Goal: Task Accomplishment & Management: Manage account settings

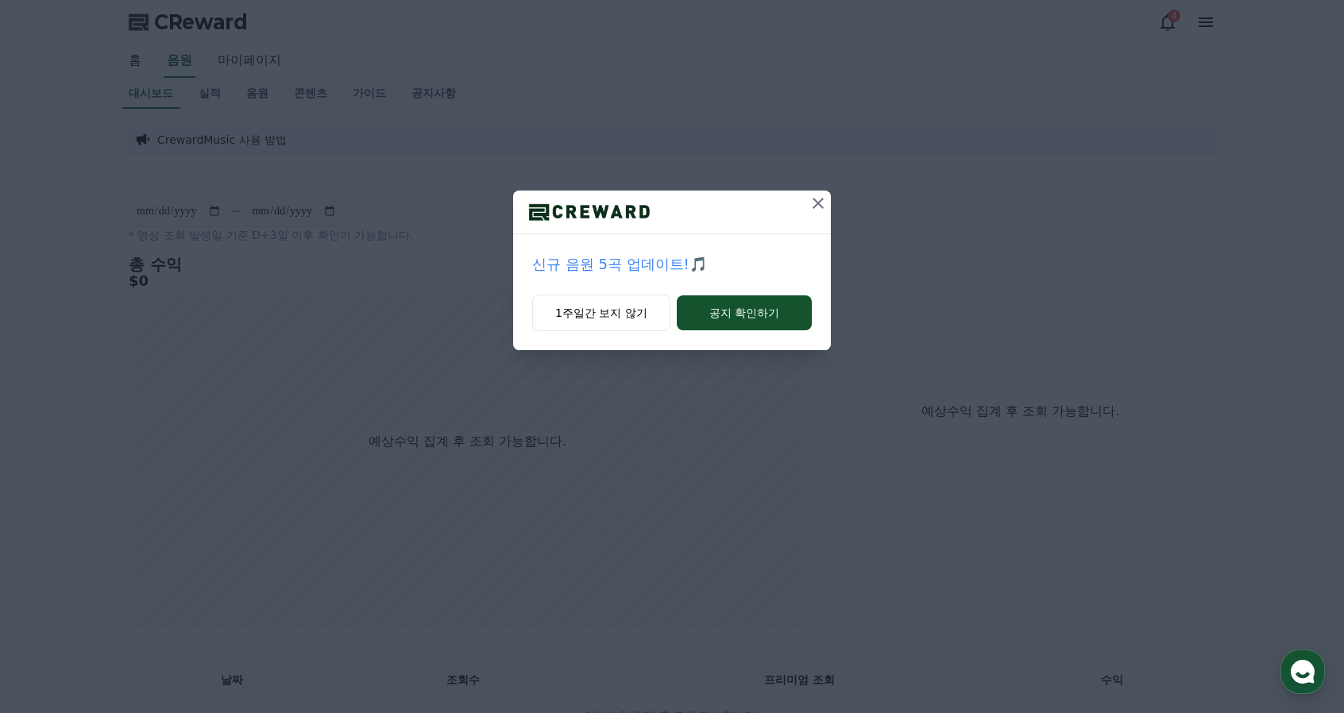
click at [817, 203] on icon at bounding box center [818, 203] width 19 height 19
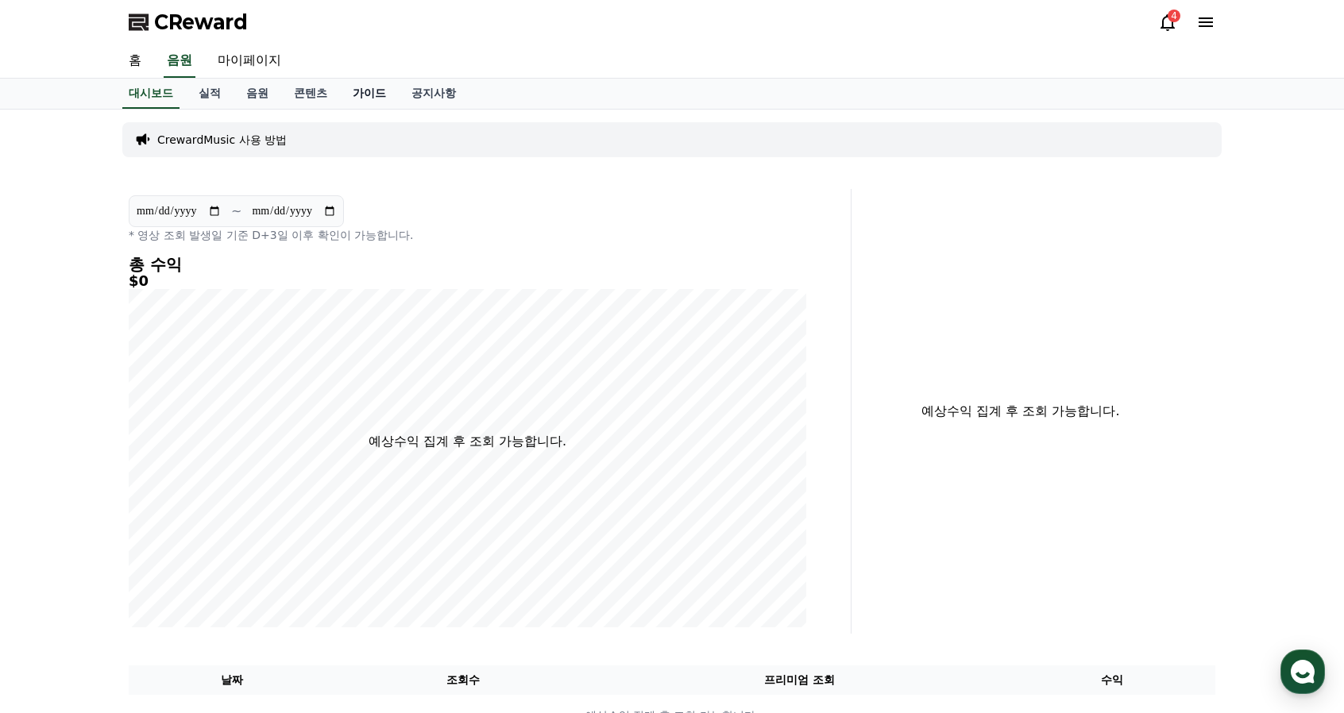
click at [392, 82] on link "가이드" at bounding box center [369, 94] width 59 height 30
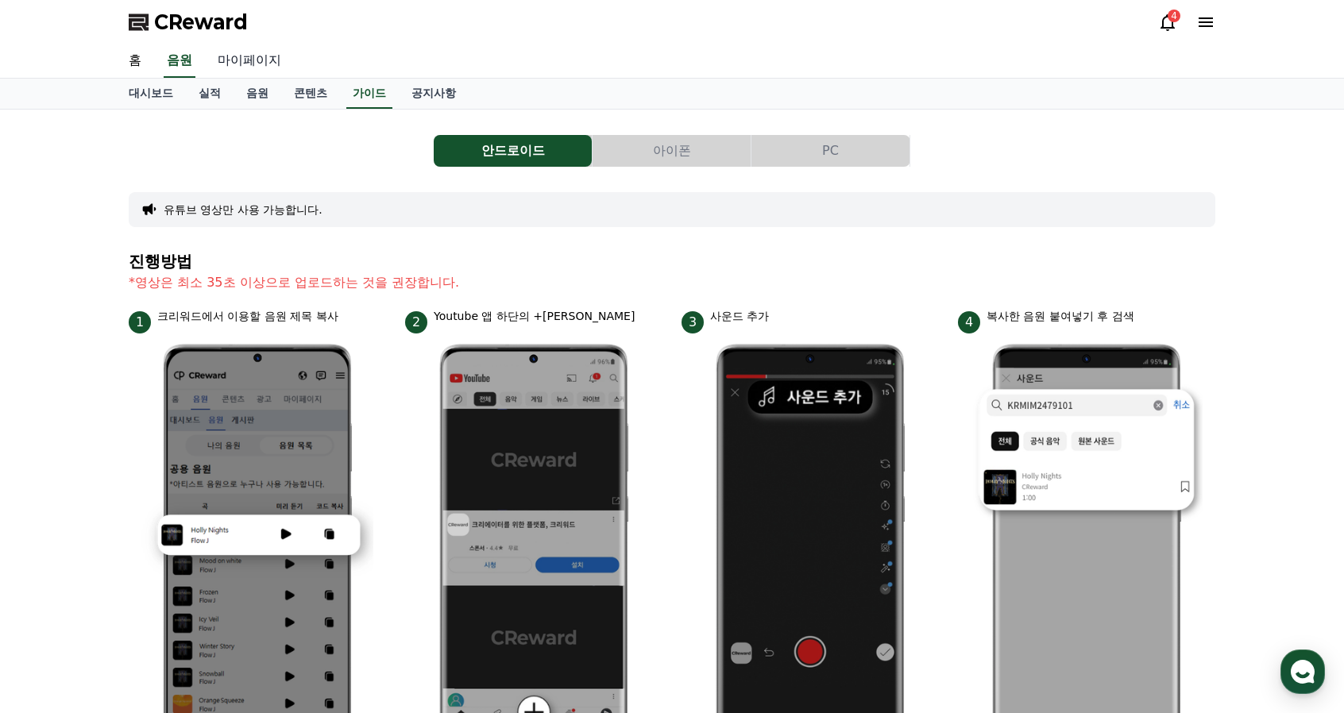
click at [253, 61] on link "마이페이지" at bounding box center [249, 60] width 89 height 33
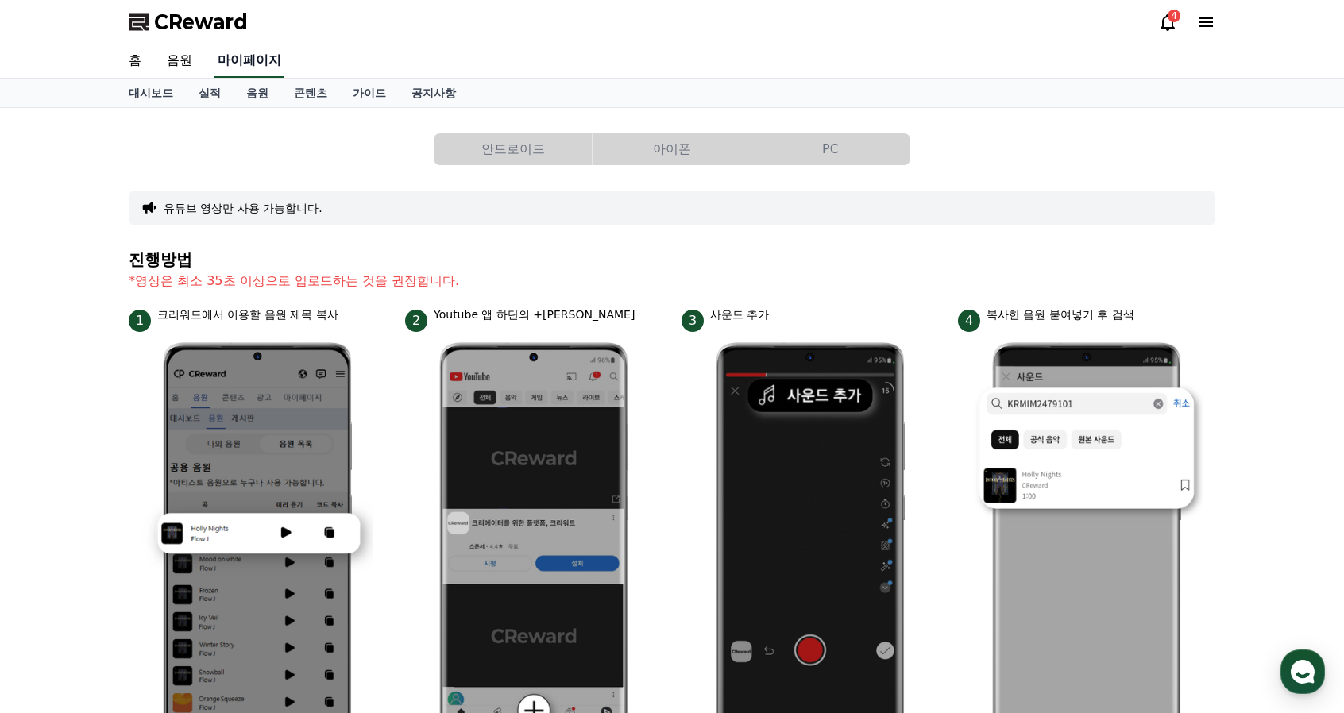
select select "**********"
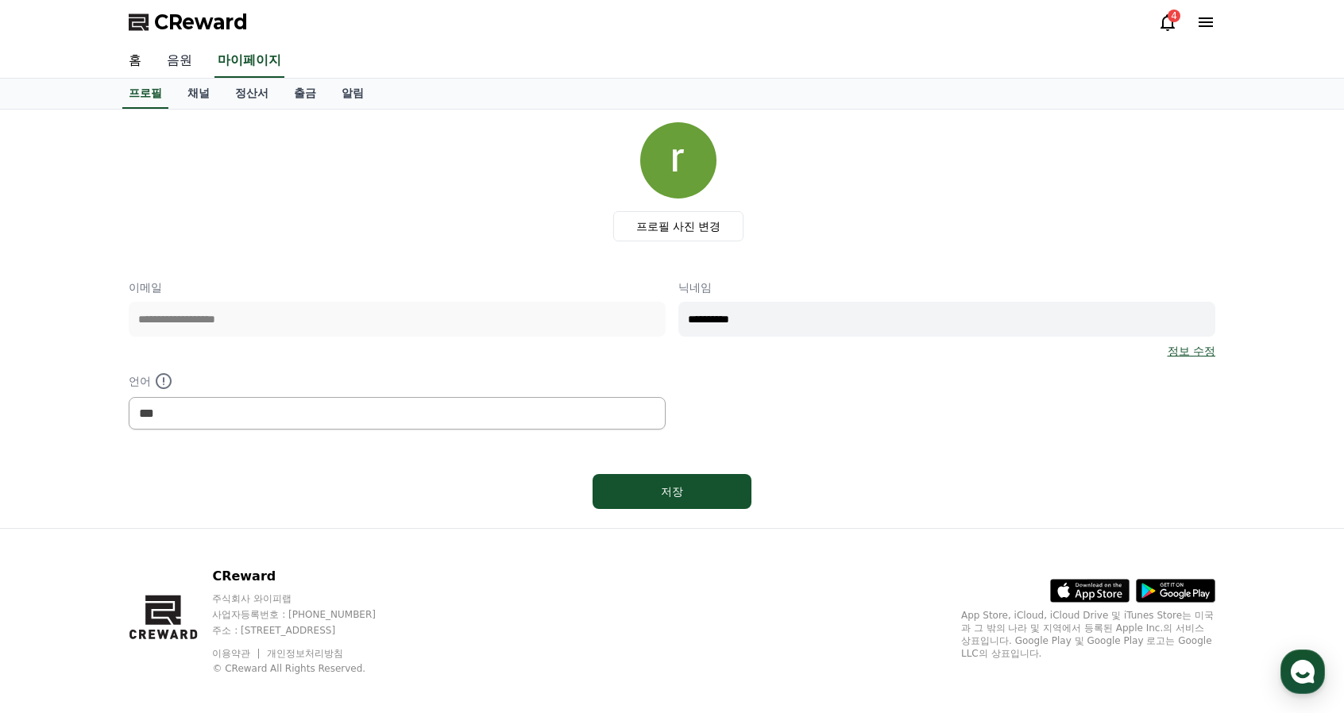
click at [188, 60] on link "음원" at bounding box center [179, 60] width 51 height 33
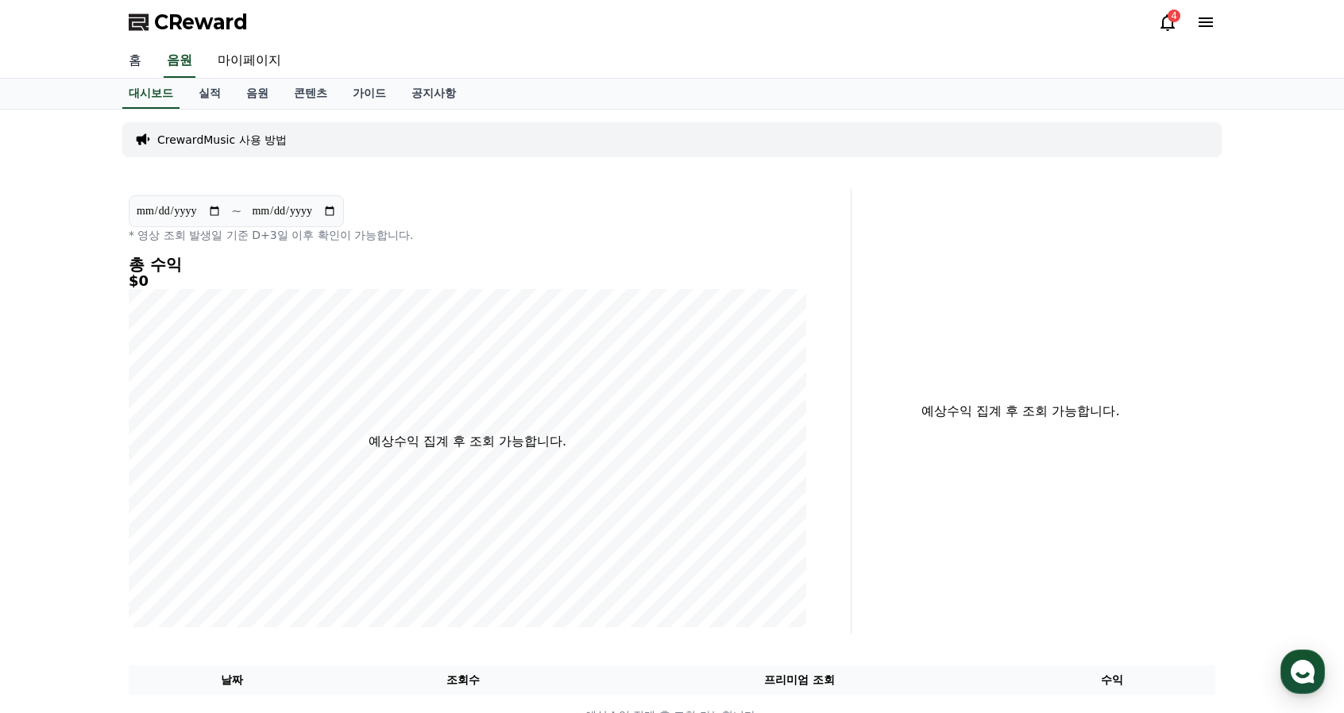
click at [136, 64] on link "홈" at bounding box center [135, 60] width 38 height 33
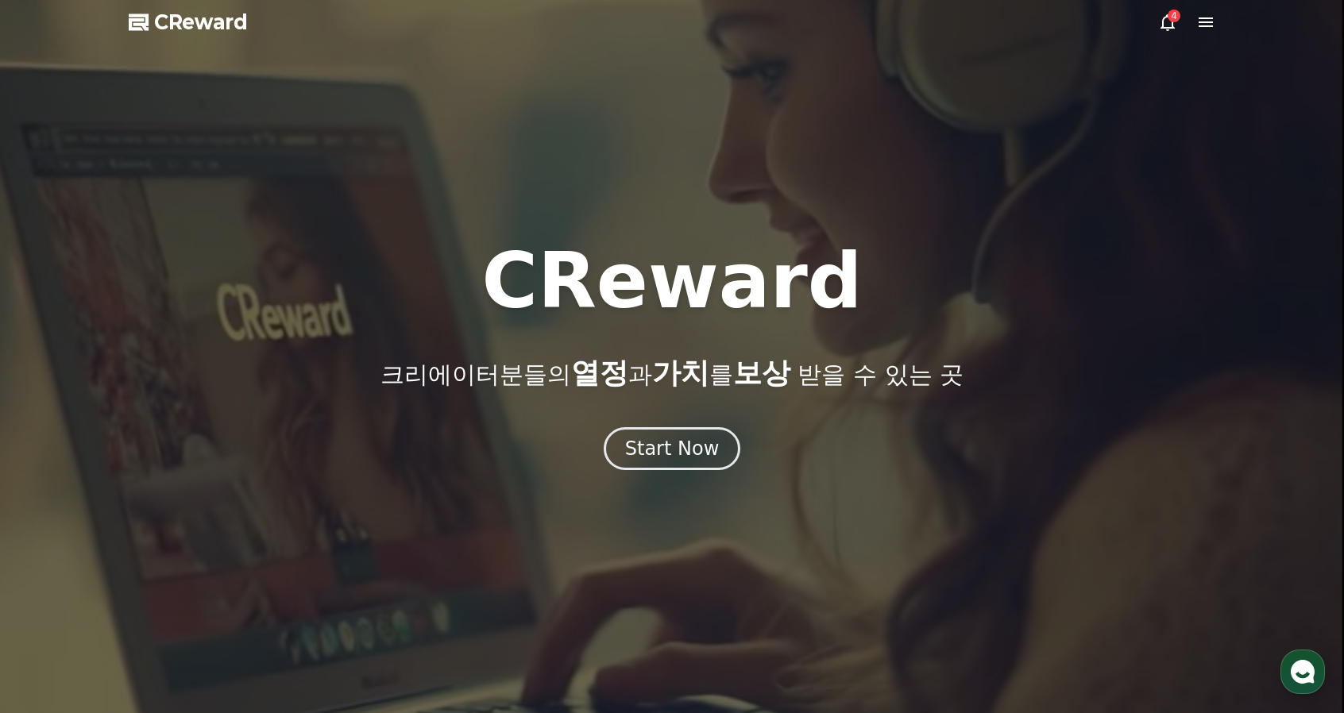
click at [1171, 17] on div "4" at bounding box center [1174, 16] width 13 height 13
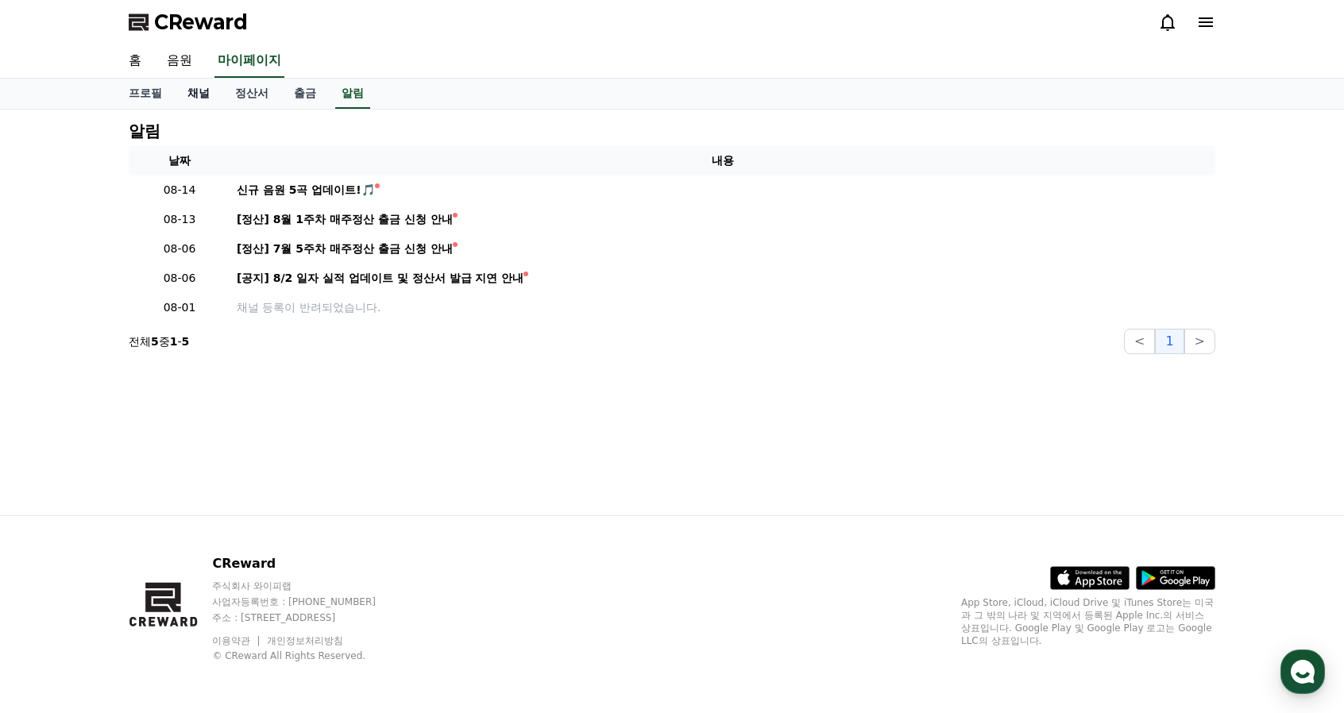
click at [200, 90] on link "채널" at bounding box center [199, 94] width 48 height 30
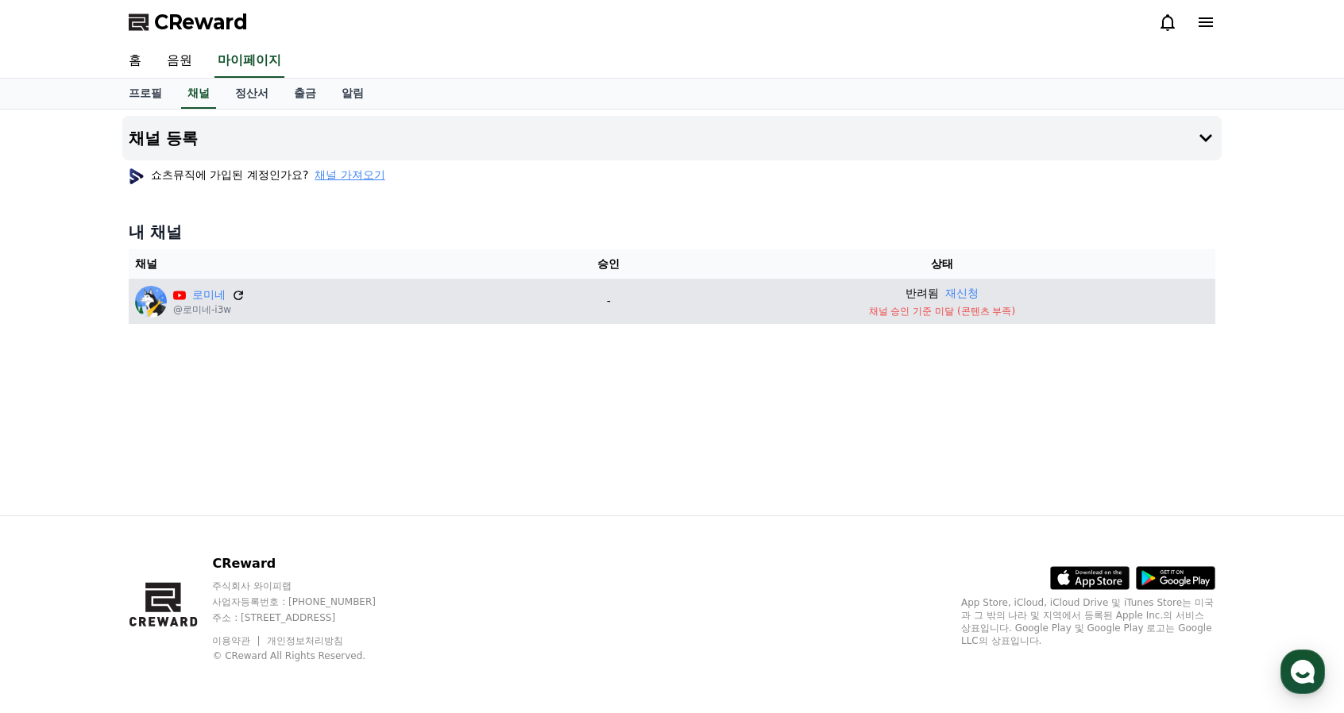
click at [237, 295] on icon at bounding box center [238, 295] width 14 height 14
click at [968, 292] on button "재신청" at bounding box center [961, 293] width 33 height 17
click at [236, 295] on icon at bounding box center [238, 295] width 14 height 14
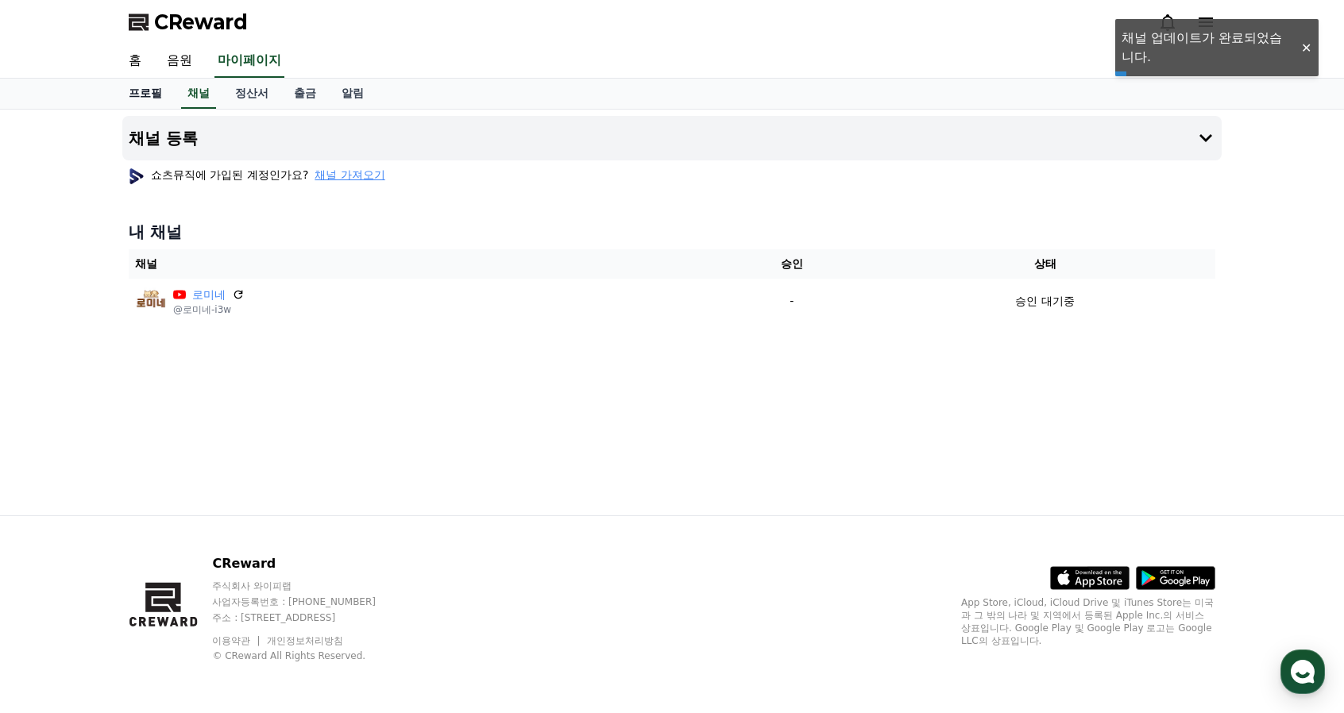
click at [145, 95] on link "프로필" at bounding box center [145, 94] width 59 height 30
select select "**********"
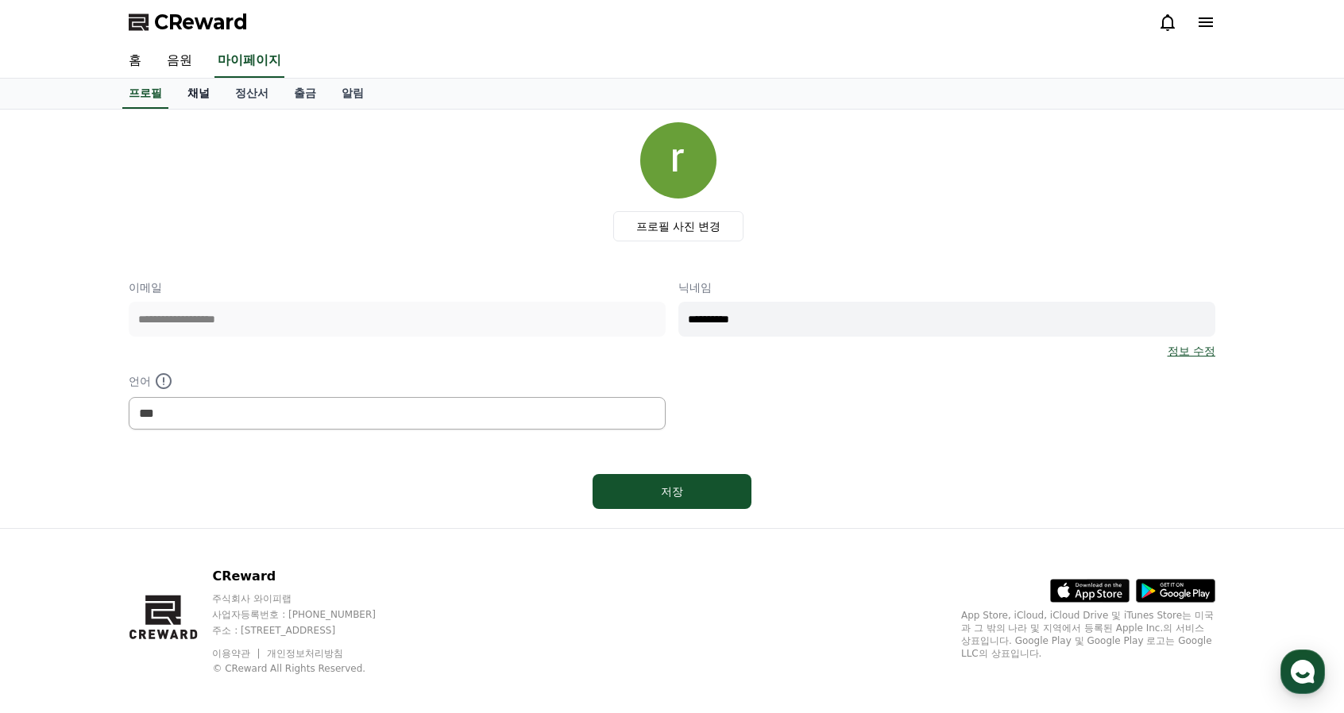
click at [207, 92] on link "채널" at bounding box center [199, 94] width 48 height 30
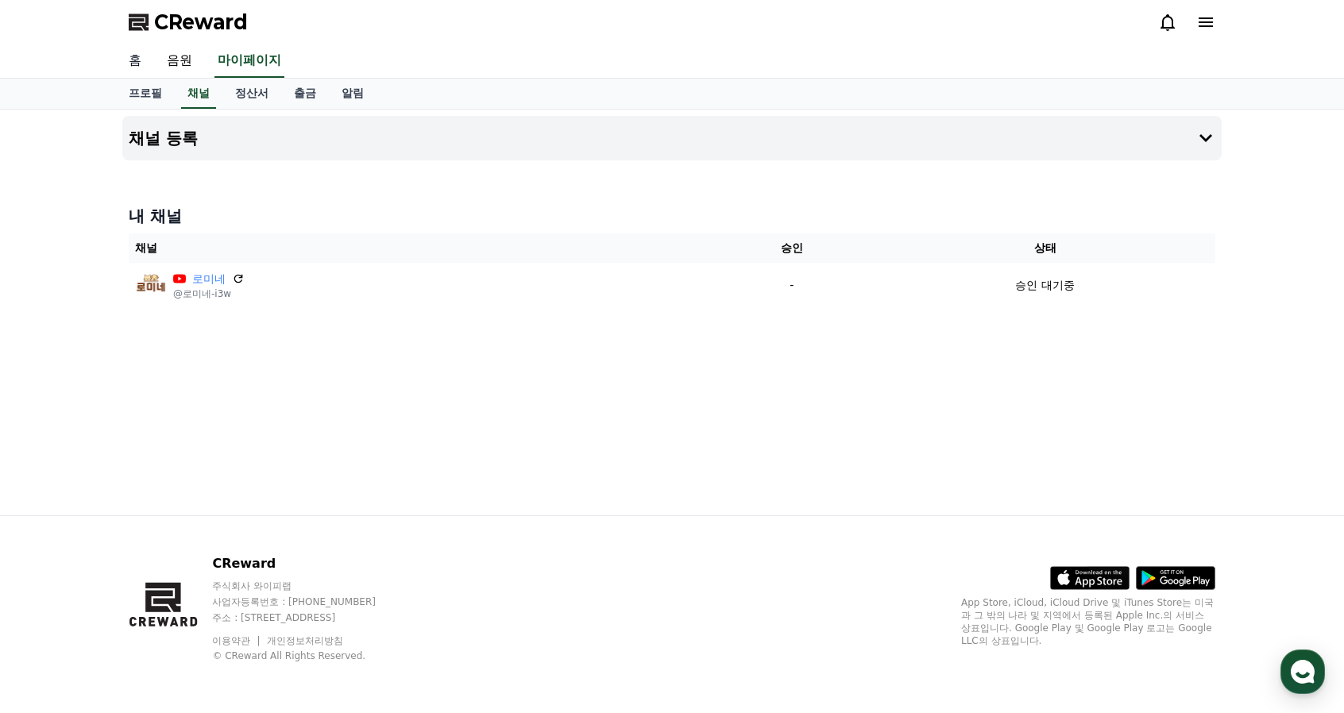
click at [139, 60] on link "홈" at bounding box center [135, 60] width 38 height 33
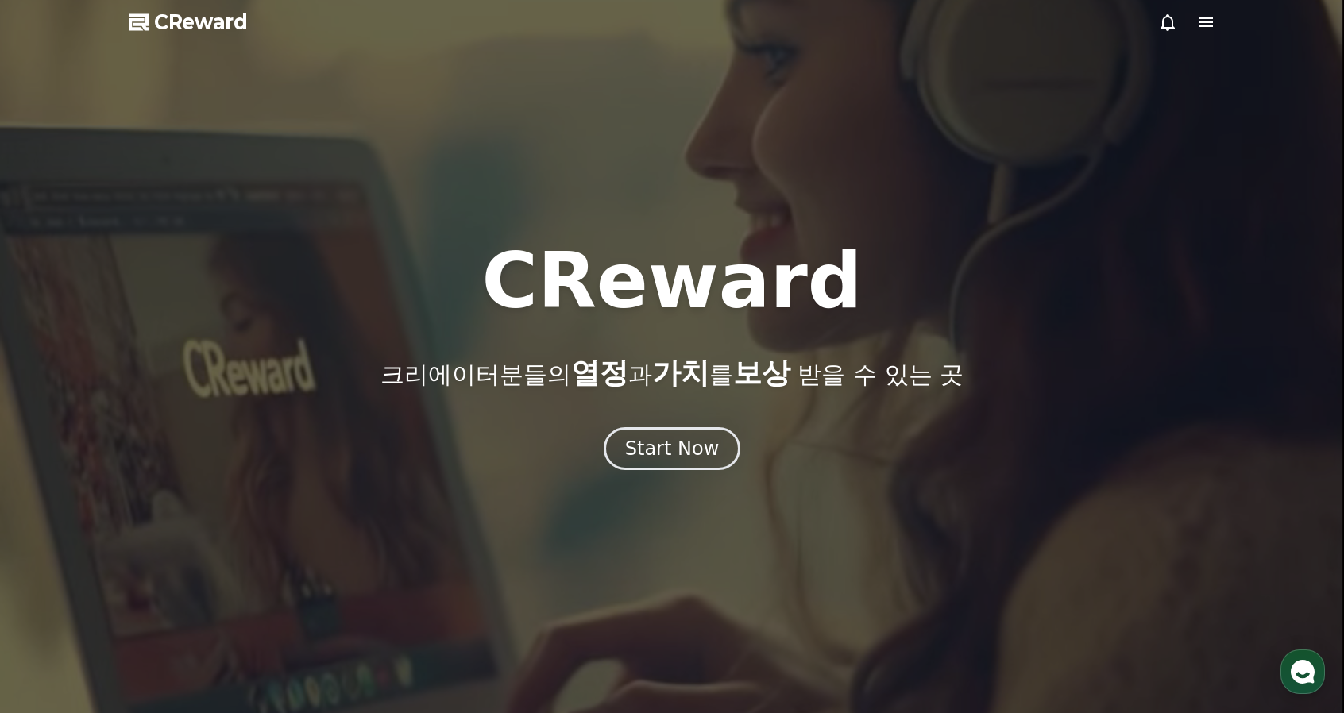
click at [1173, 25] on icon at bounding box center [1168, 22] width 14 height 17
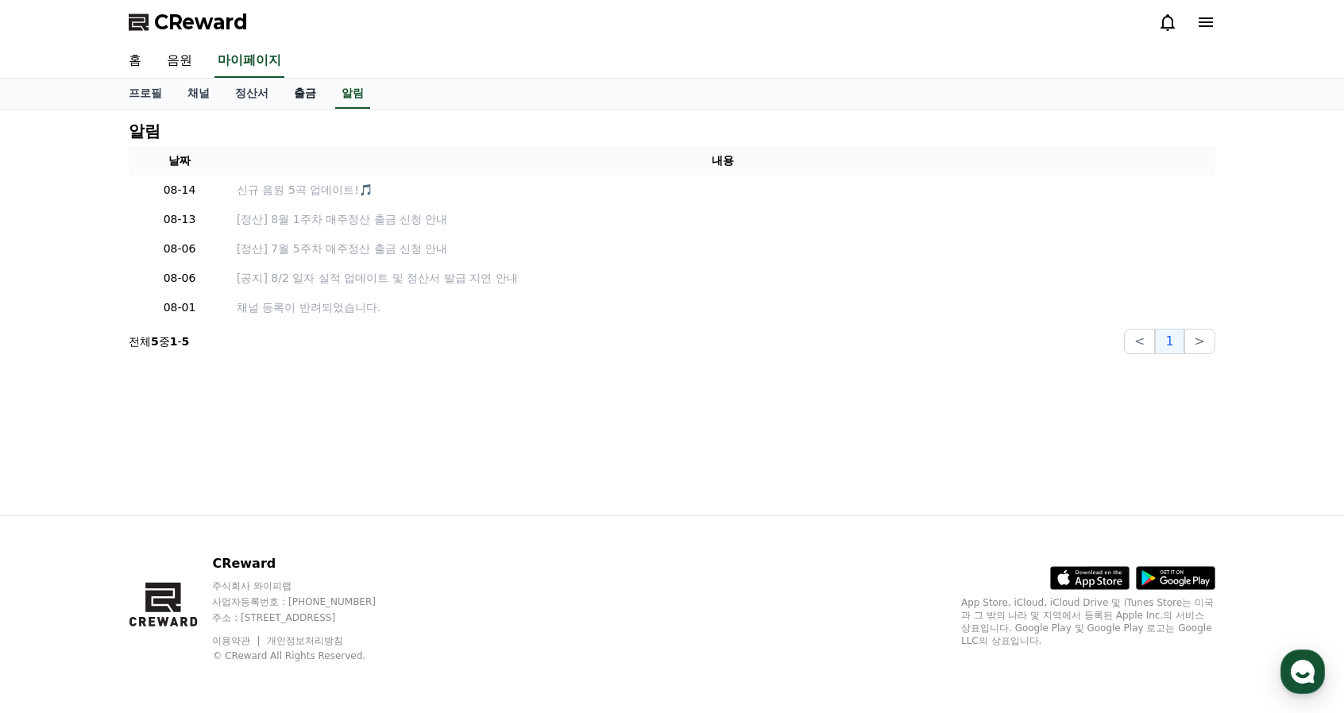
click at [304, 96] on link "출금" at bounding box center [305, 94] width 48 height 30
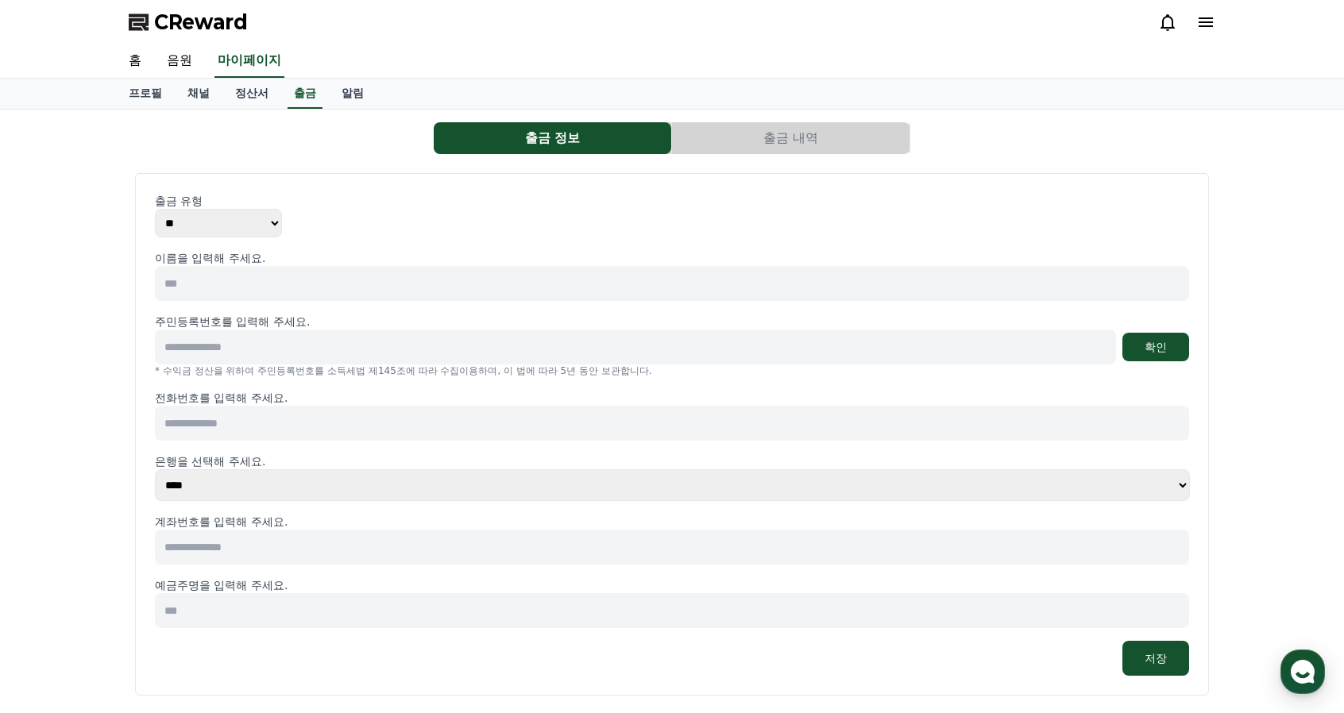
click at [234, 288] on input at bounding box center [672, 283] width 1034 height 35
click at [251, 220] on select "** ***" at bounding box center [218, 223] width 127 height 29
click at [155, 209] on select "** ***" at bounding box center [218, 223] width 127 height 29
click at [221, 296] on input at bounding box center [672, 283] width 1034 height 35
type input "***"
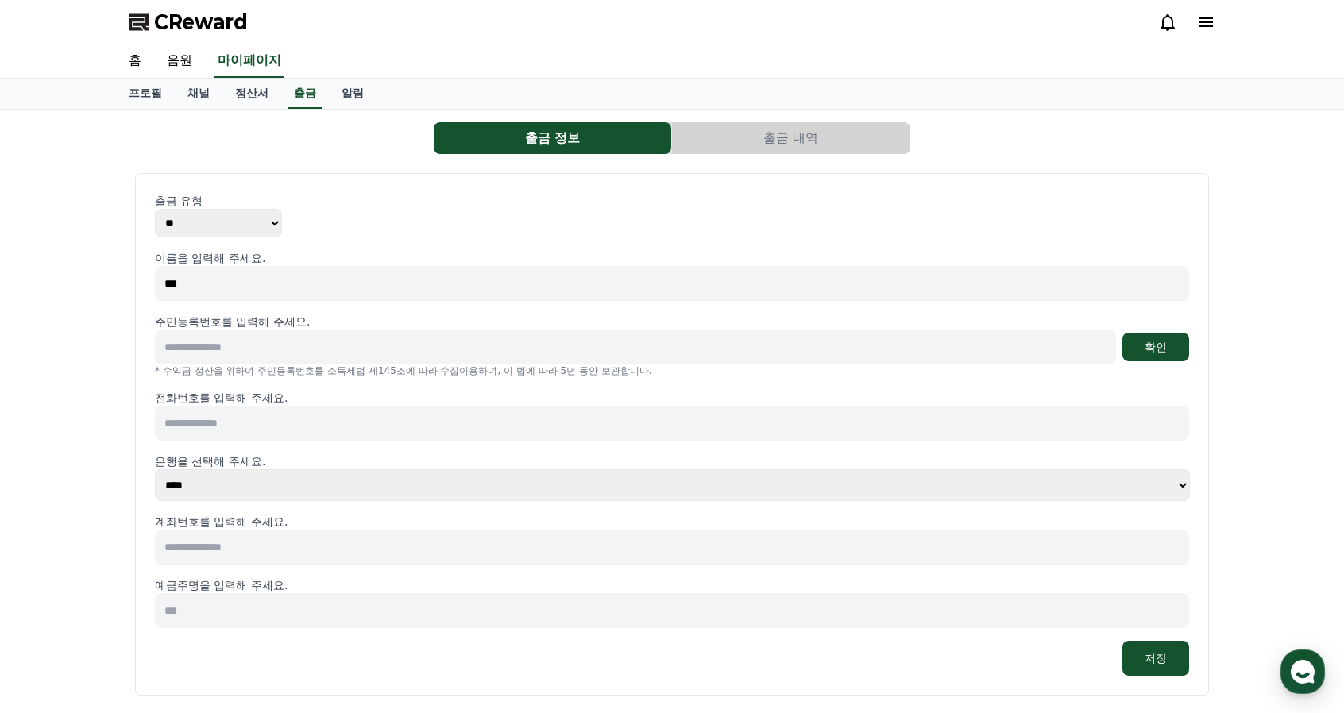
click at [242, 351] on input at bounding box center [635, 347] width 961 height 35
type input "**********"
click at [1149, 354] on button "확인" at bounding box center [1156, 347] width 67 height 29
click at [431, 415] on input at bounding box center [672, 423] width 1034 height 35
type input "**********"
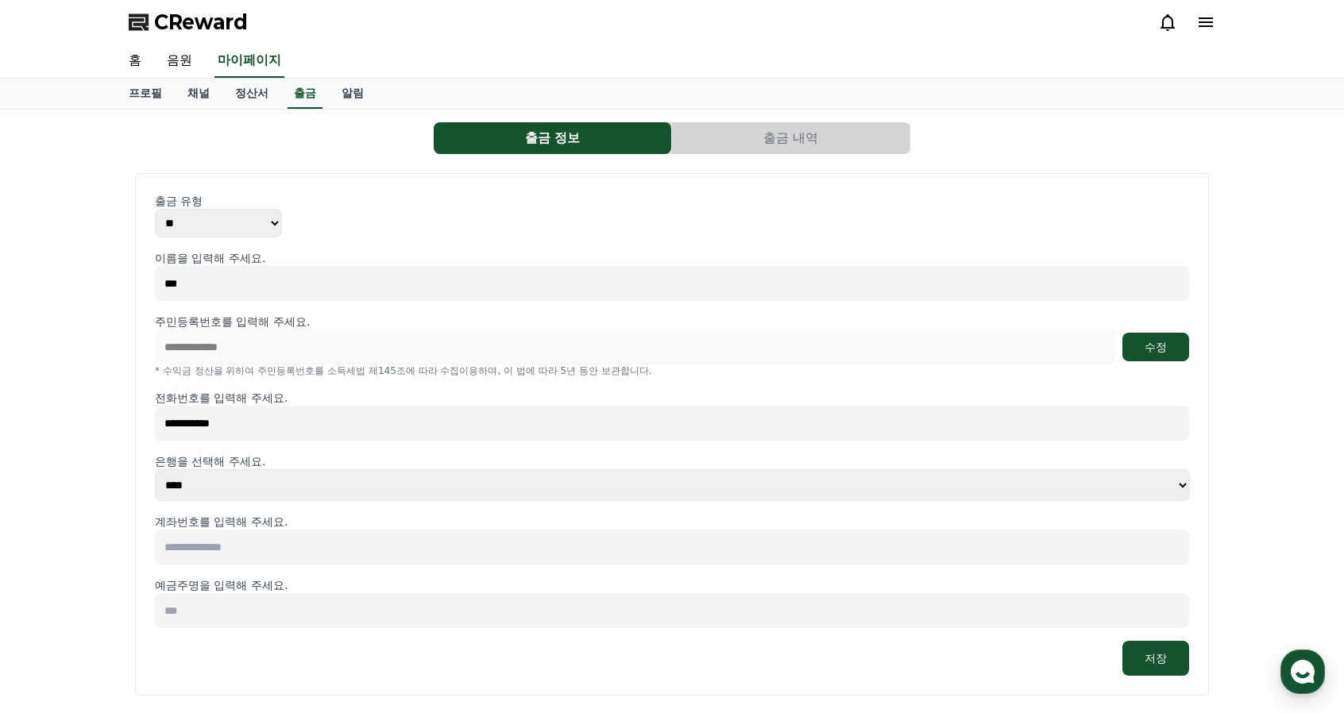
click at [270, 488] on select "**** **** **** **** **** **** **** ** ** ** ** **** *** **** **** *****" at bounding box center [672, 486] width 1035 height 32
select select "********"
click at [155, 470] on select "**** **** **** **** **** **** **** ** ** ** ** **** *** **** **** *****" at bounding box center [672, 486] width 1035 height 32
click at [289, 483] on select "**** **** **** **** **** **** **** ** ** ** ** **** *** **** **** *****" at bounding box center [672, 486] width 1035 height 32
click at [269, 551] on input at bounding box center [672, 547] width 1034 height 35
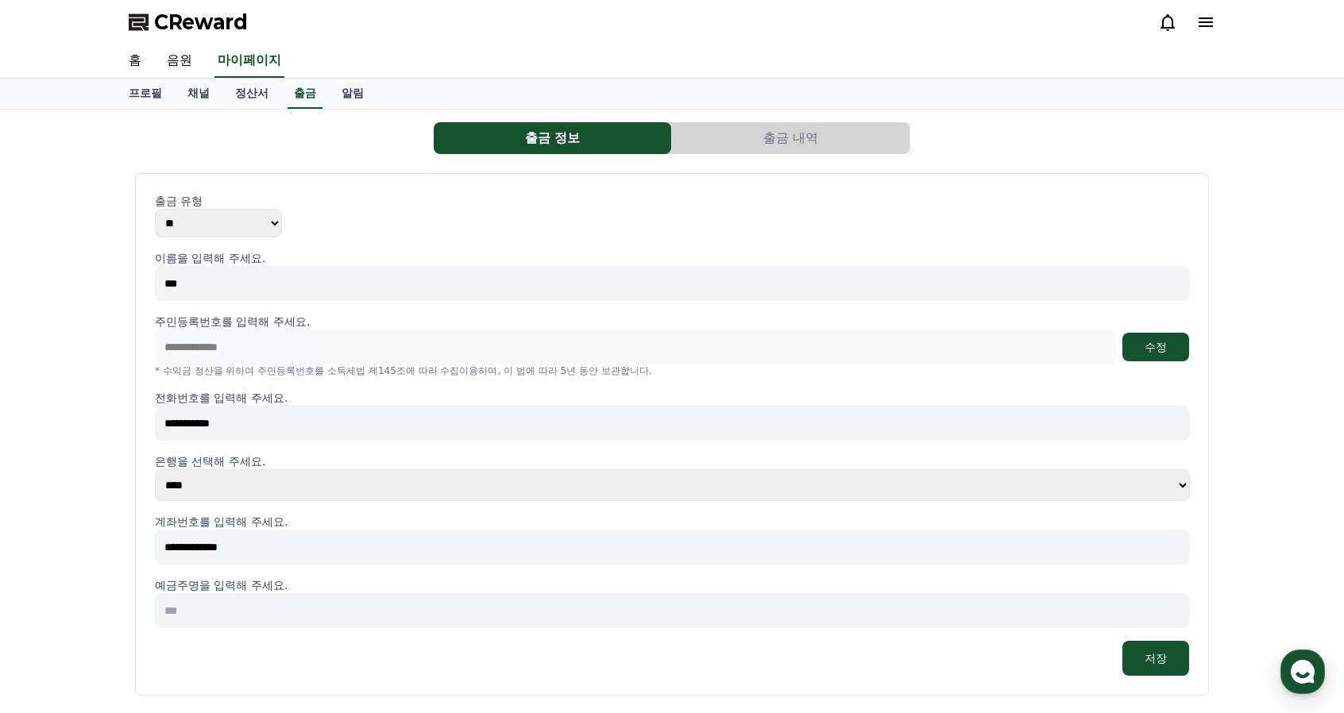
type input "**********"
click at [215, 605] on input at bounding box center [672, 610] width 1034 height 35
click at [216, 609] on input at bounding box center [672, 610] width 1034 height 35
type input "***"
click at [1166, 660] on button "저장" at bounding box center [1156, 658] width 67 height 35
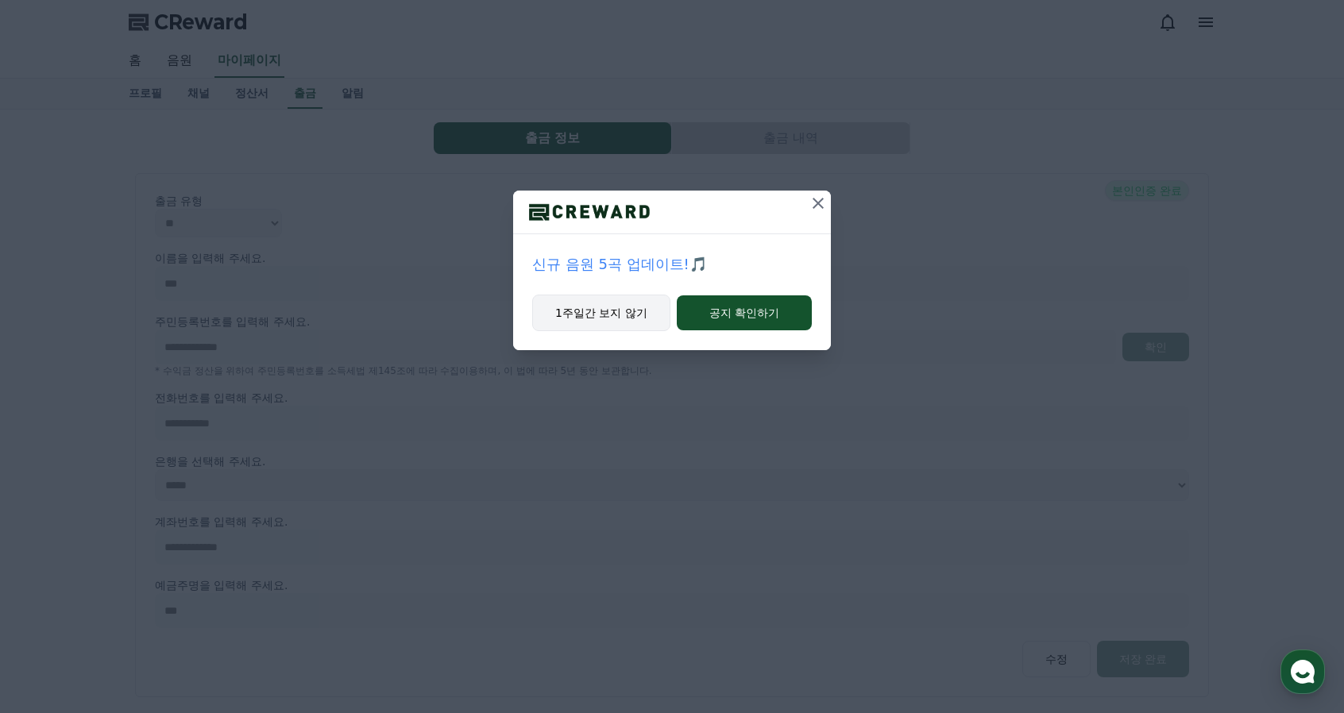
click at [616, 315] on button "1주일간 보지 않기" at bounding box center [601, 313] width 138 height 37
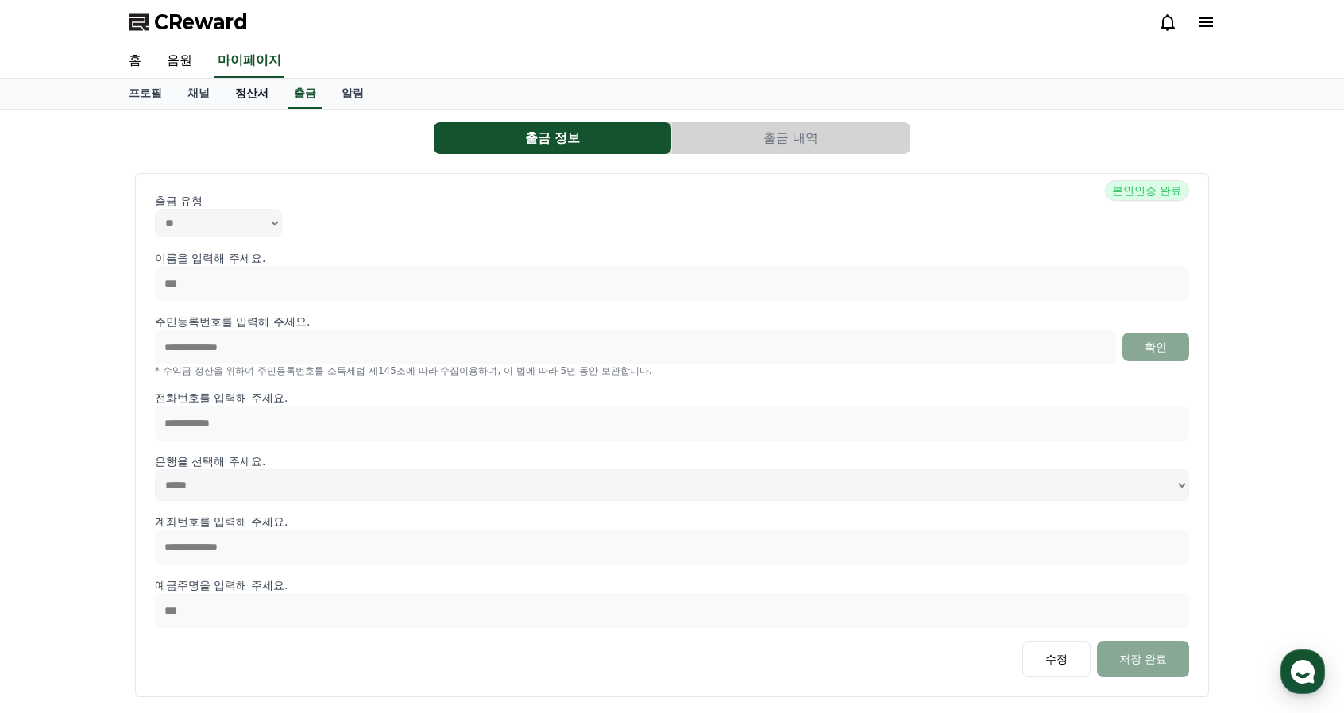
click at [253, 92] on link "정산서" at bounding box center [251, 94] width 59 height 30
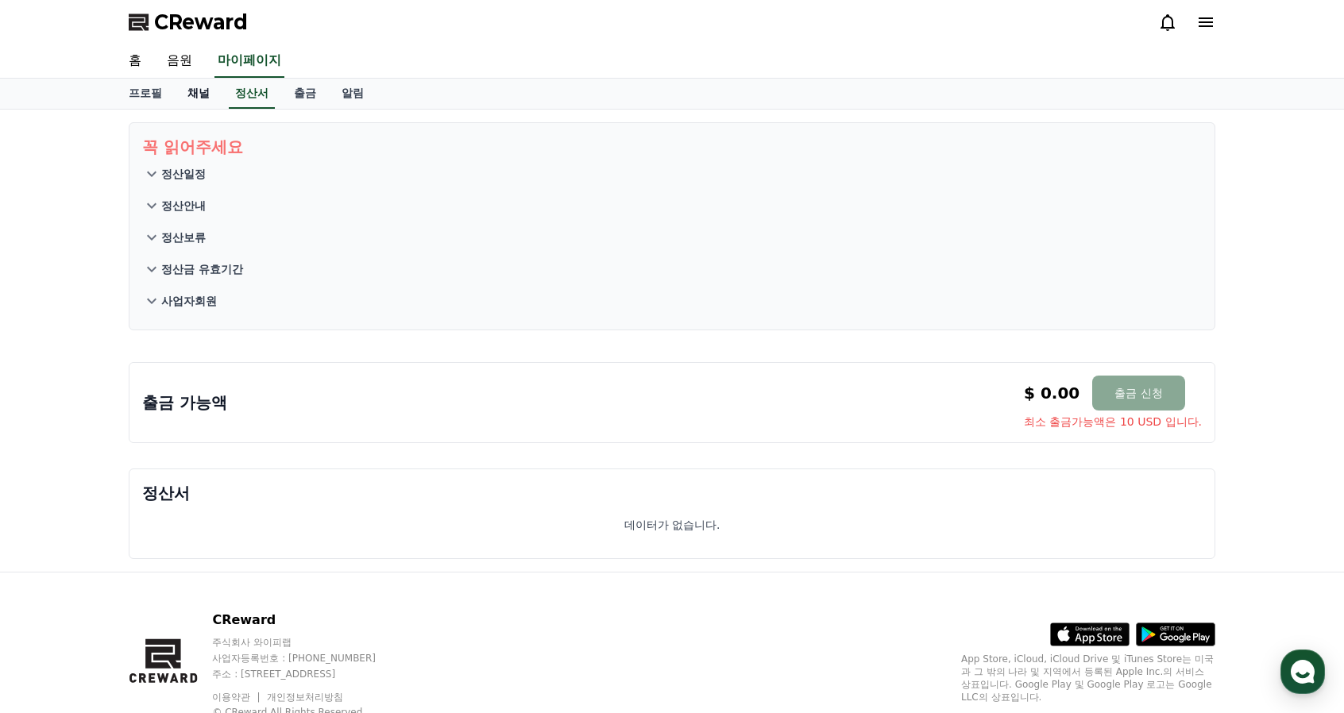
click at [205, 98] on link "채널" at bounding box center [199, 94] width 48 height 30
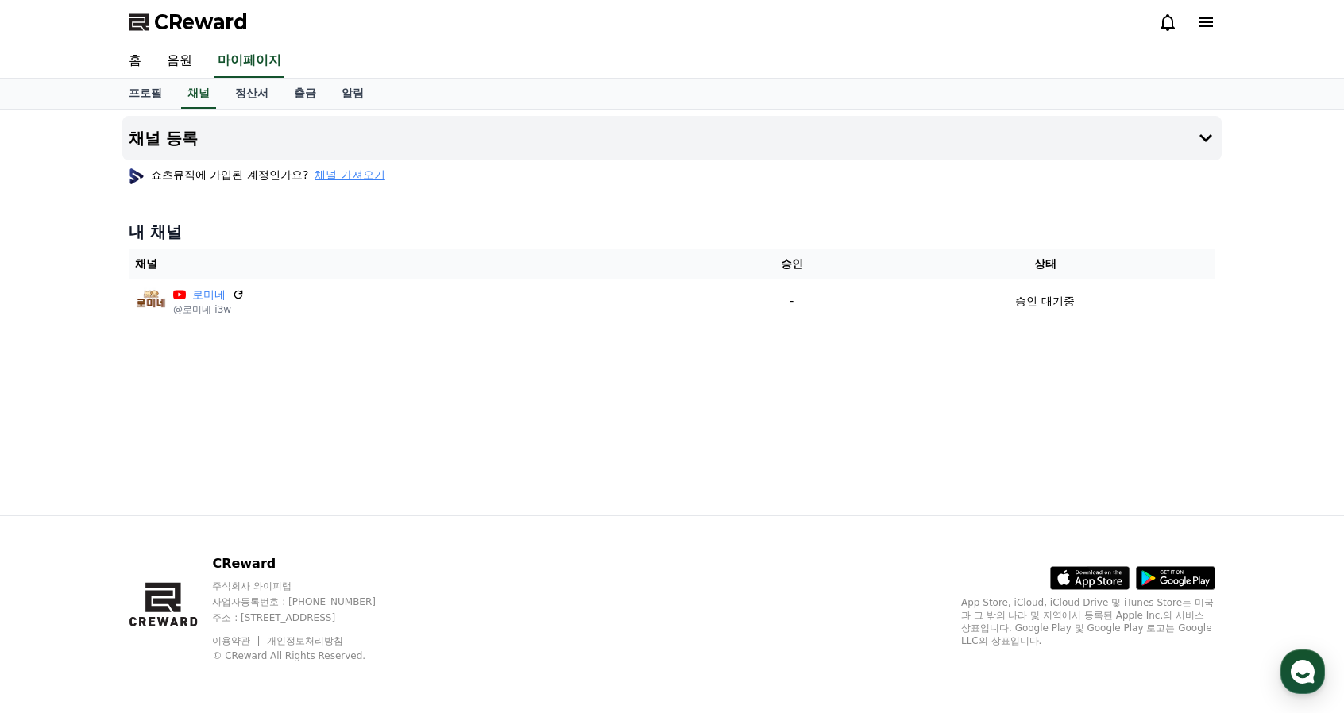
click at [1208, 22] on icon at bounding box center [1206, 22] width 14 height 10
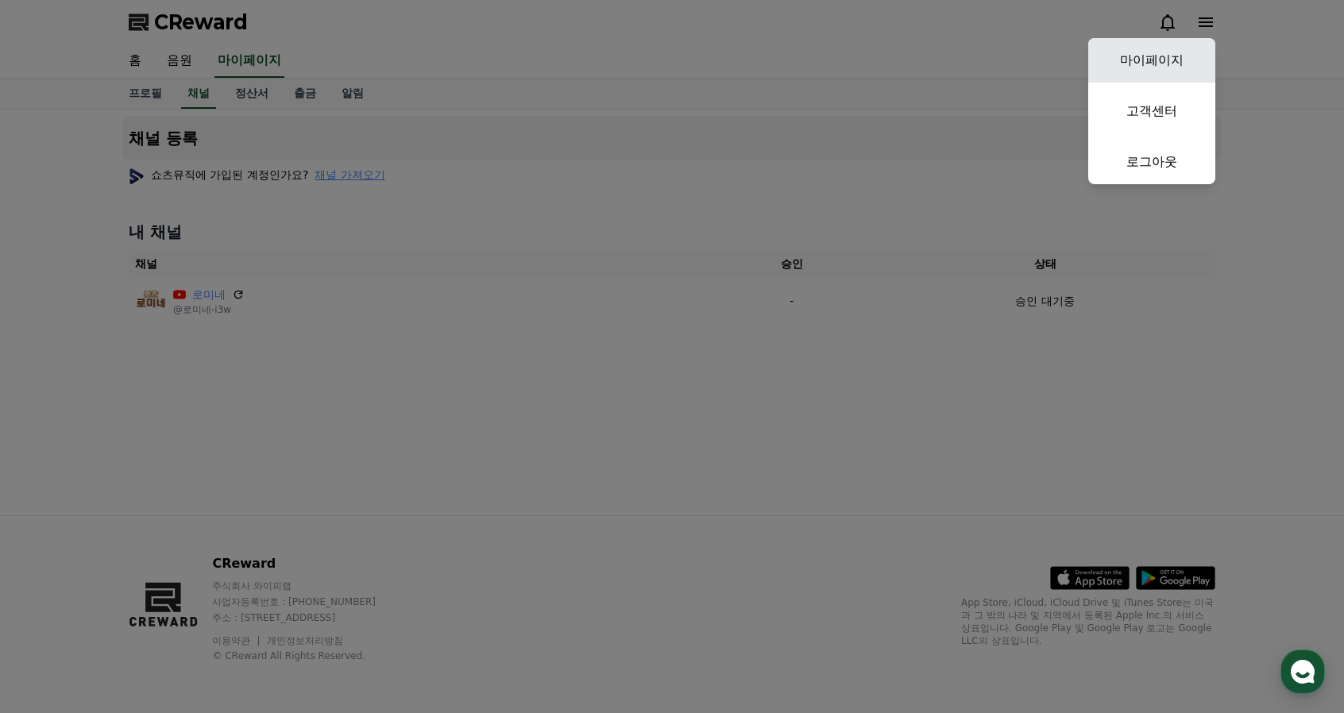
click at [1138, 72] on link "마이페이지" at bounding box center [1151, 60] width 127 height 44
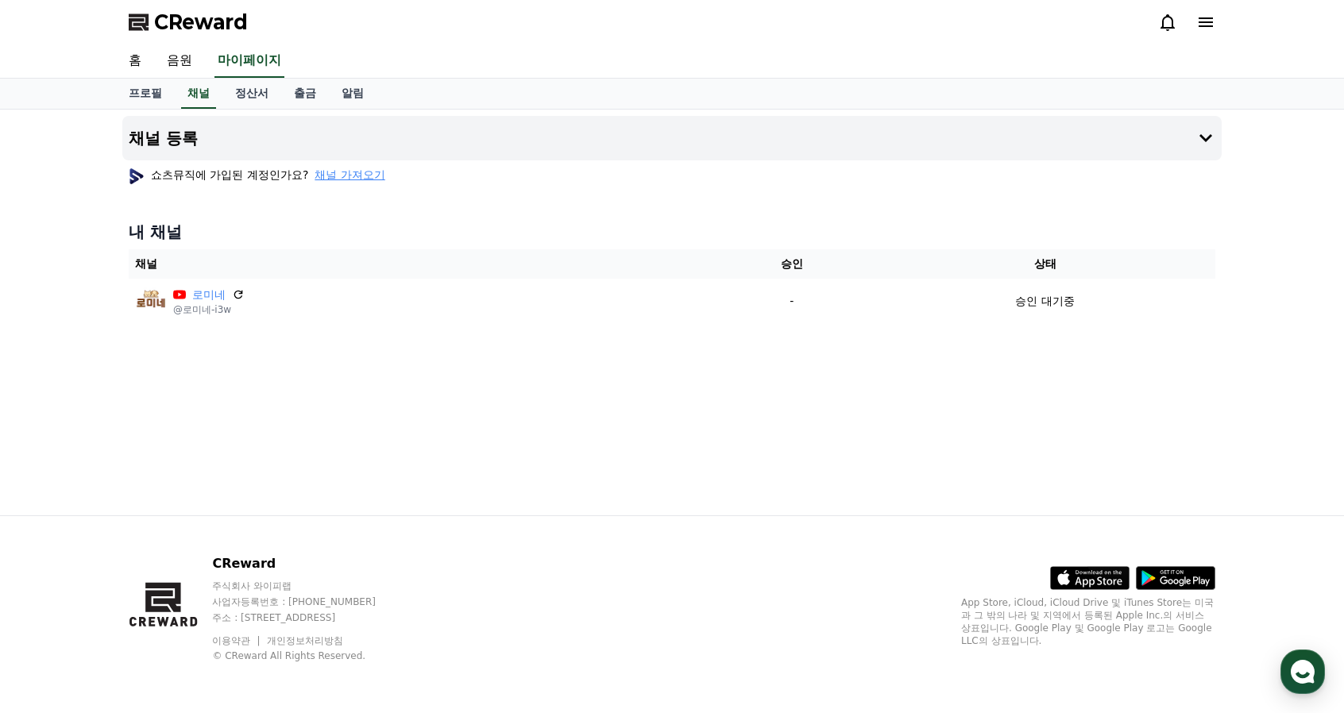
select select "**********"
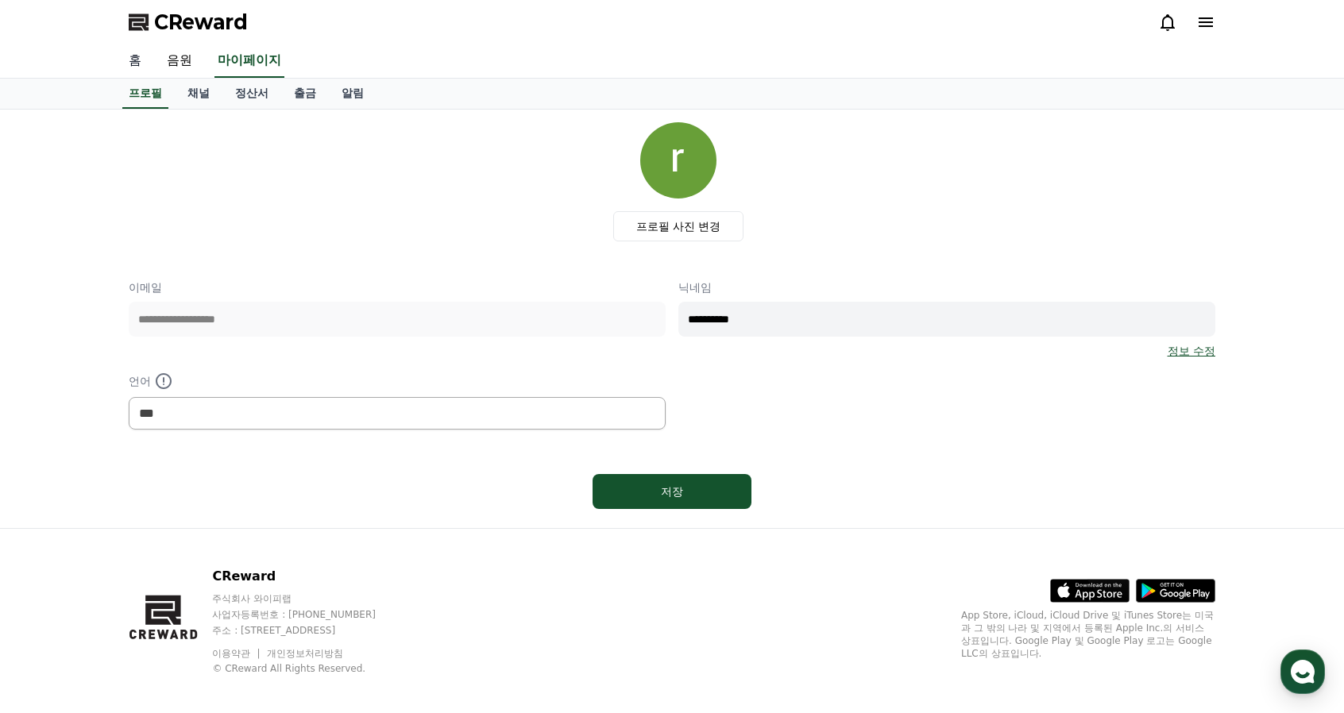
click at [140, 64] on link "홈" at bounding box center [135, 60] width 38 height 33
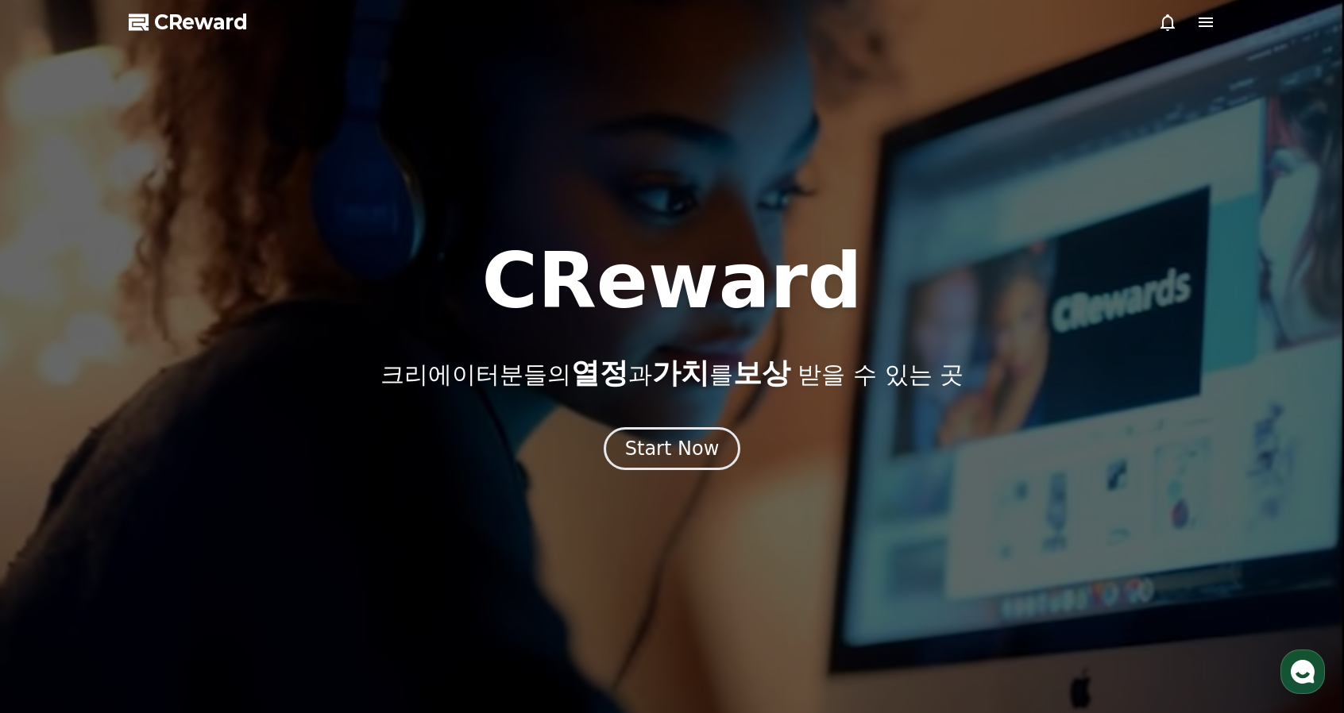
click at [1163, 25] on icon at bounding box center [1168, 22] width 14 height 17
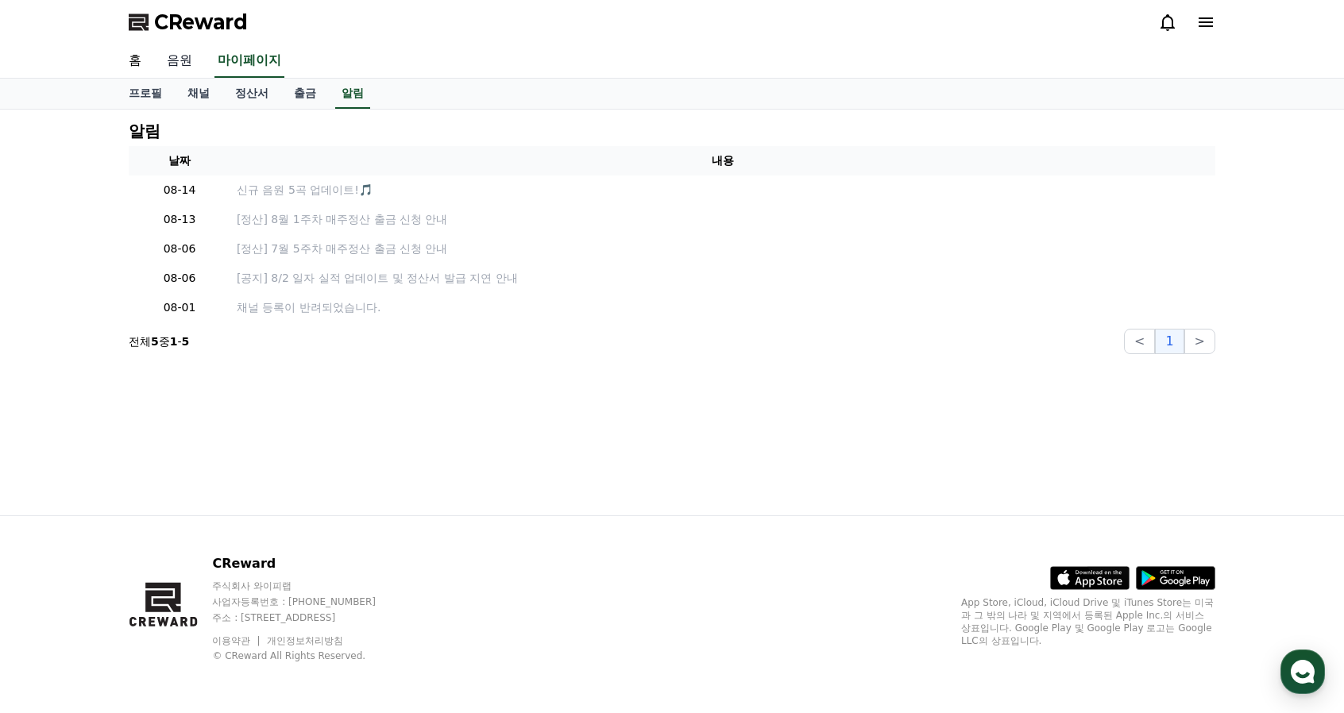
click at [190, 58] on link "음원" at bounding box center [179, 60] width 51 height 33
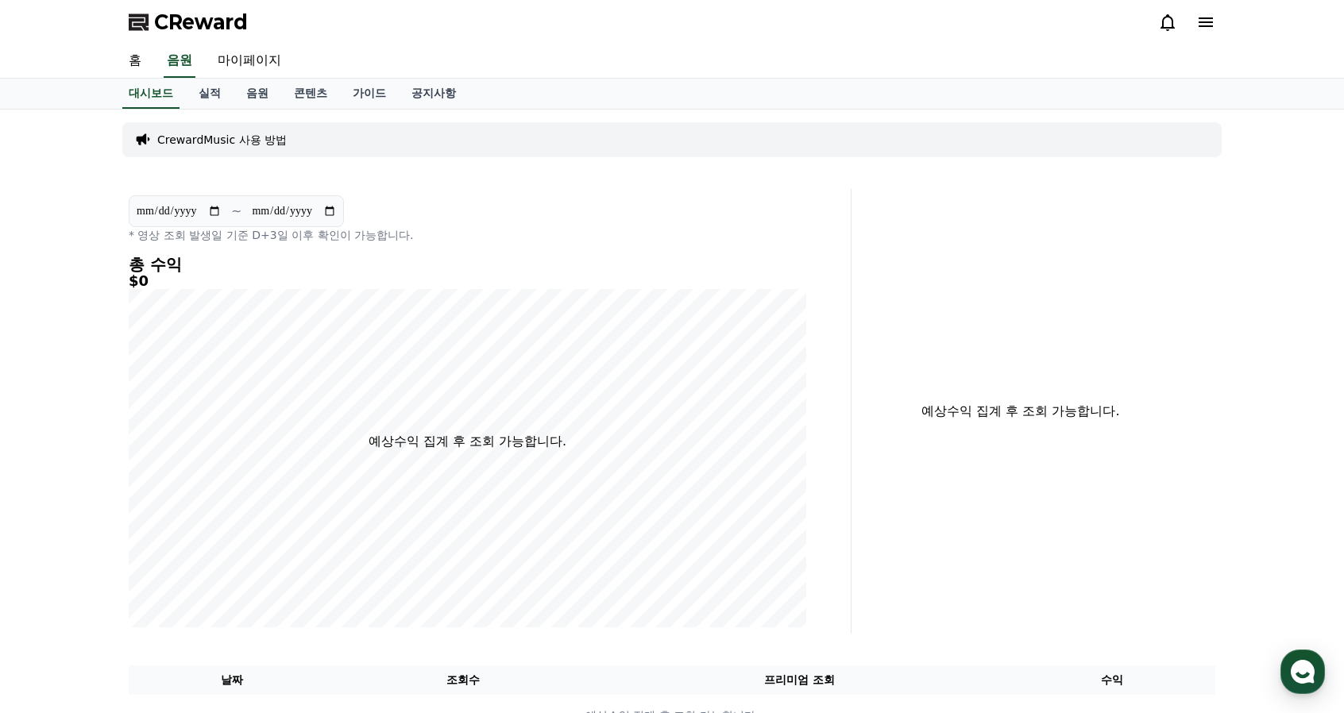
click at [1204, 25] on icon at bounding box center [1205, 22] width 19 height 19
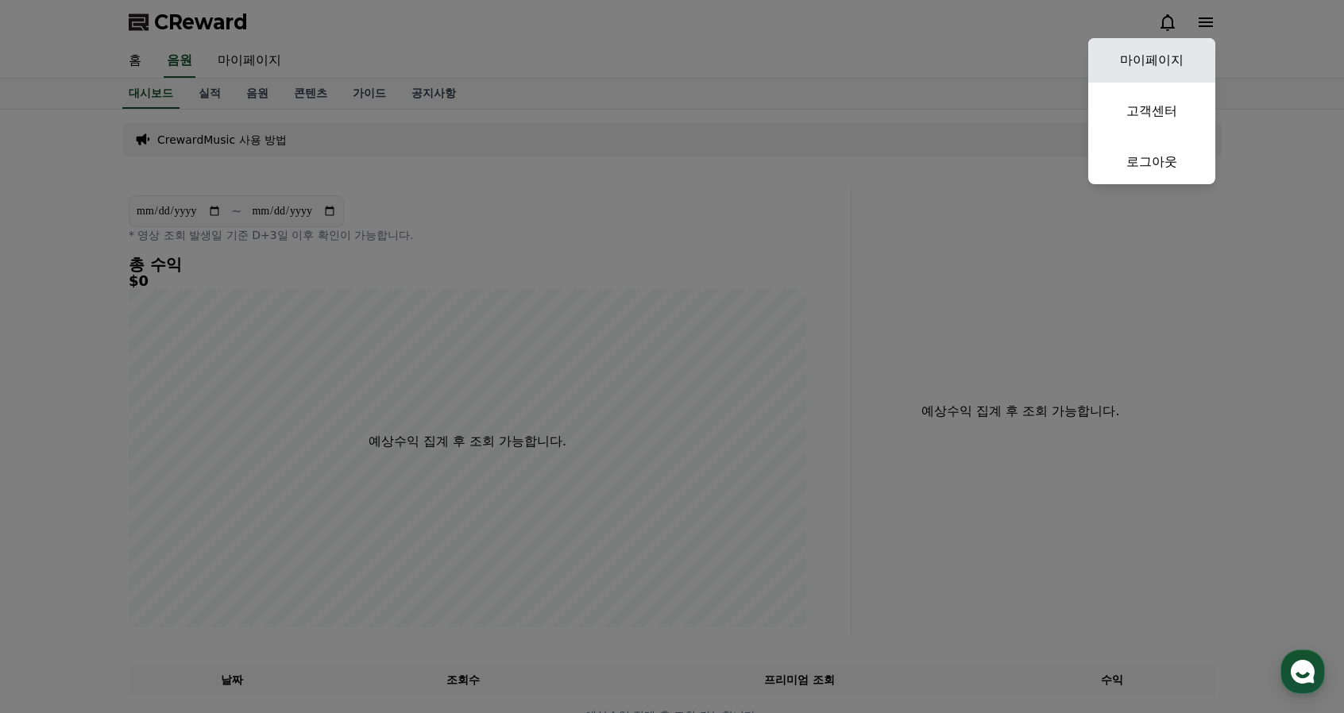
click at [1169, 50] on link "마이페이지" at bounding box center [1151, 60] width 127 height 44
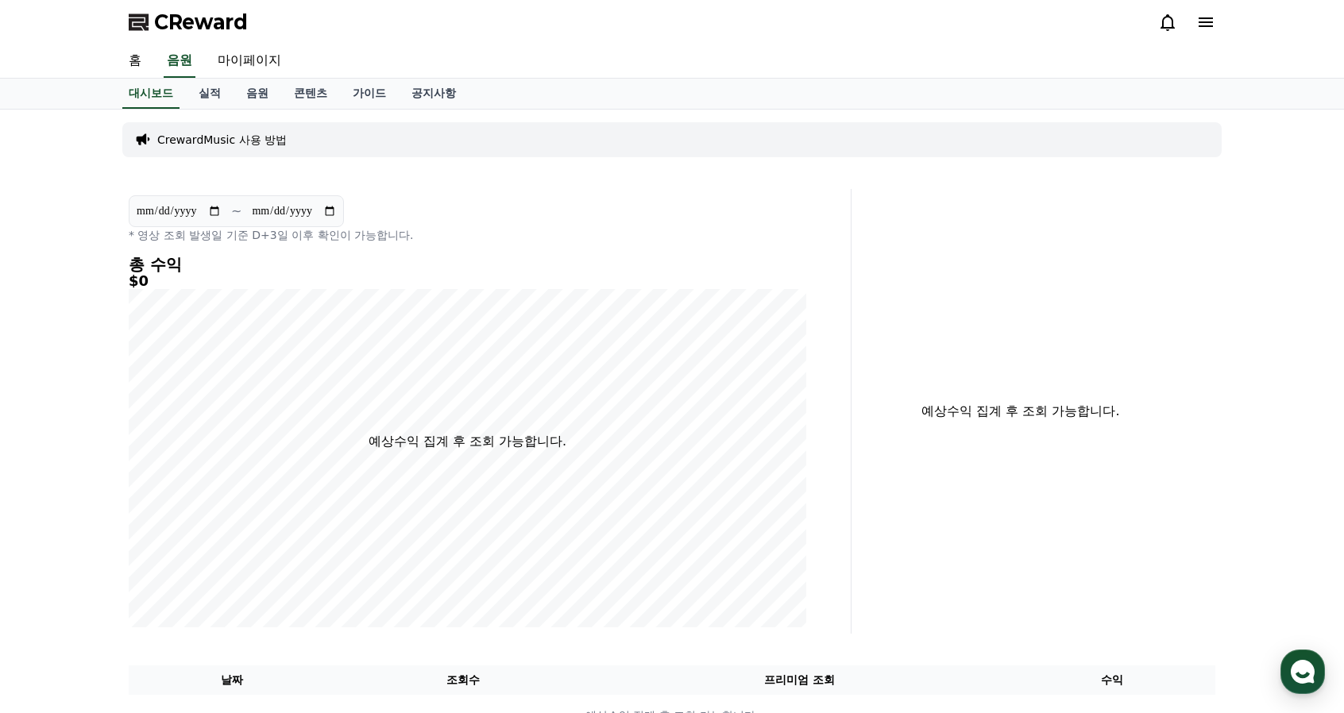
select select "**********"
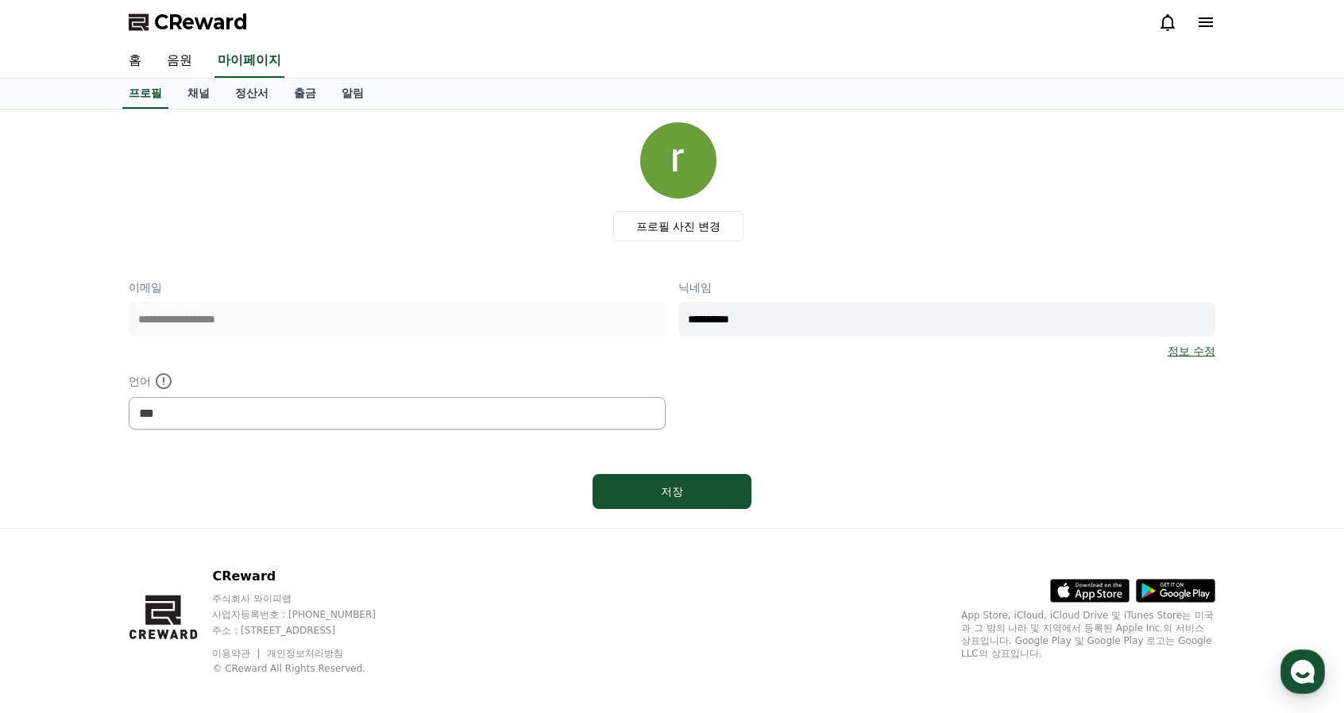
click at [1208, 18] on icon at bounding box center [1206, 22] width 14 height 10
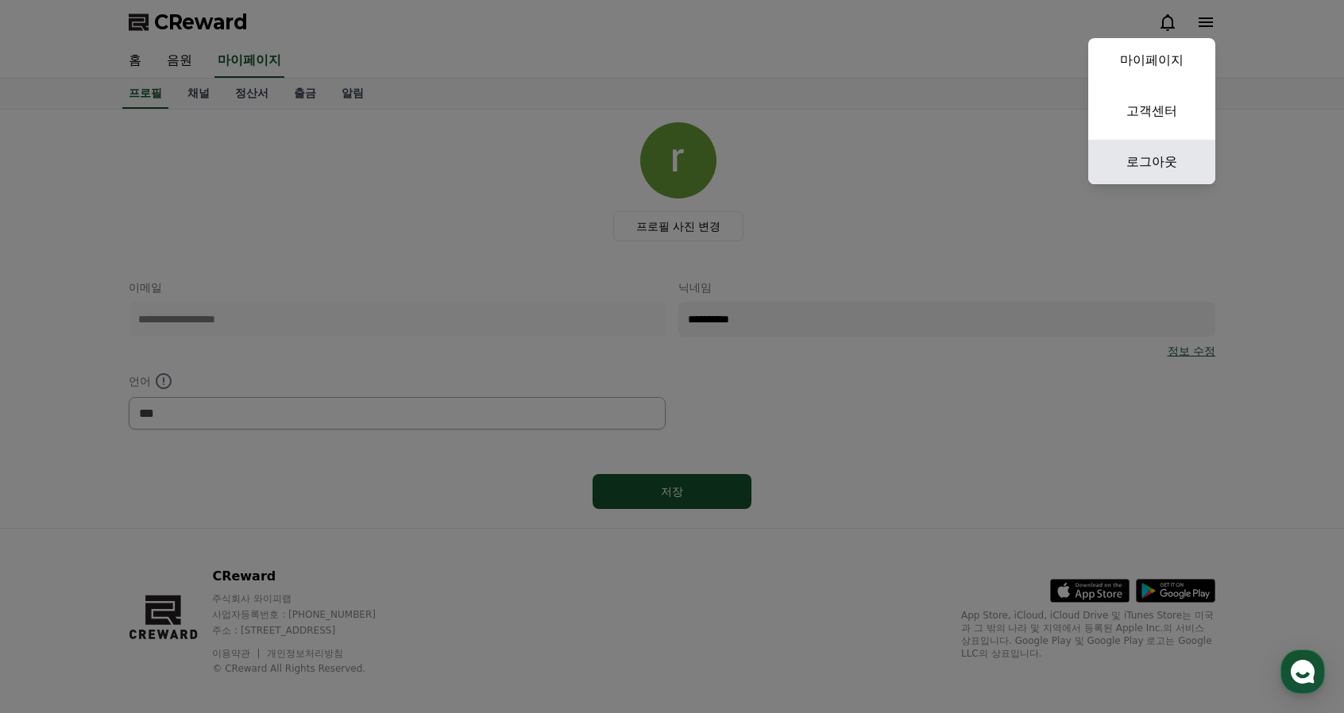
click at [1144, 167] on link "로그아웃" at bounding box center [1151, 162] width 127 height 44
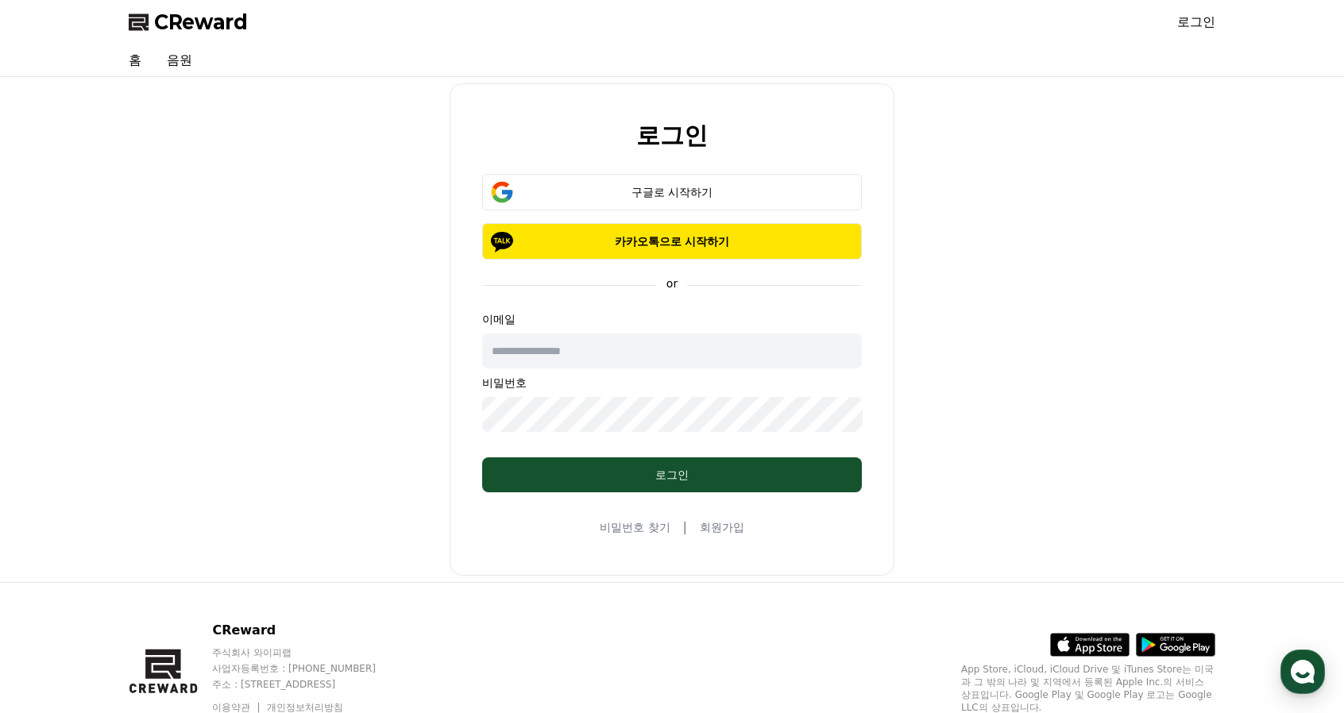
click at [392, 303] on div "로그인 구글로 시작하기 카카오톡으로 시작하기 or 이메일 비밀번호 로그인 비밀번호 찾기 | 회원가입" at bounding box center [672, 329] width 1100 height 493
click at [650, 196] on div "구글로 시작하기" at bounding box center [672, 192] width 334 height 16
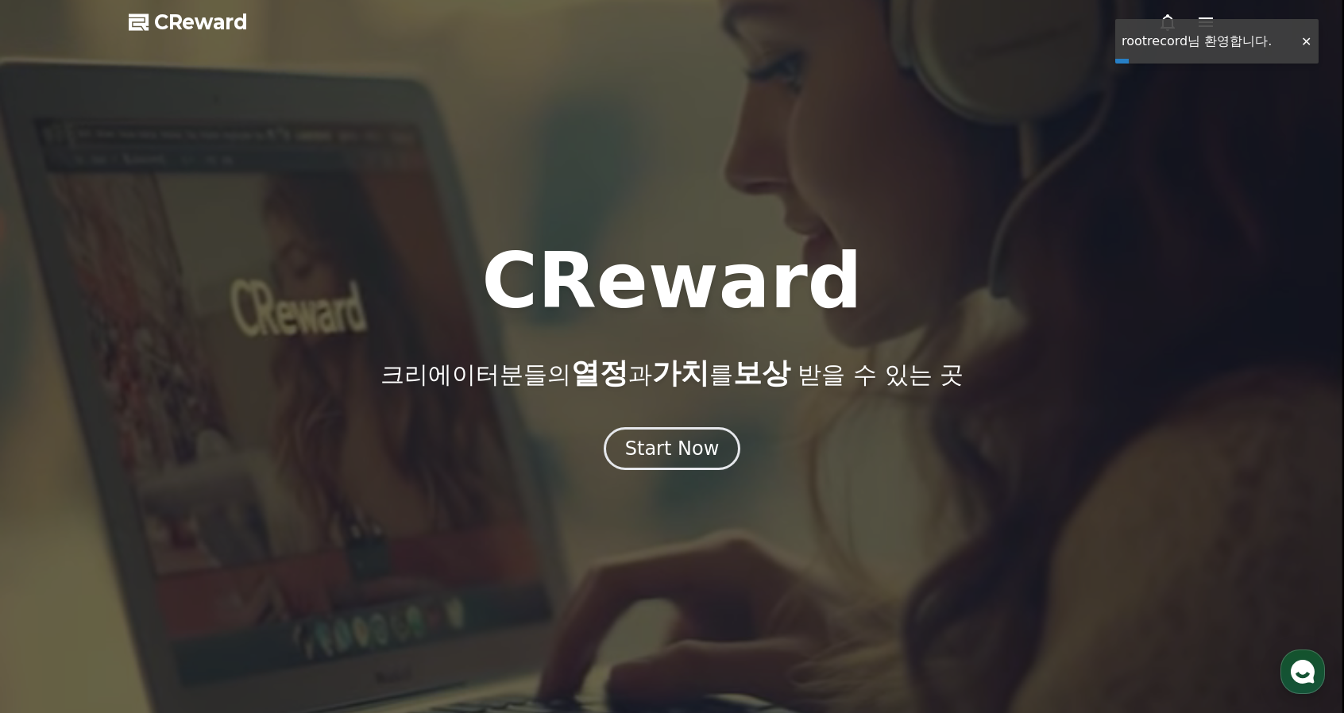
click at [1308, 43] on div at bounding box center [1305, 41] width 25 height 15
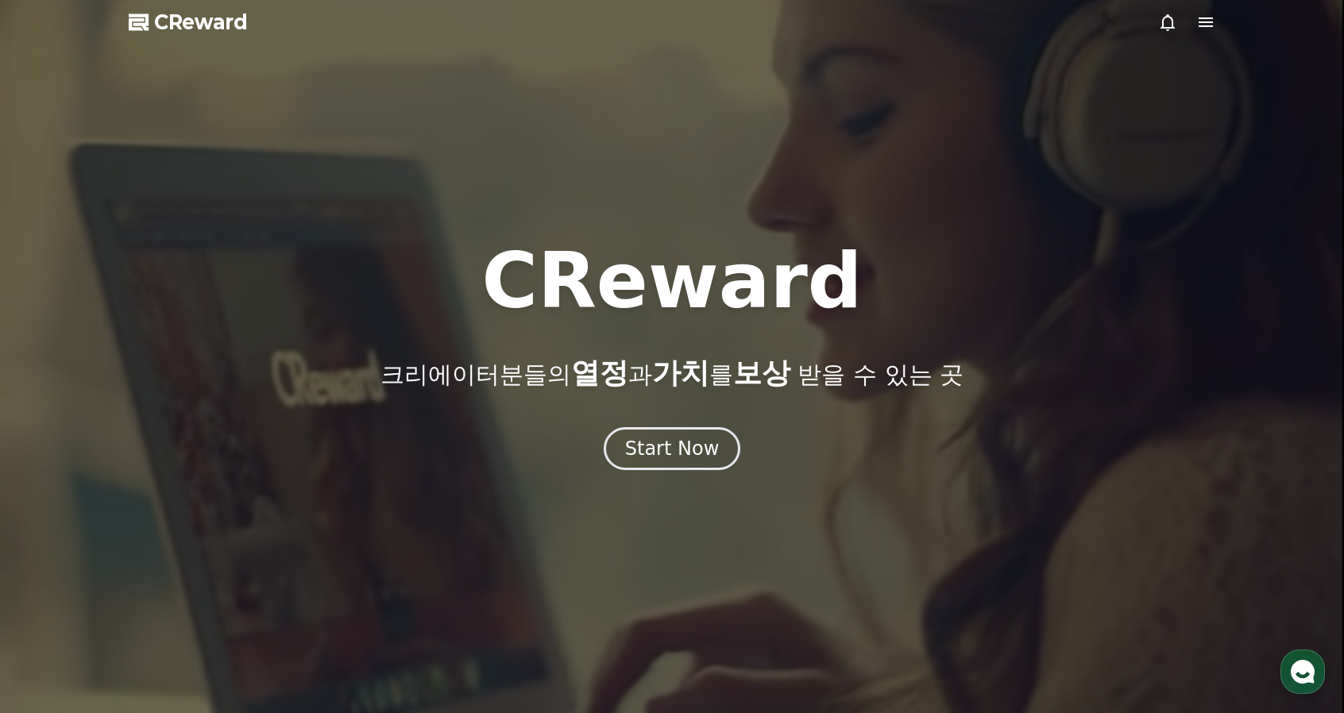
click at [1172, 23] on icon at bounding box center [1168, 22] width 14 height 17
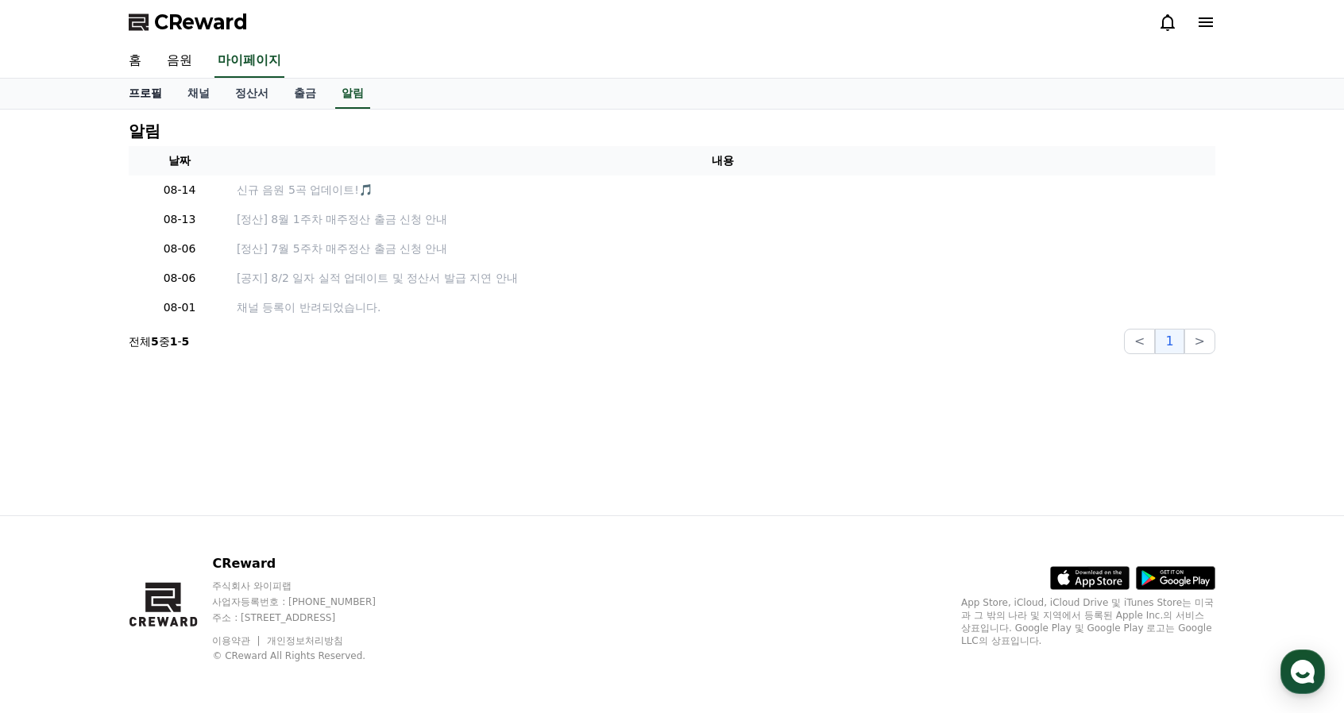
click at [152, 93] on link "프로필" at bounding box center [145, 94] width 59 height 30
select select "**********"
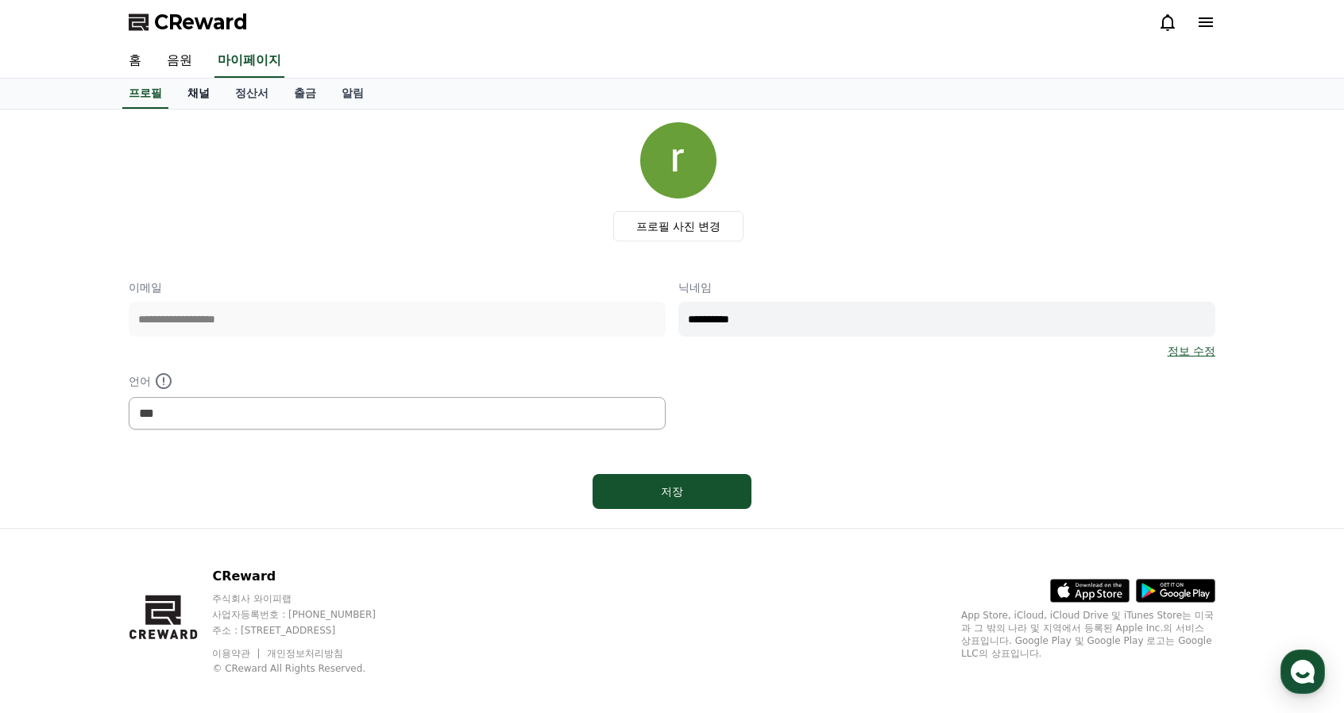
click at [194, 96] on link "채널" at bounding box center [199, 94] width 48 height 30
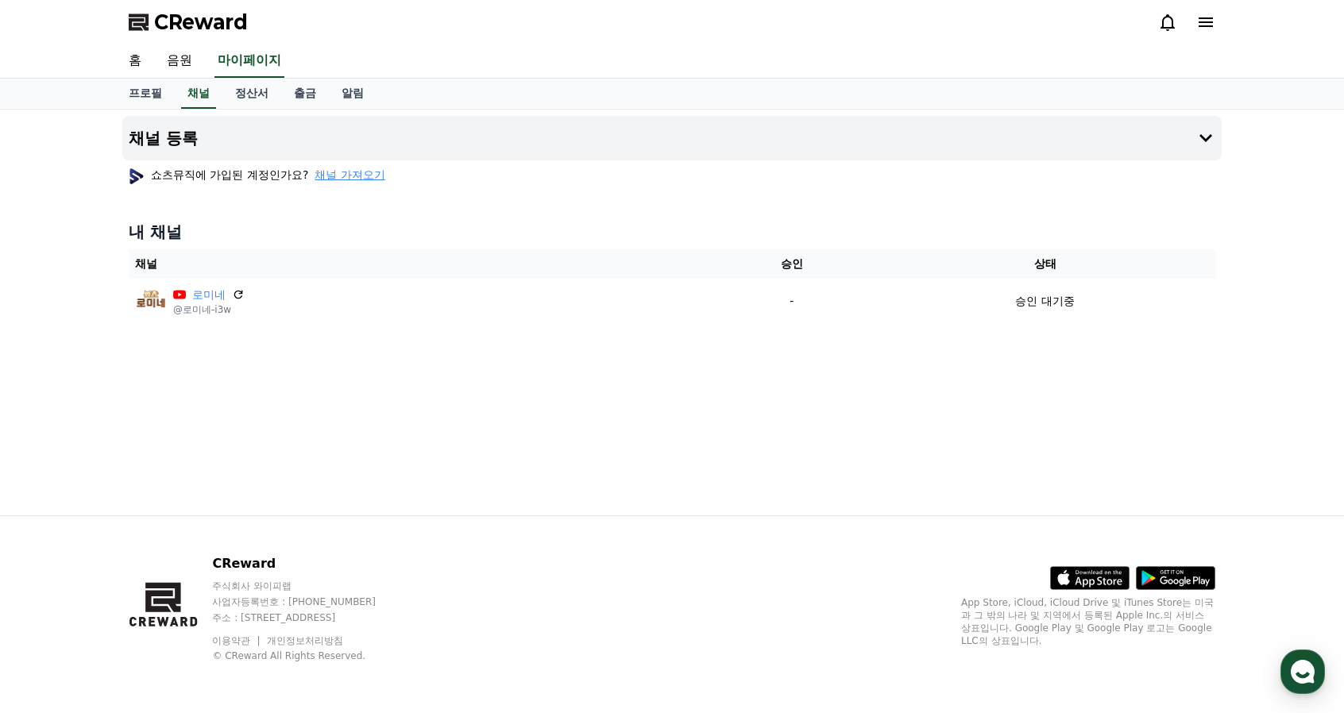
click at [207, 366] on div "채널 등록 쇼츠뮤직에 가입된 계정인가요? 채널 가져오기 내 채널 채널 승인 상태 로미네 @로미네-i3w - 승인 대기중" at bounding box center [672, 313] width 1112 height 406
click at [1006, 443] on div "채널 등록 쇼츠뮤직에 가입된 계정인가요? 채널 가져오기 내 채널 채널 승인 상태 로미네 @로미네-i3w - 승인 대기중" at bounding box center [672, 313] width 1112 height 406
click at [176, 56] on link "음원" at bounding box center [179, 60] width 51 height 33
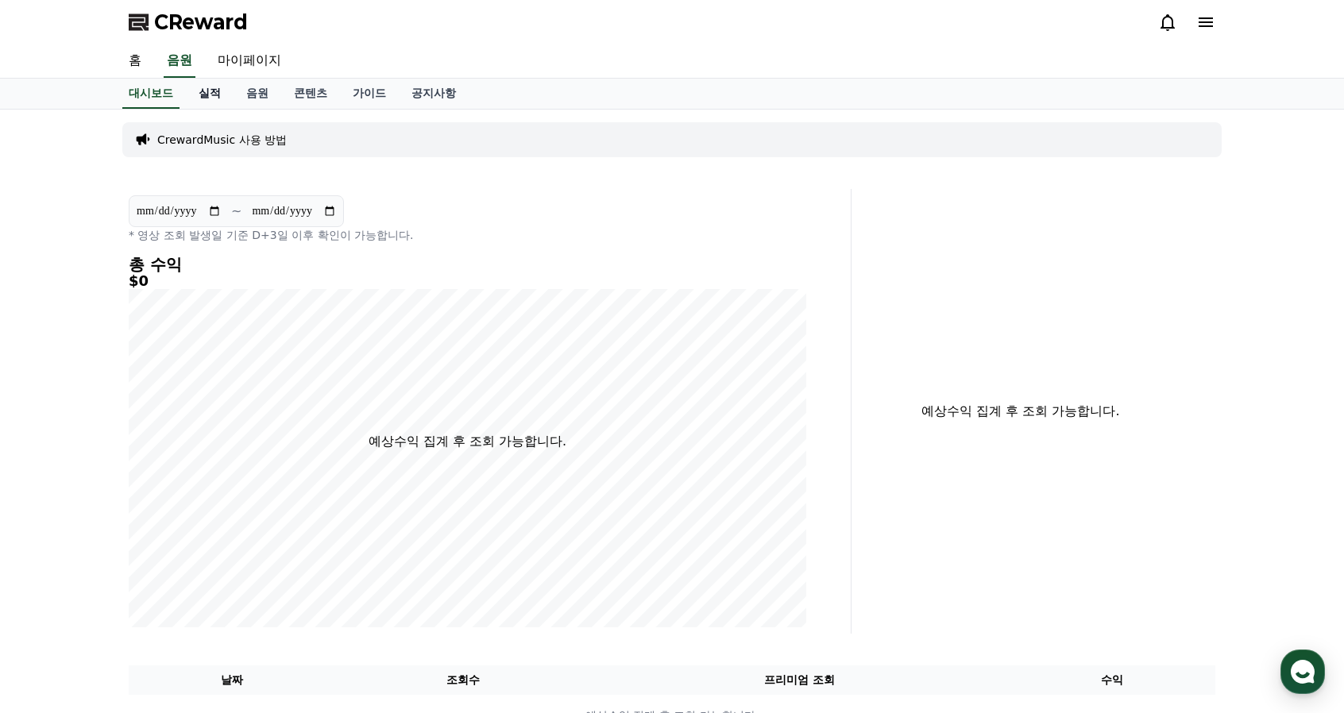
click at [203, 99] on link "실적" at bounding box center [210, 94] width 48 height 30
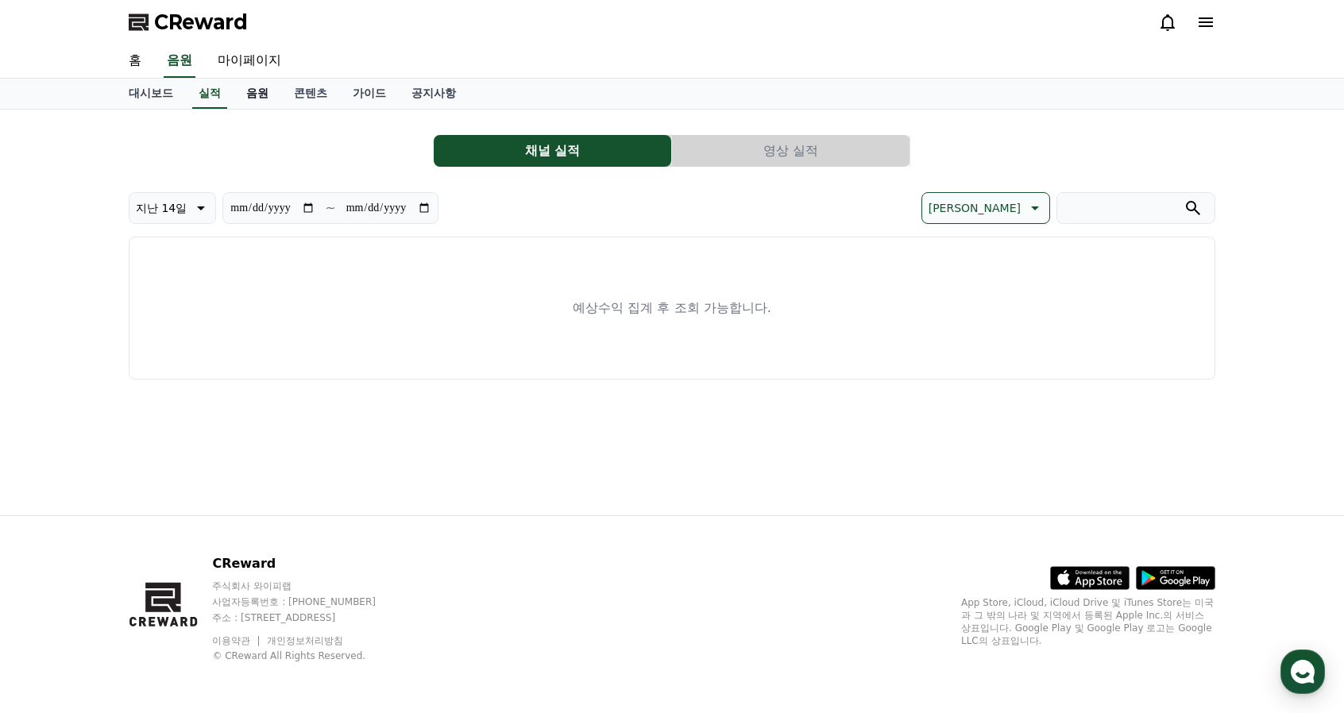
click at [256, 96] on link "음원" at bounding box center [258, 94] width 48 height 30
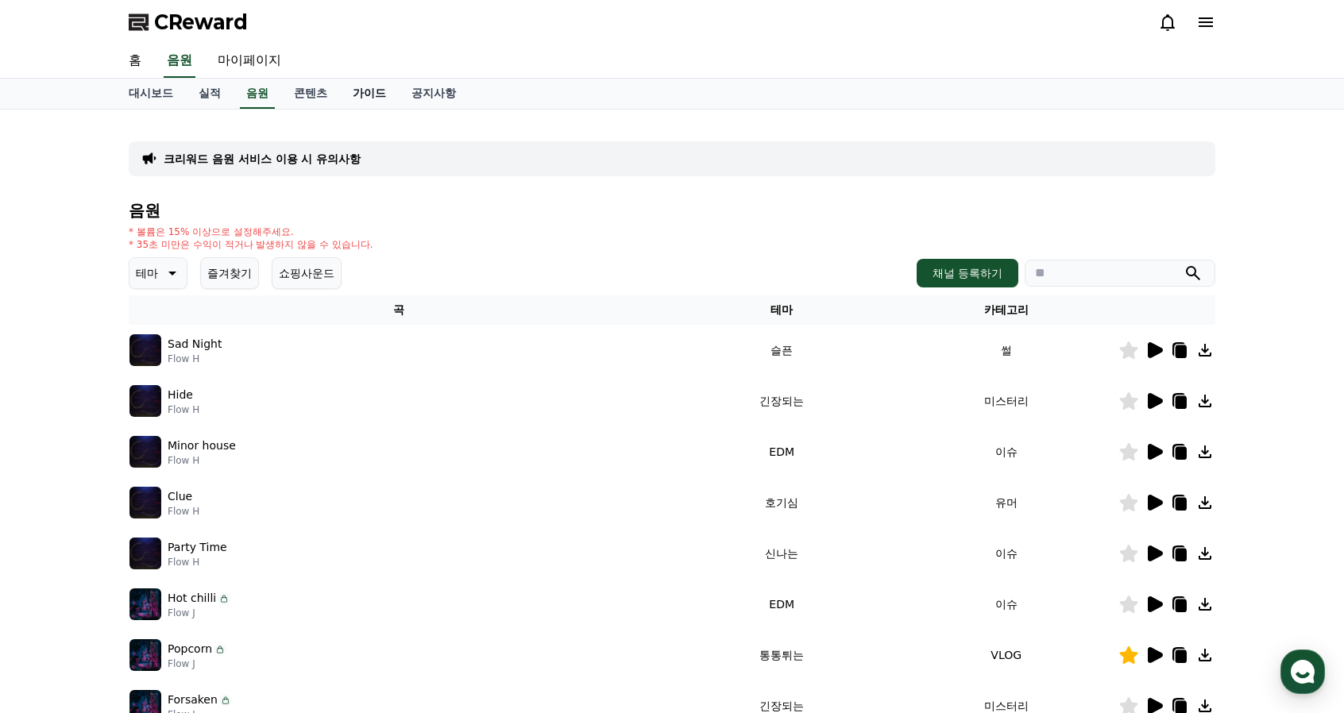
click at [369, 99] on link "가이드" at bounding box center [369, 94] width 59 height 30
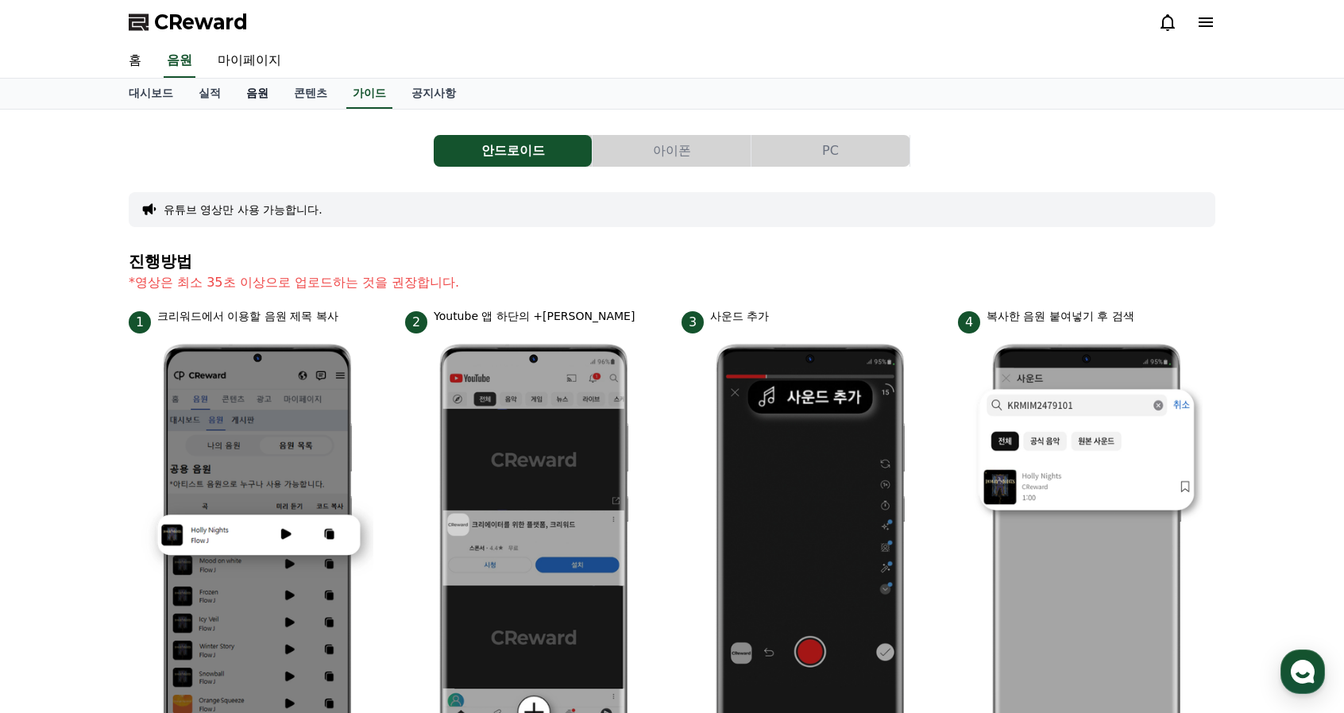
click at [251, 95] on link "음원" at bounding box center [258, 94] width 48 height 30
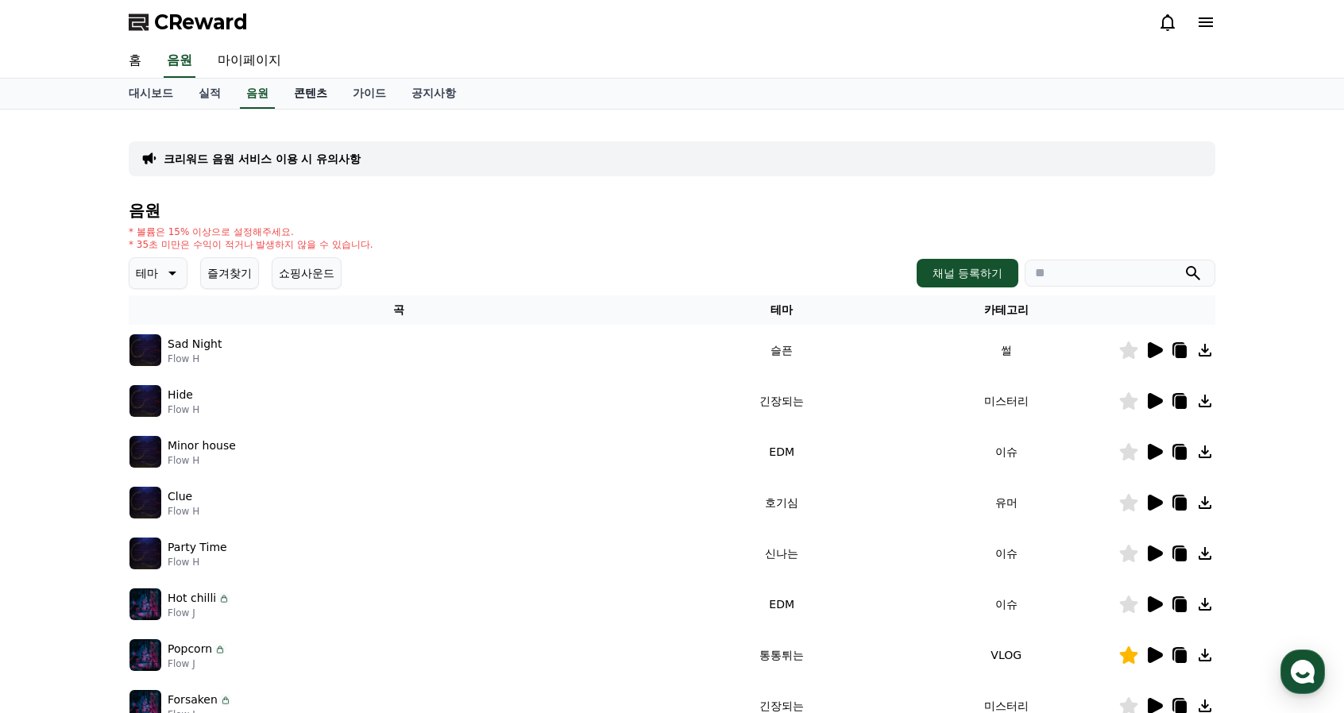
click at [303, 95] on link "콘텐츠" at bounding box center [310, 94] width 59 height 30
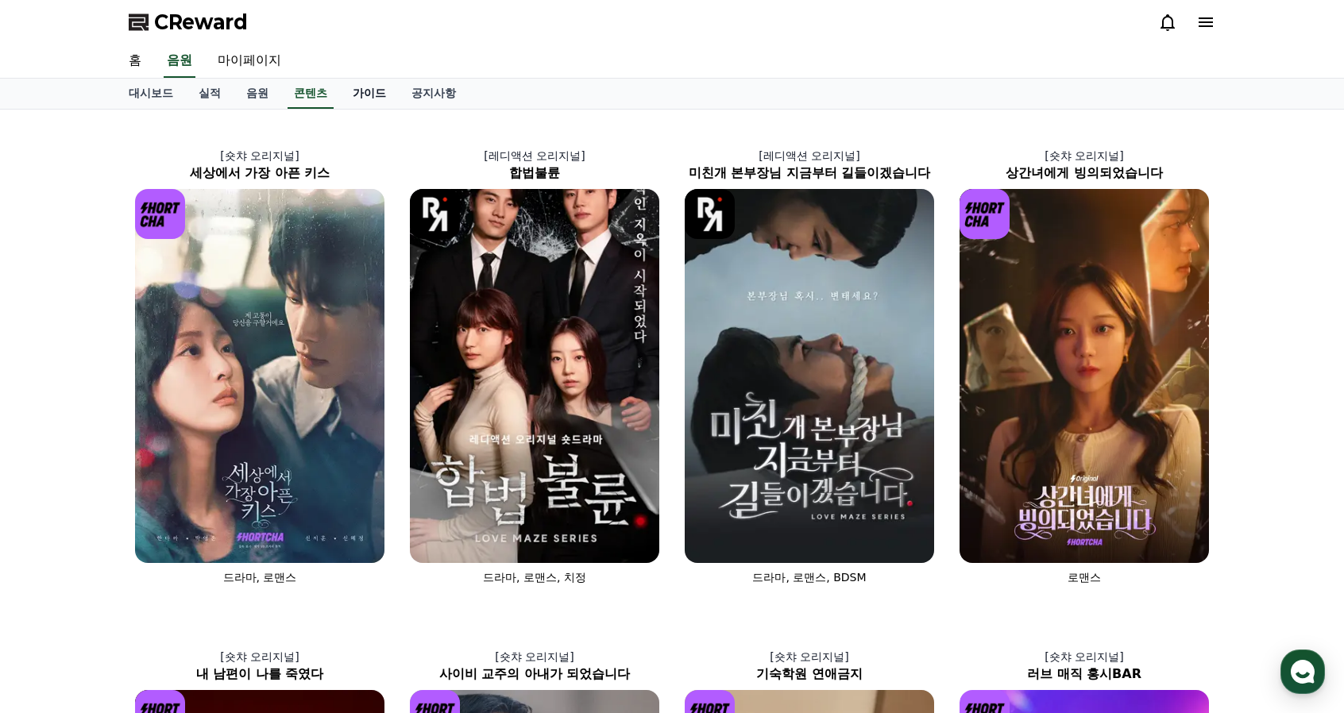
click at [373, 95] on link "가이드" at bounding box center [369, 94] width 59 height 30
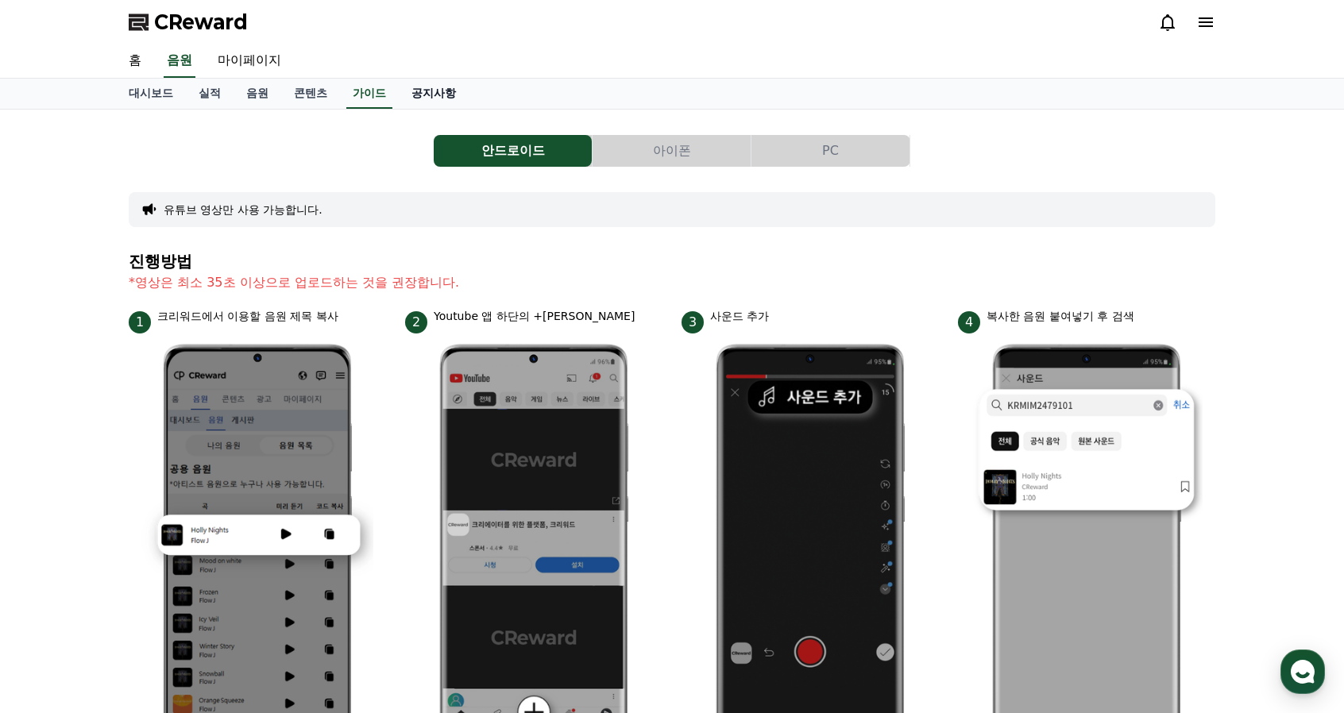
click at [427, 96] on link "공지사항" at bounding box center [434, 94] width 70 height 30
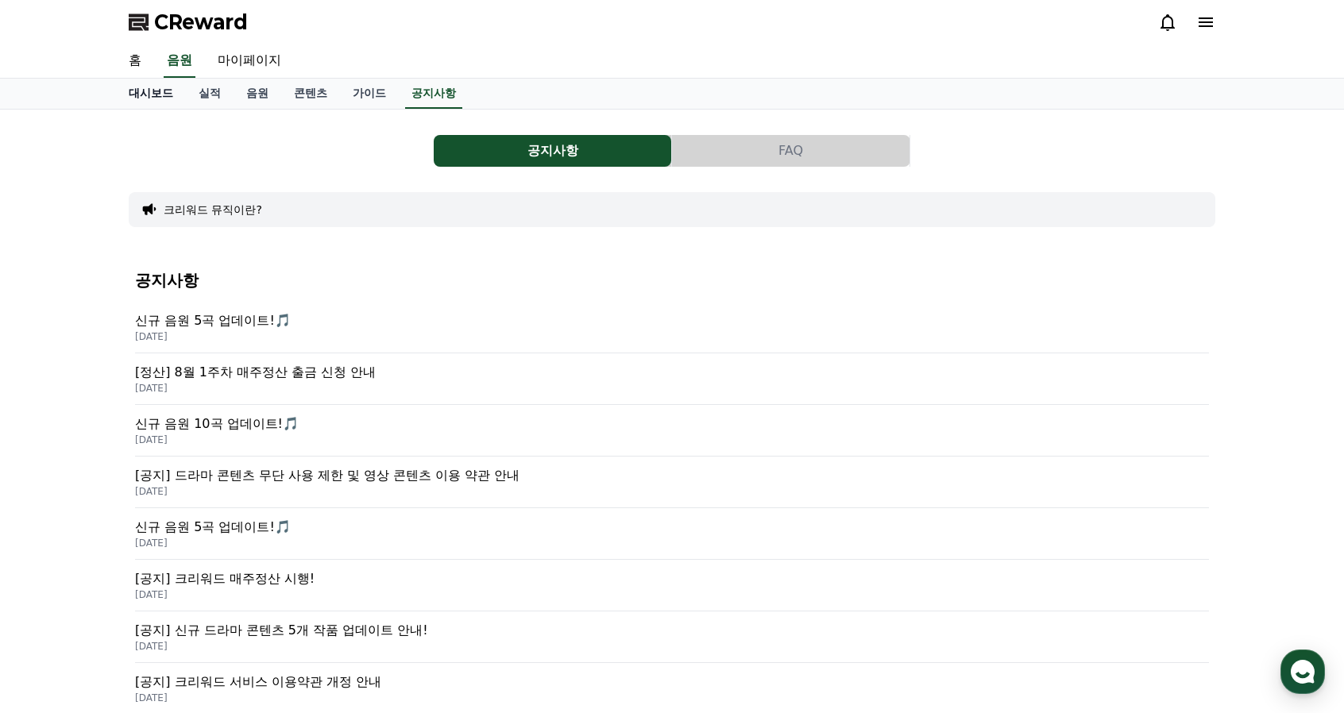
click at [170, 98] on link "대시보드" at bounding box center [151, 94] width 70 height 30
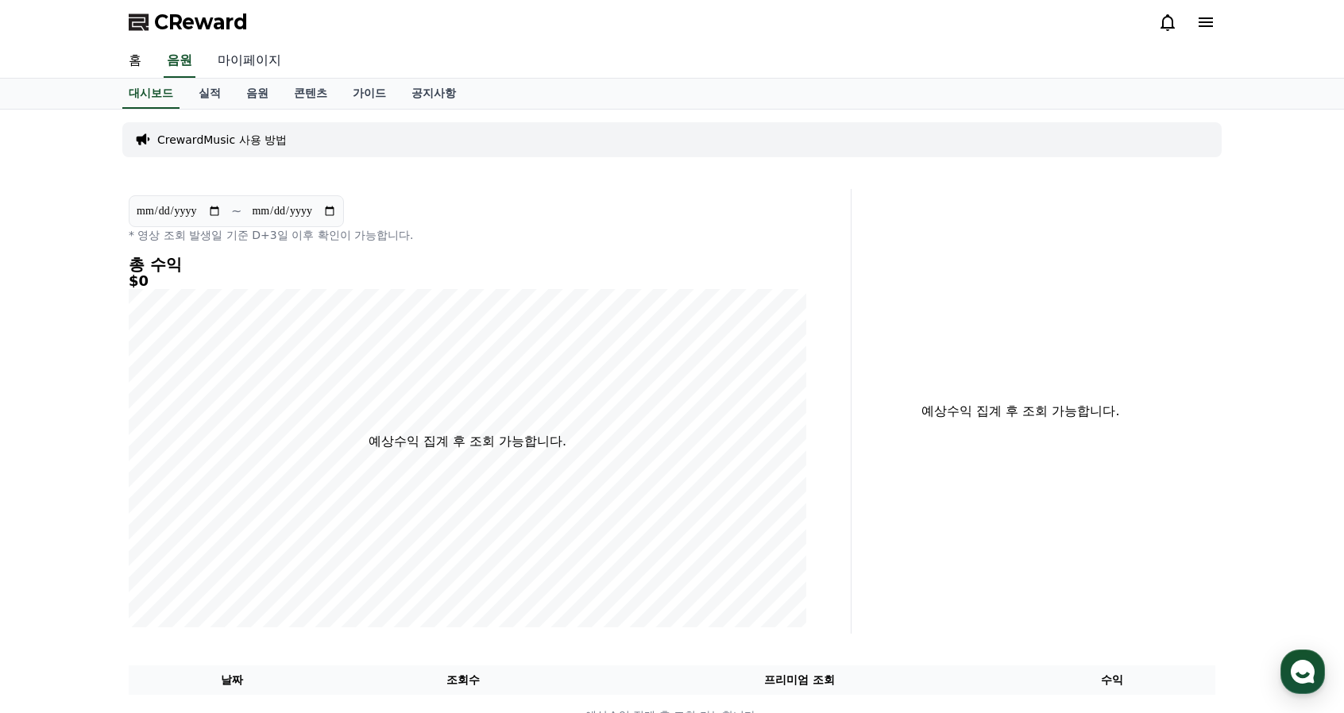
click at [267, 63] on link "마이페이지" at bounding box center [249, 60] width 89 height 33
select select "**********"
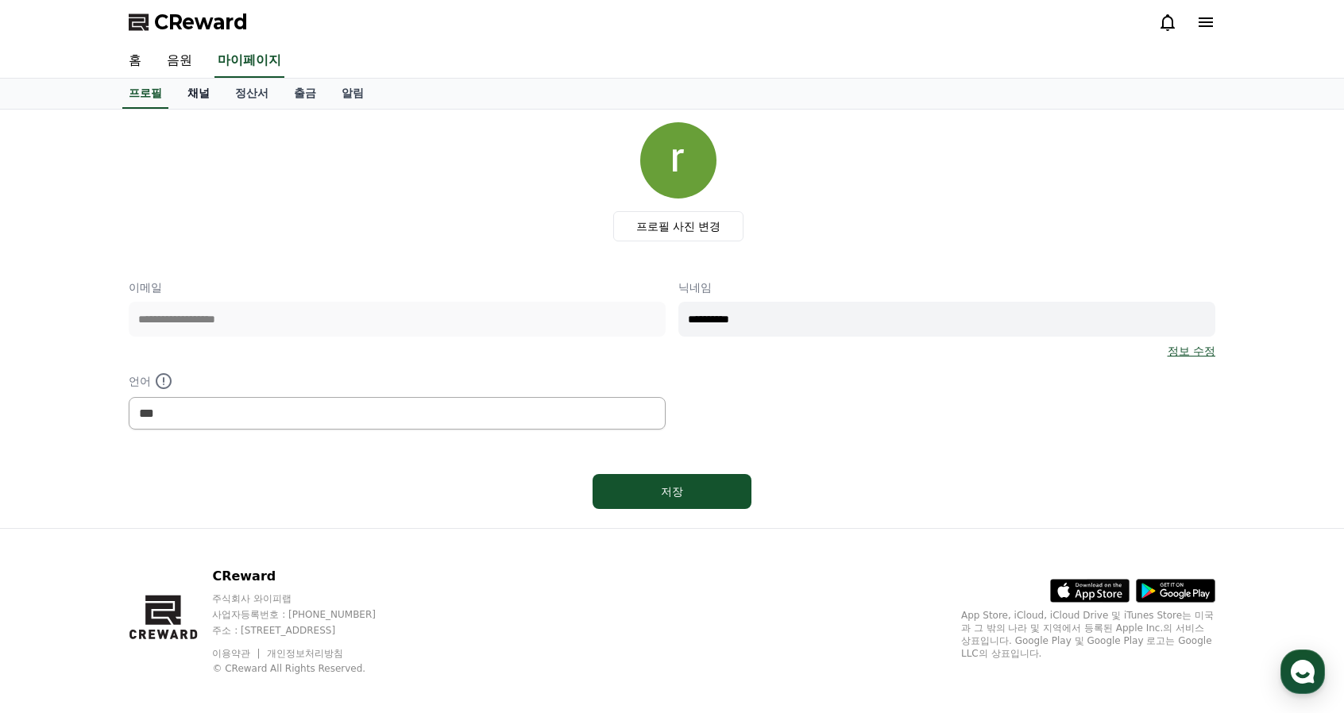
click at [196, 93] on link "채널" at bounding box center [199, 94] width 48 height 30
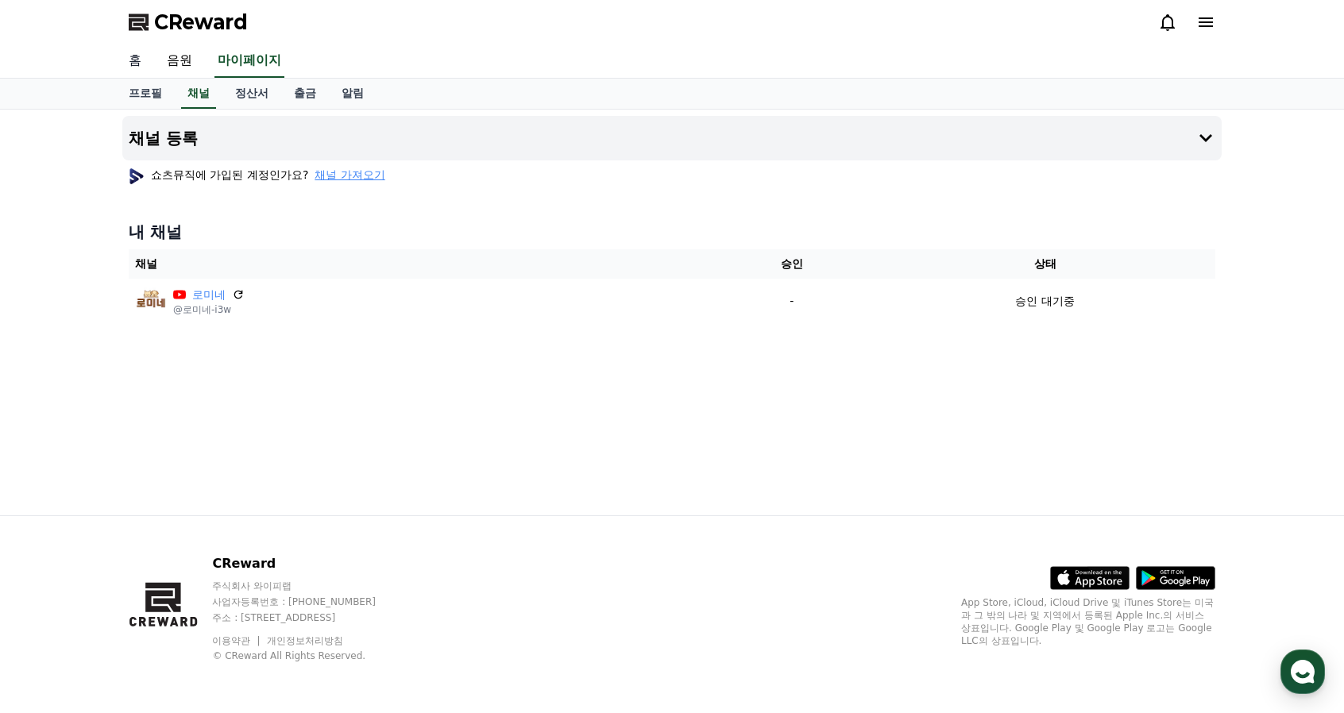
click at [134, 58] on link "홈" at bounding box center [135, 60] width 38 height 33
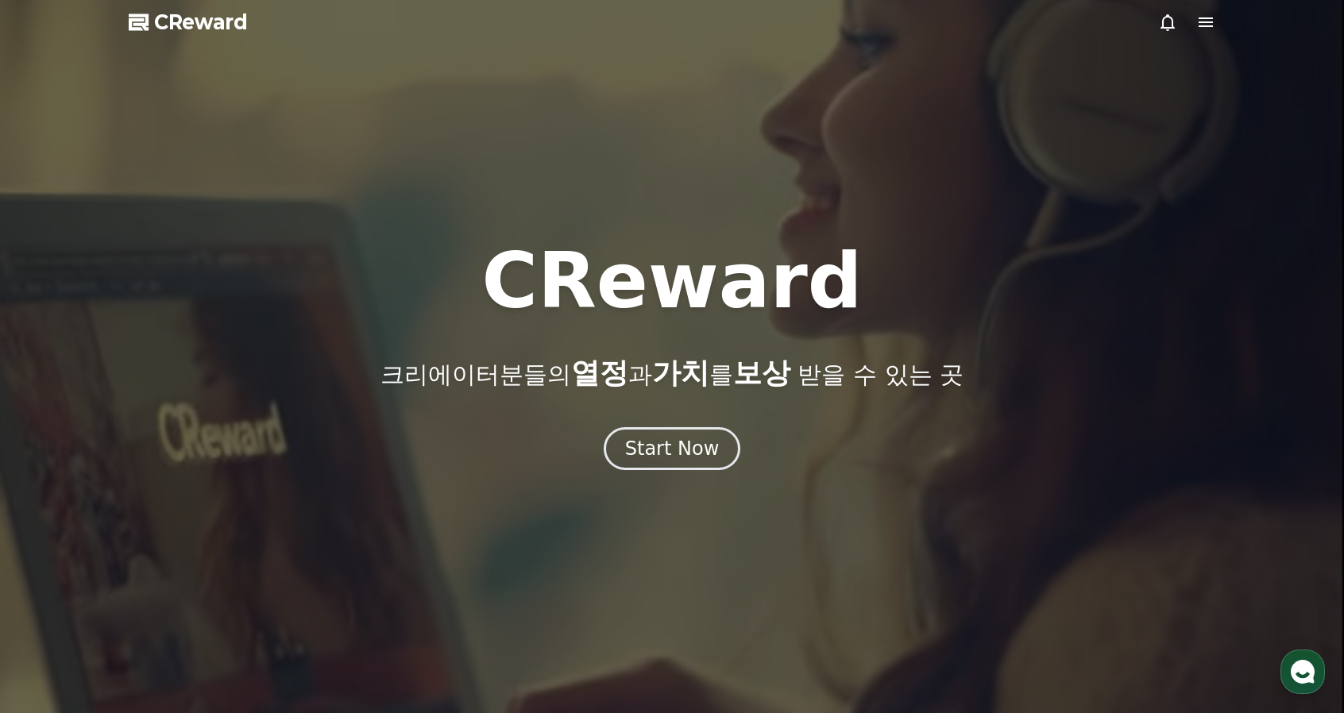
click at [1209, 18] on icon at bounding box center [1206, 22] width 14 height 10
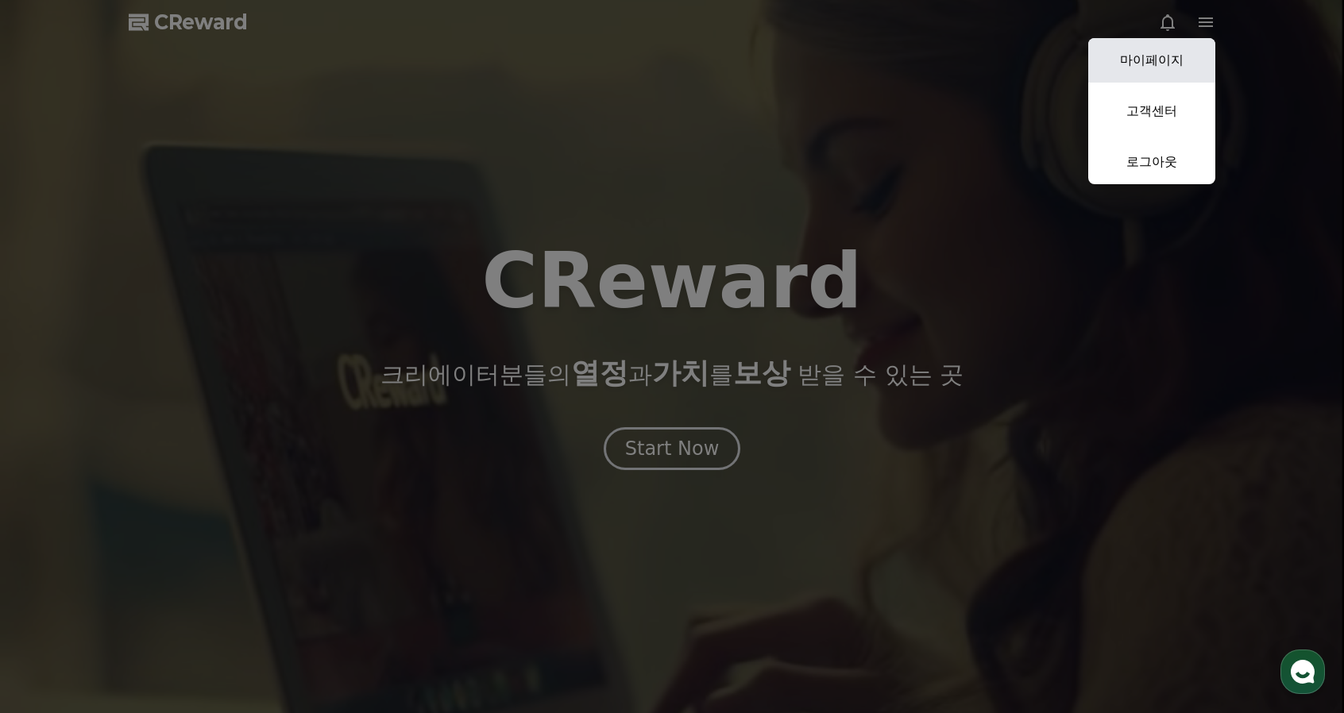
click at [1160, 60] on link "마이페이지" at bounding box center [1151, 60] width 127 height 44
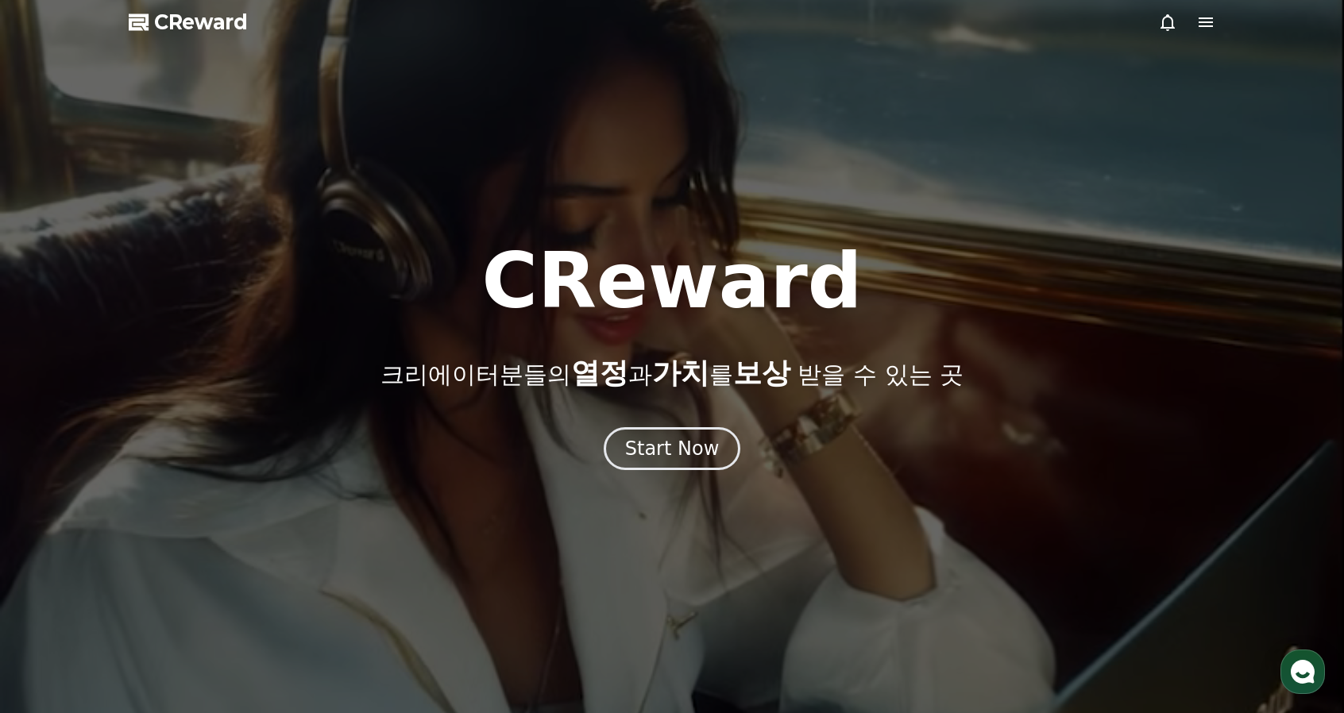
select select "**********"
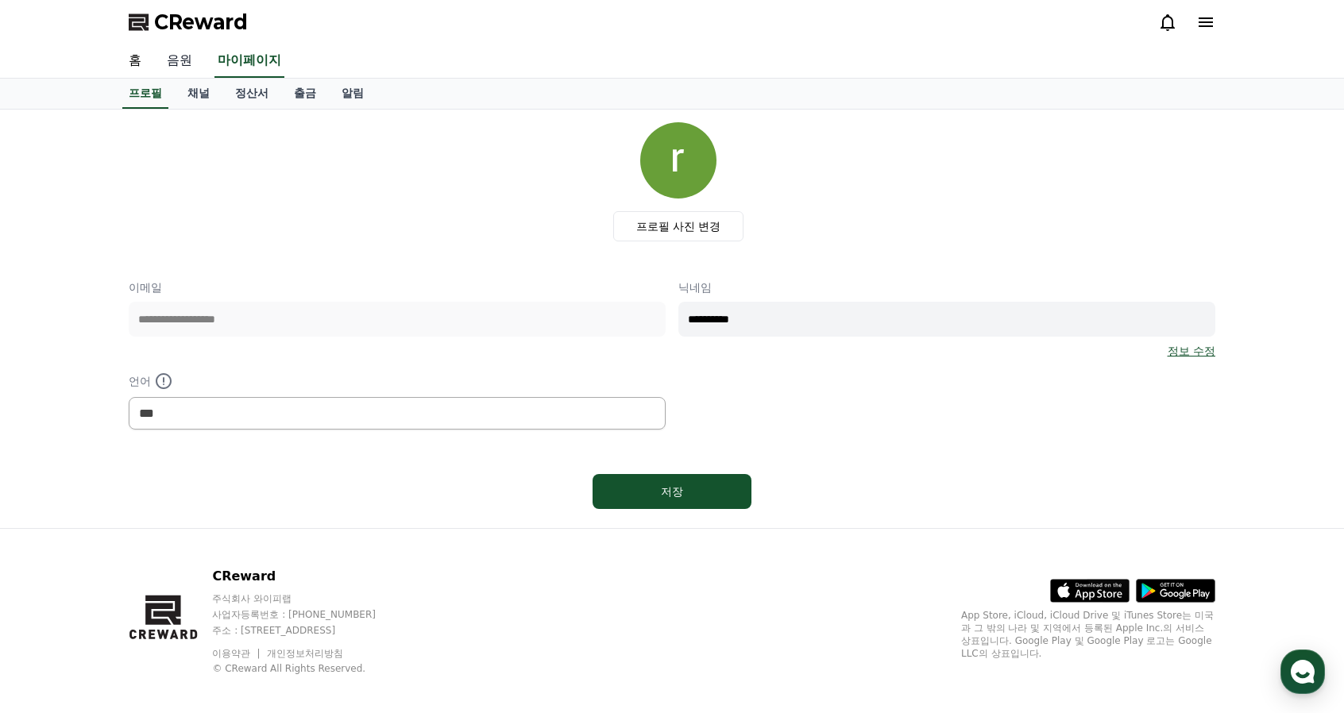
click at [184, 60] on link "음원" at bounding box center [179, 60] width 51 height 33
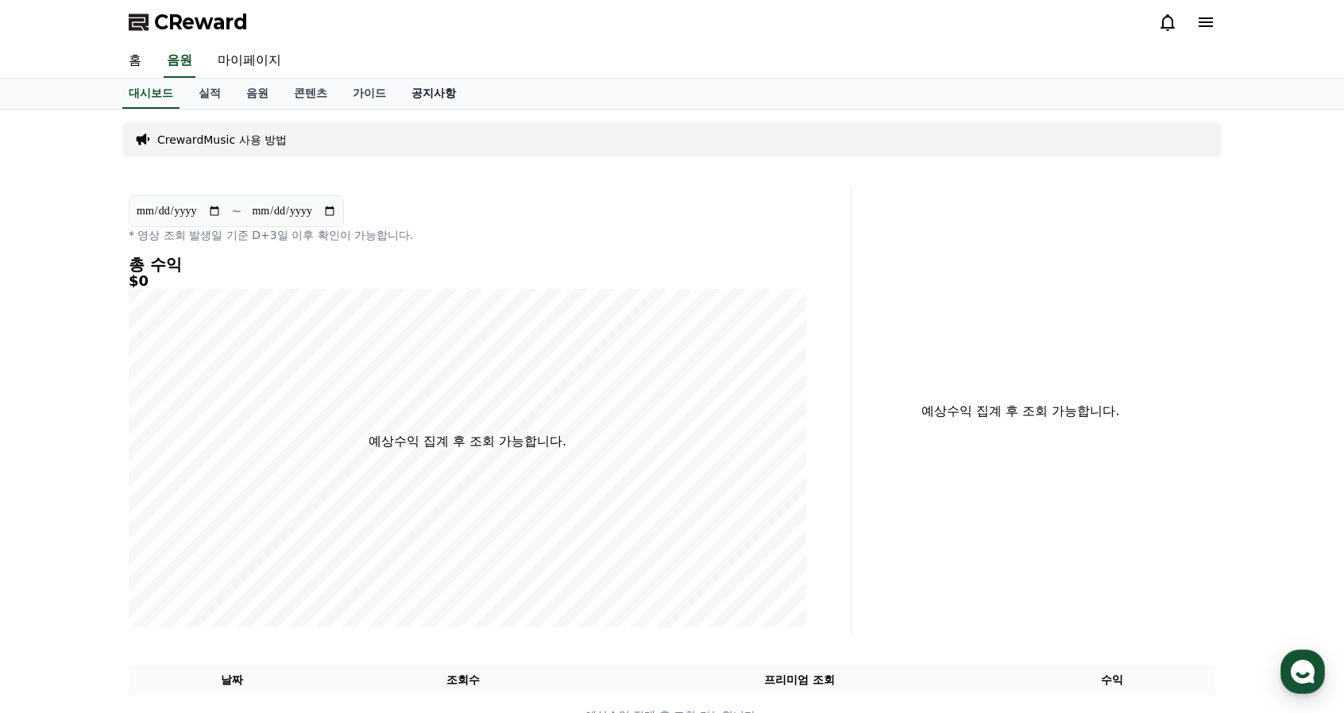
click at [431, 92] on link "공지사항" at bounding box center [434, 94] width 70 height 30
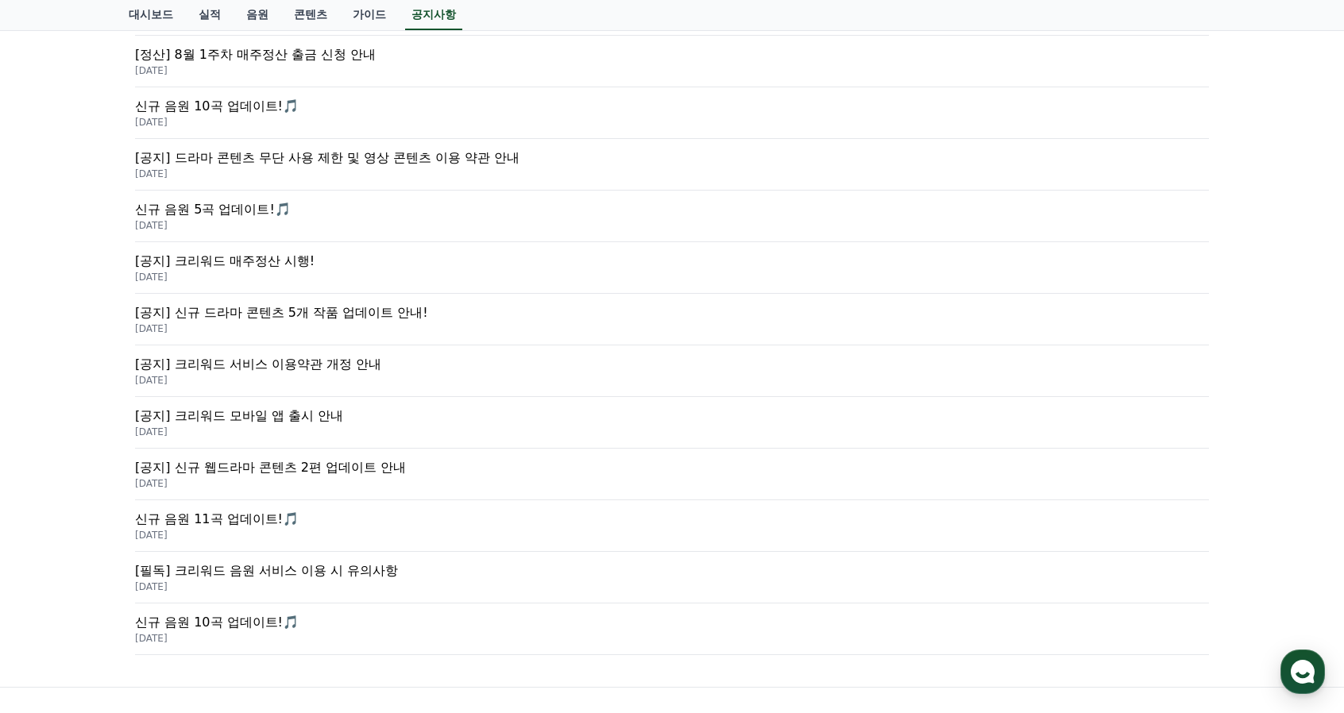
click at [358, 562] on p "[필독] 크리워드 음원 서비스 이용 시 유의사항" at bounding box center [672, 571] width 1074 height 19
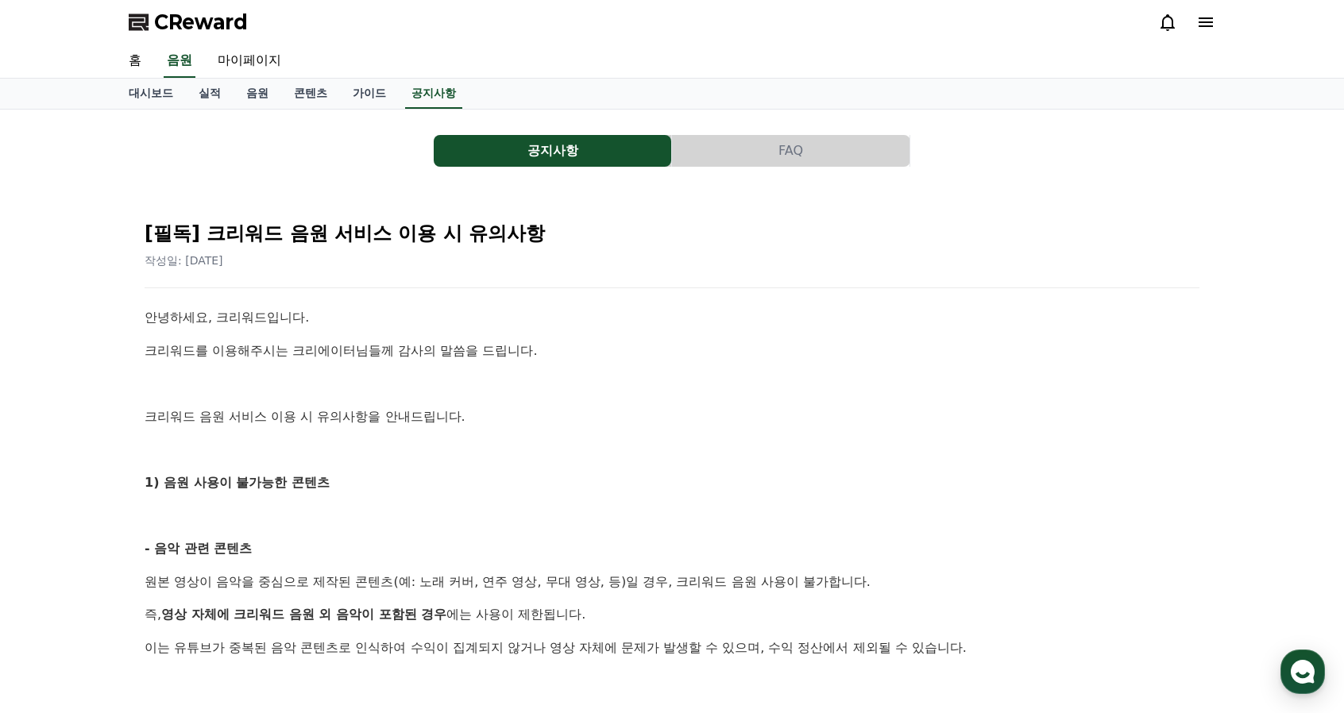
click at [824, 157] on button "FAQ" at bounding box center [791, 151] width 238 height 32
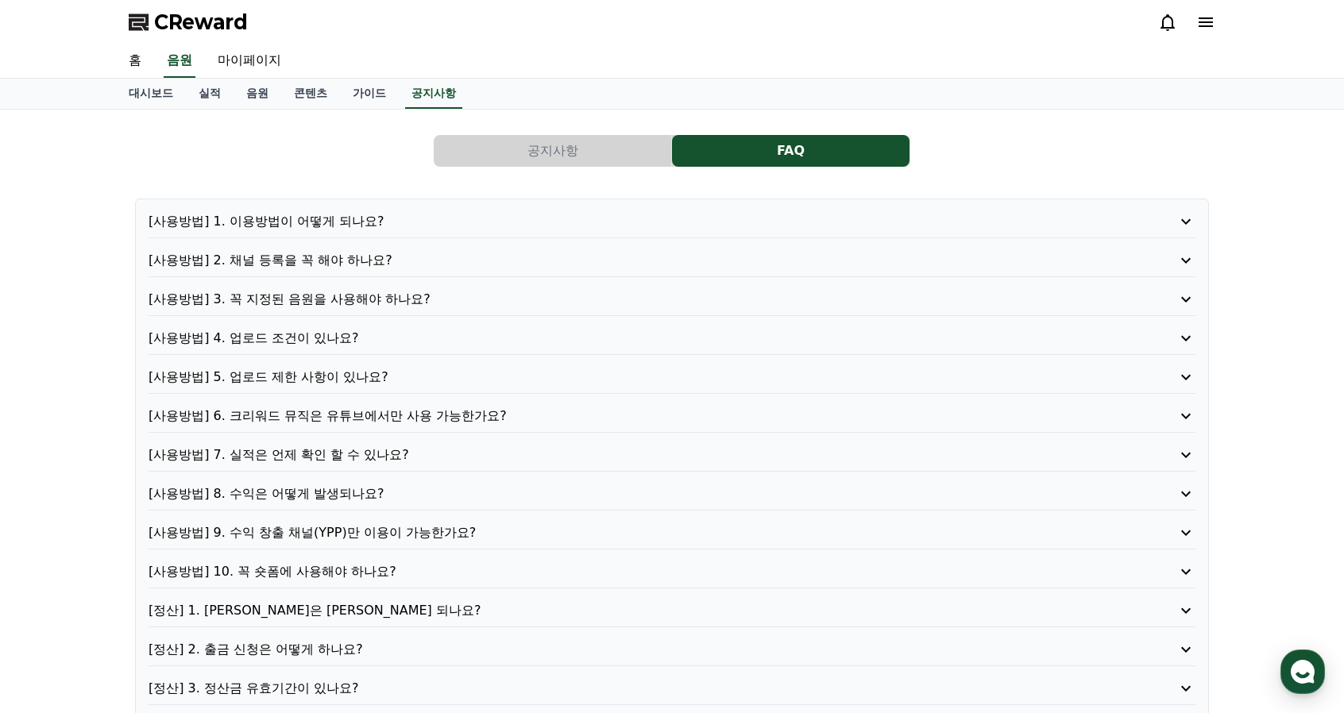
click at [322, 226] on p "[사용방법] 1. 이용방법이 어떻게 되나요?" at bounding box center [631, 221] width 964 height 19
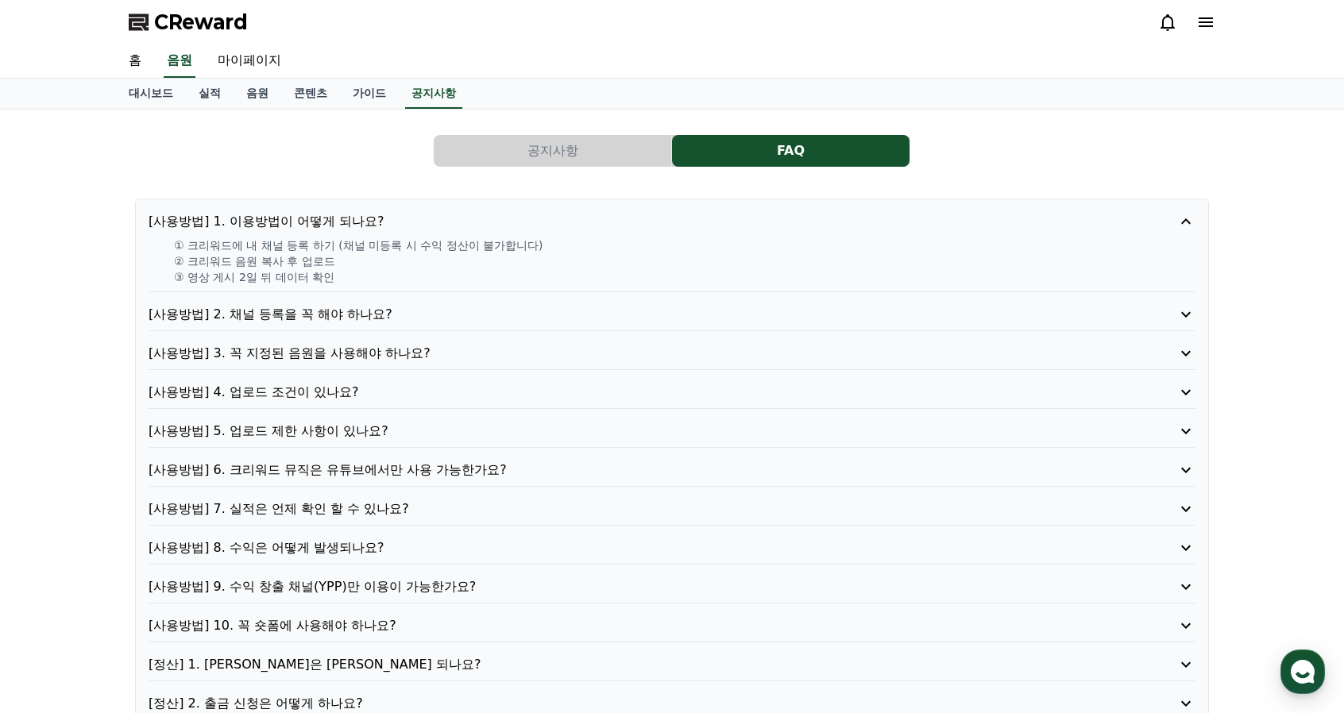
click at [301, 242] on p "① 크리워드에 내 채널 등록 하기 (채널 미등록 시 수익 정산이 불가합니다)" at bounding box center [685, 246] width 1022 height 16
click at [359, 310] on p "[사용방법] 2. 채널 등록을 꼭 해야 하나요?" at bounding box center [631, 314] width 964 height 19
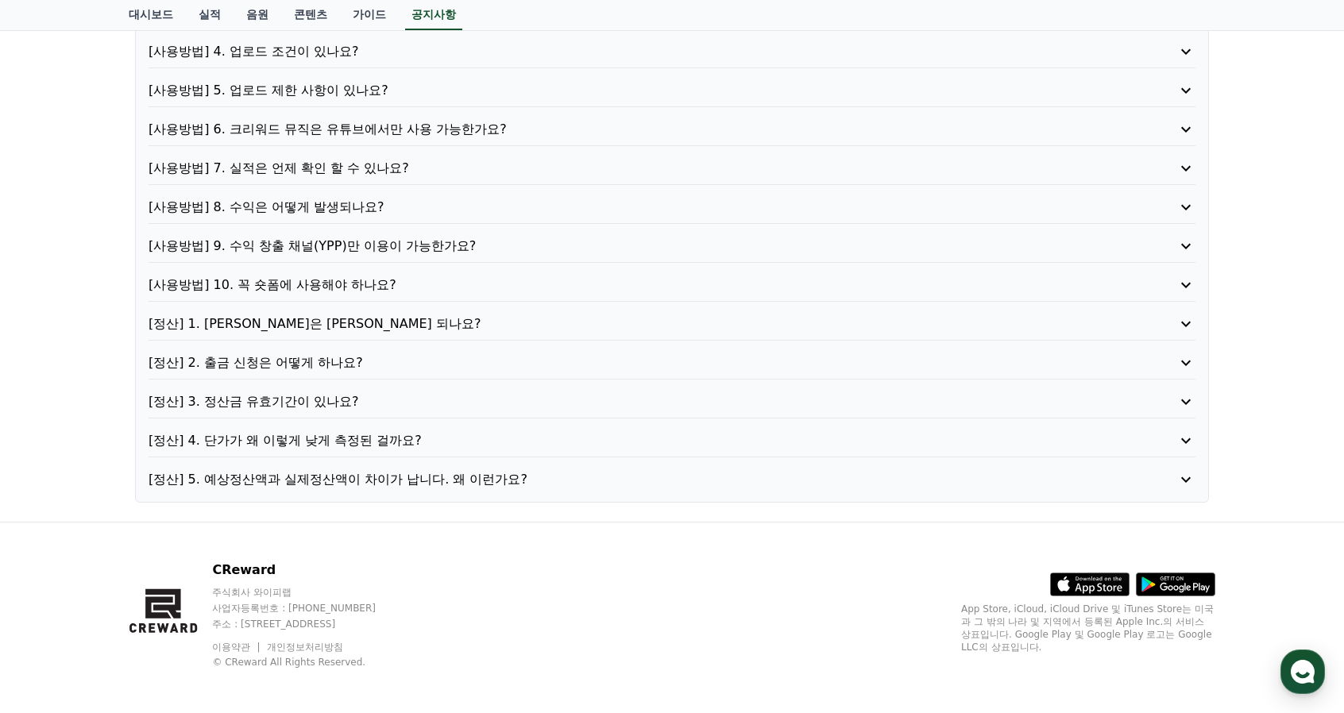
scroll to position [175, 0]
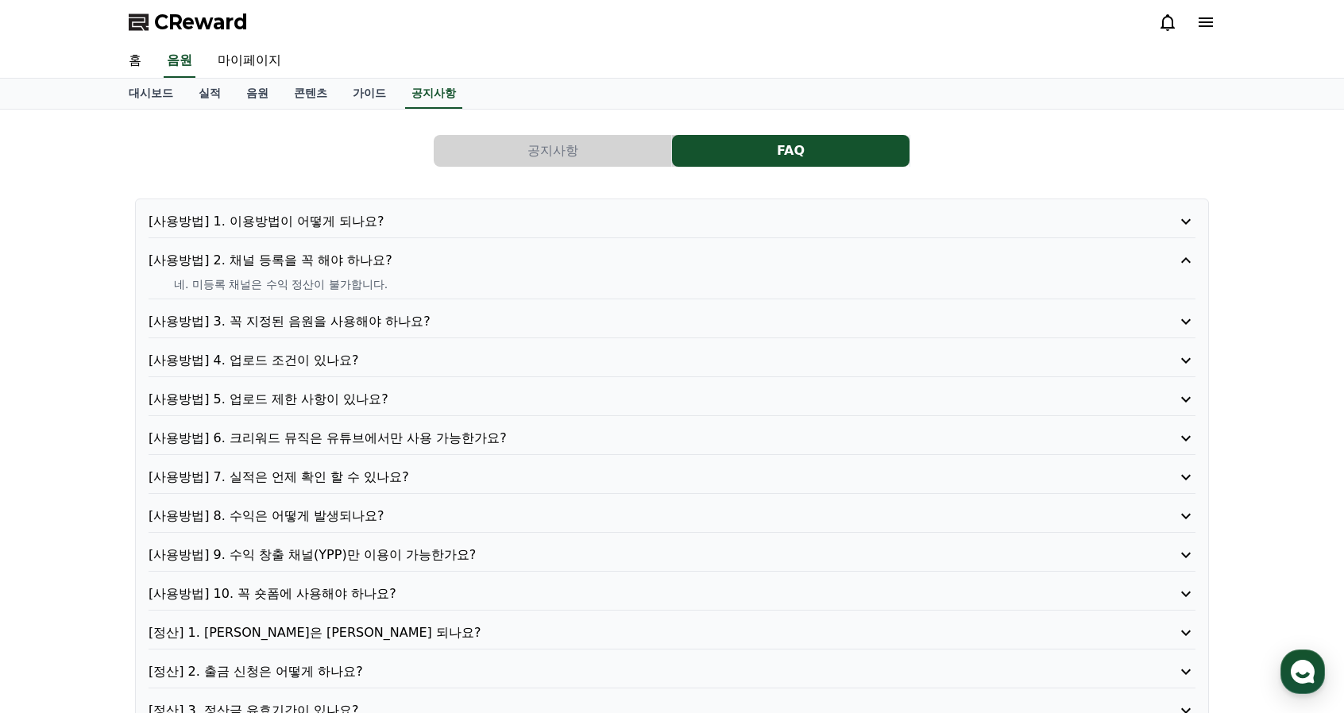
click at [346, 429] on p "[사용방법] 6. 크리워드 뮤직은 유튜브에서만 사용 가능한가요?" at bounding box center [631, 438] width 964 height 19
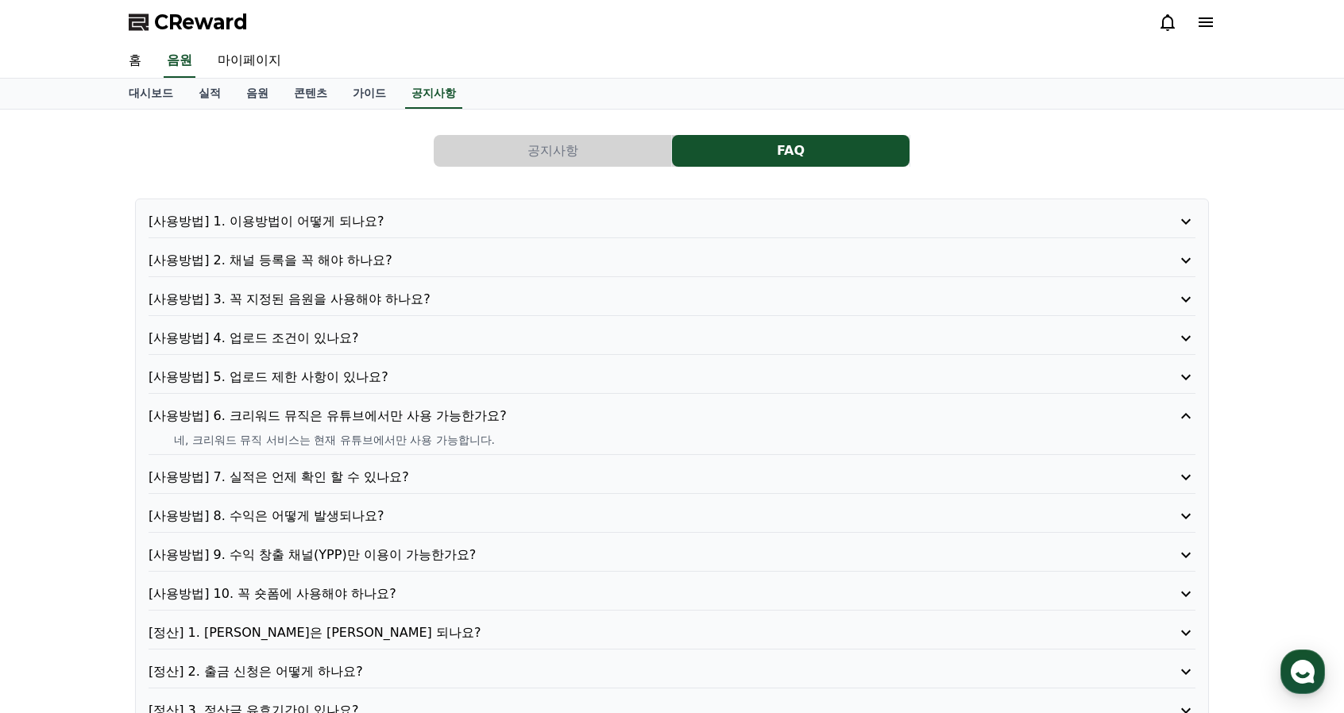
click at [316, 481] on p "[사용방법] 7. 실적은 언제 확인 할 수 있나요?" at bounding box center [631, 477] width 964 height 19
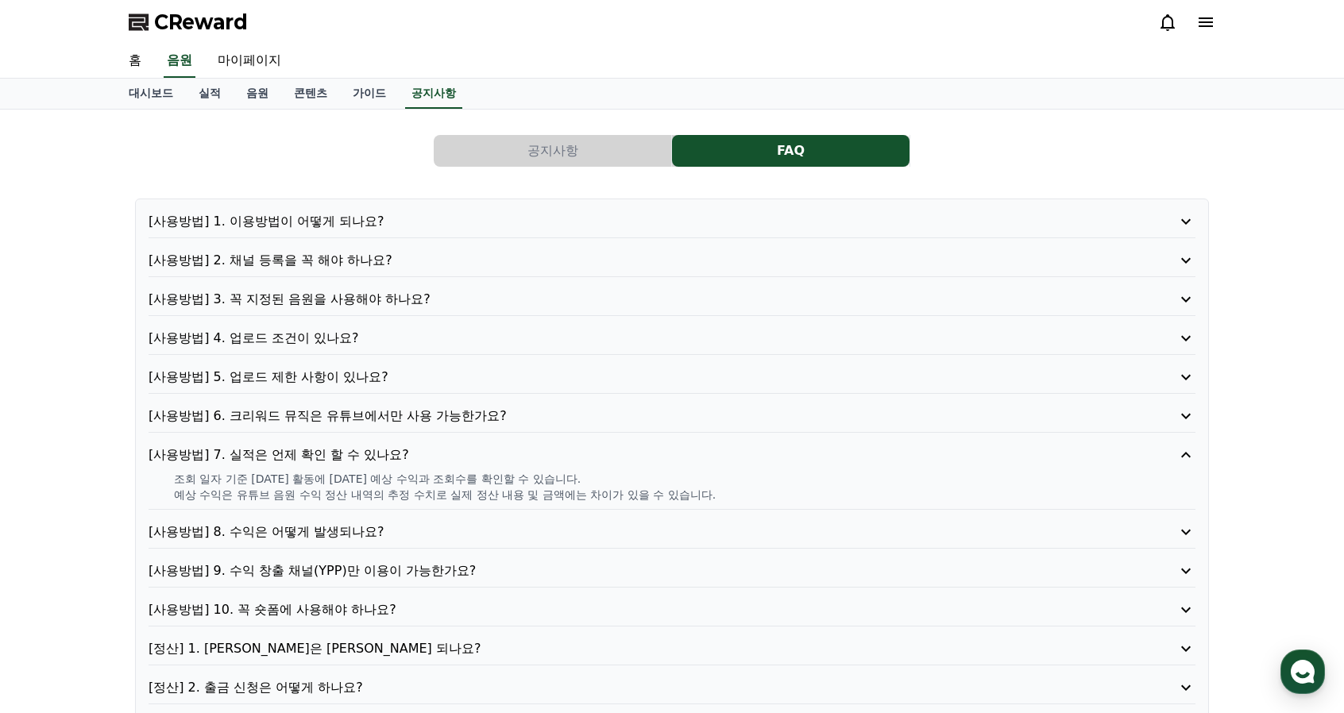
click at [311, 528] on p "[사용방법] 8. 수익은 어떻게 발생되나요?" at bounding box center [631, 532] width 964 height 19
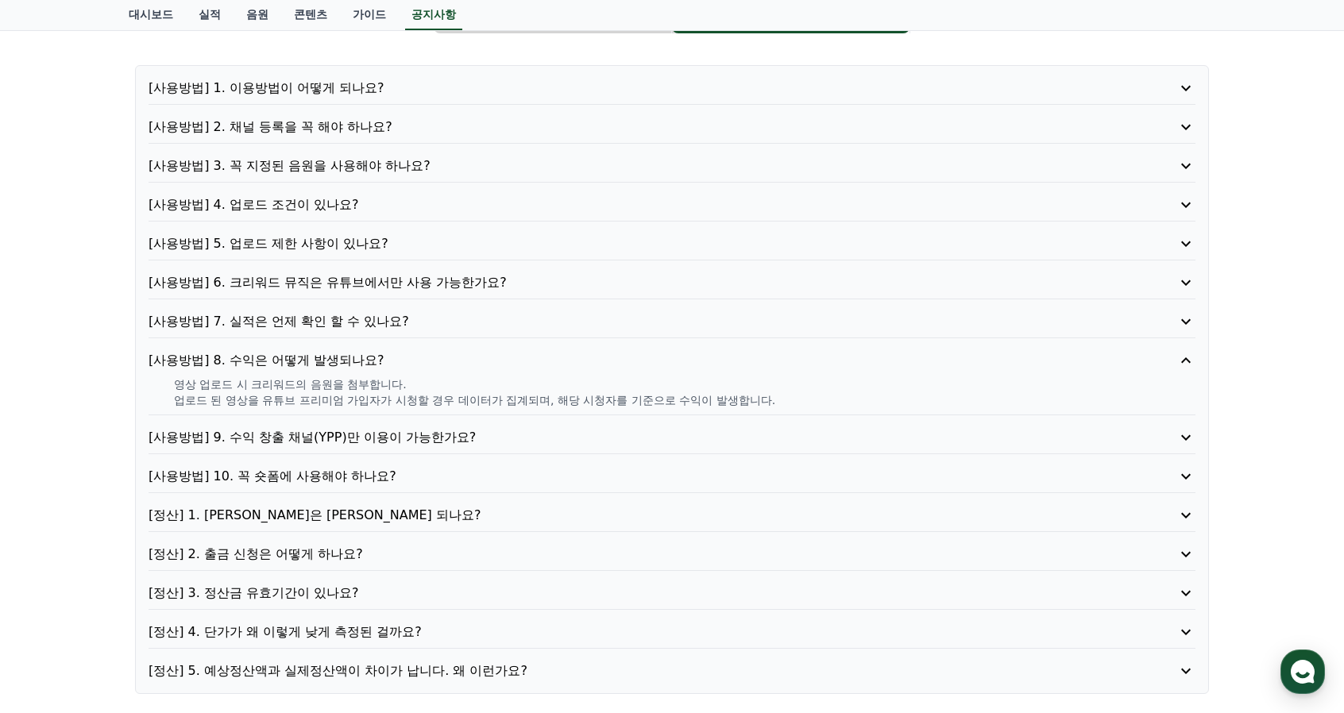
scroll to position [159, 0]
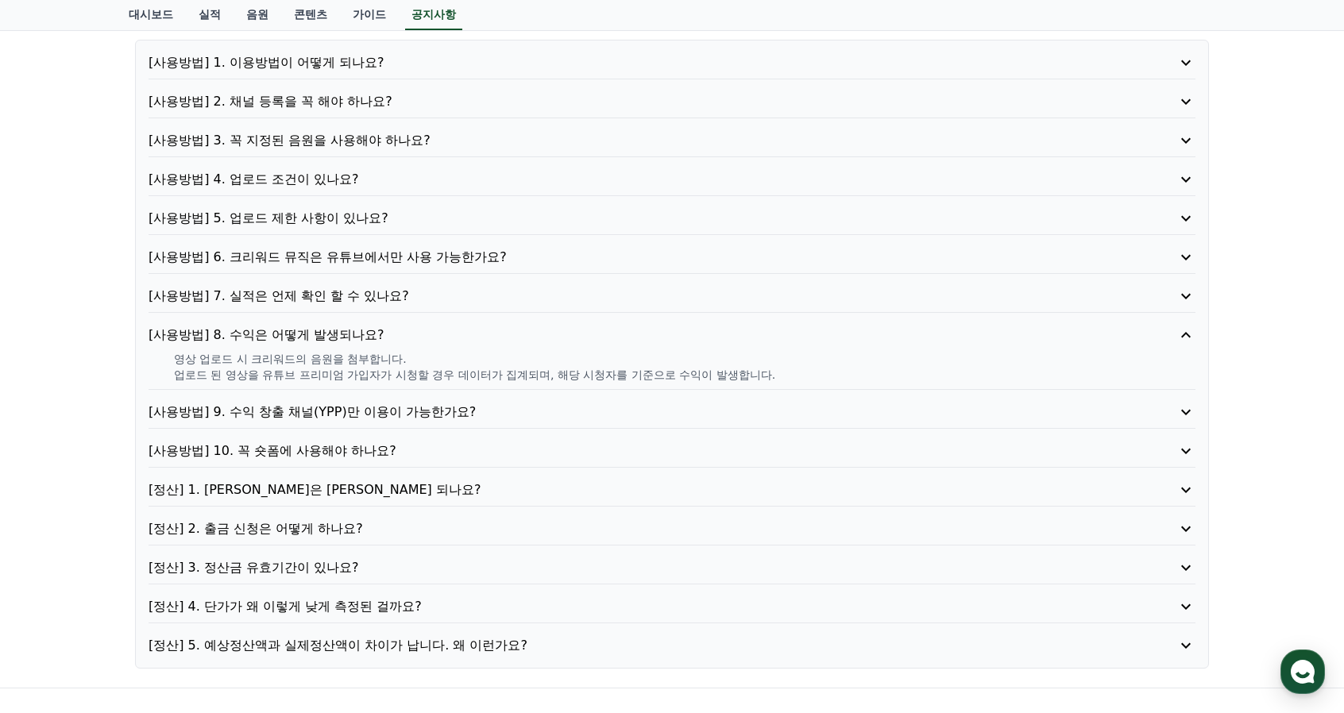
click at [323, 450] on p "[사용방법] 10. 꼭 숏폼에 사용해야 하나요?" at bounding box center [631, 451] width 964 height 19
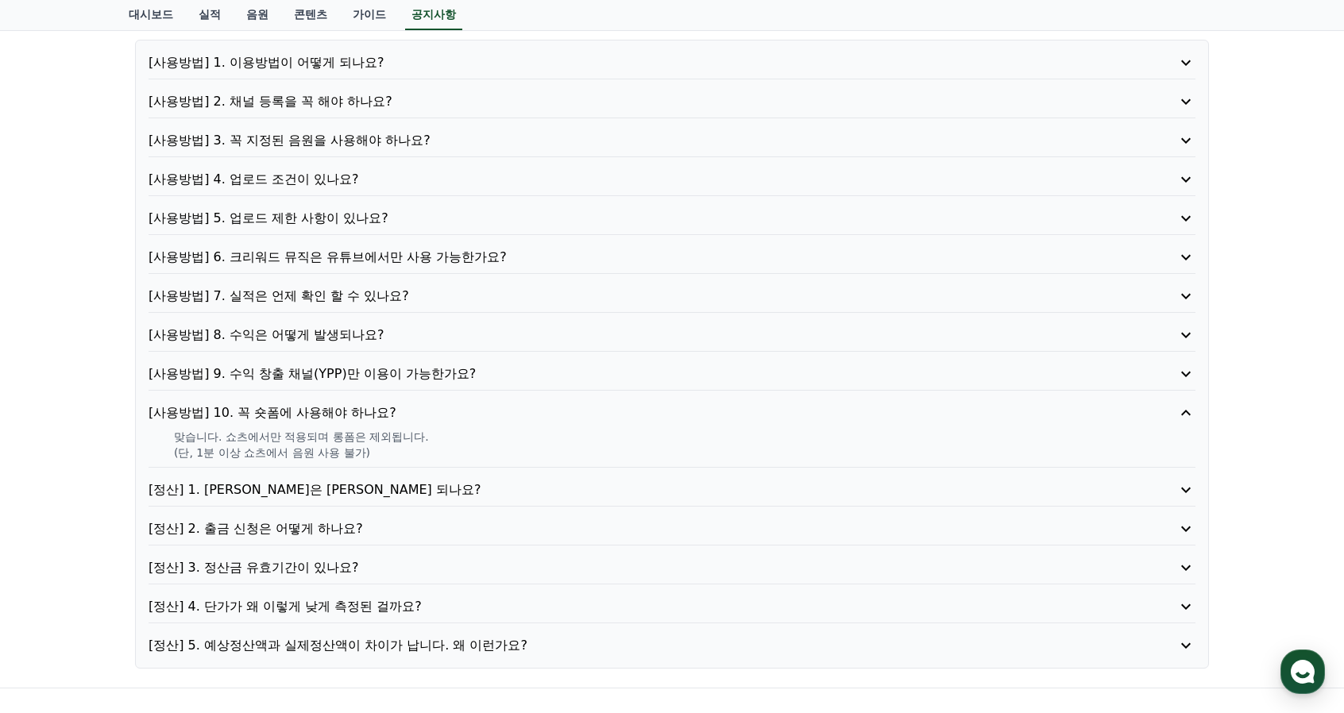
click at [323, 450] on p "(단, 1분 이상 쇼츠에서 음원 사용 불가)" at bounding box center [685, 453] width 1022 height 16
drag, startPoint x: 261, startPoint y: 435, endPoint x: 396, endPoint y: 435, distance: 135.1
click at [396, 435] on p "맞습니다. 쇼츠에서만 적용되며 롱폼은 제외됩니다." at bounding box center [685, 437] width 1022 height 16
click at [315, 450] on p "(단, 1분 이상 쇼츠에서 음원 사용 불가)" at bounding box center [685, 453] width 1022 height 16
drag, startPoint x: 231, startPoint y: 451, endPoint x: 319, endPoint y: 452, distance: 88.2
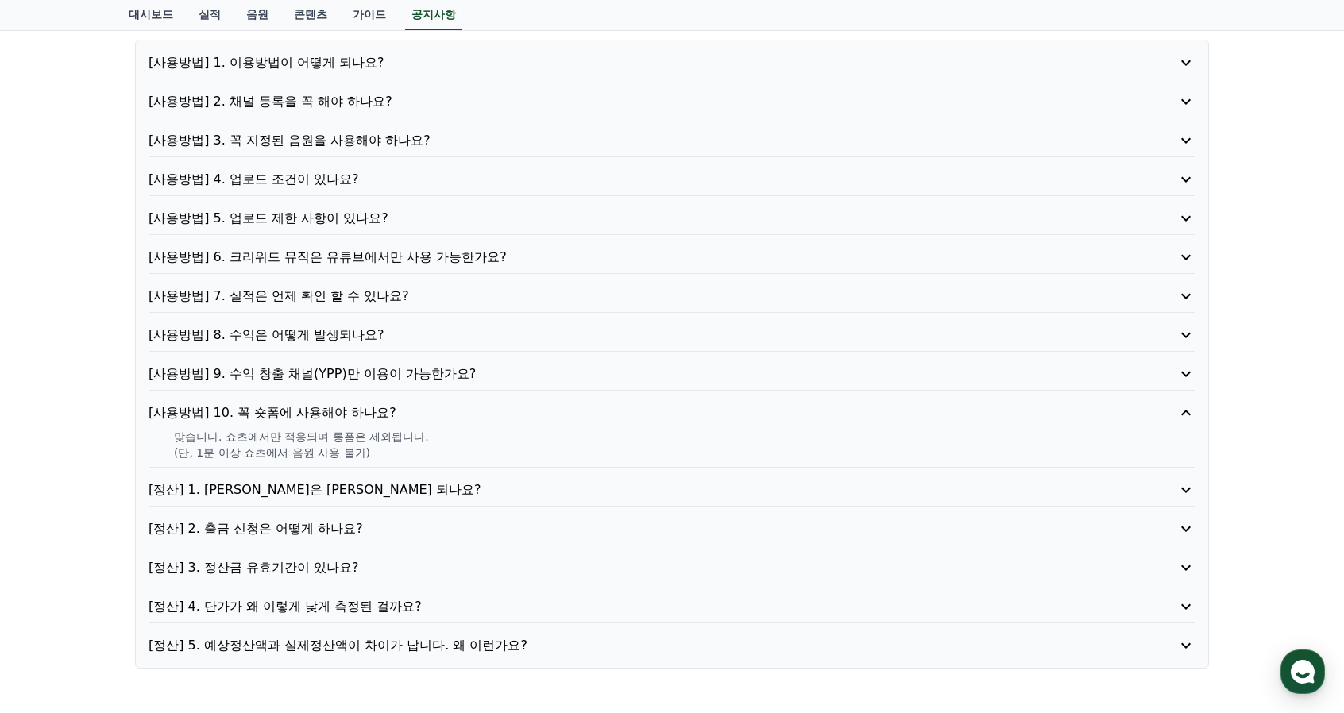
click at [319, 452] on p "(단, 1분 이상 쇼츠에서 음원 사용 불가)" at bounding box center [685, 453] width 1022 height 16
click at [284, 450] on p "(단, 1분 이상 쇼츠에서 음원 사용 불가)" at bounding box center [685, 453] width 1022 height 16
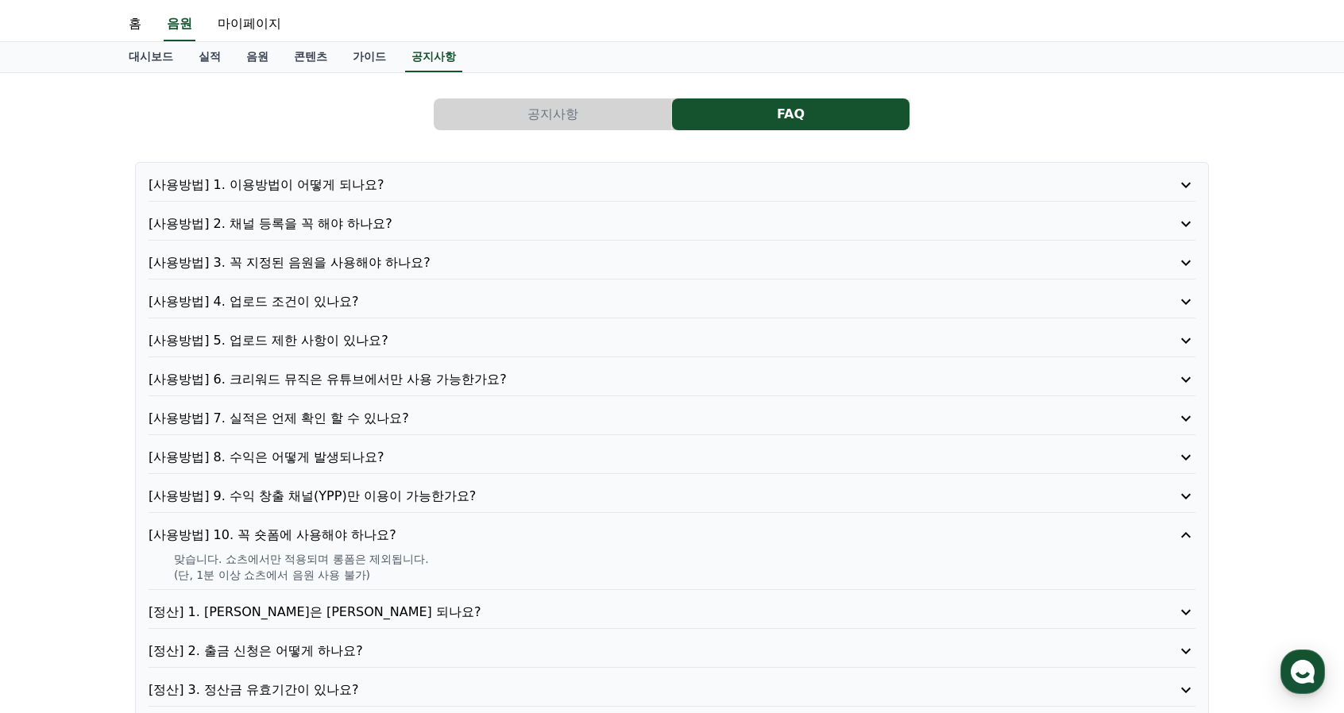
scroll to position [0, 0]
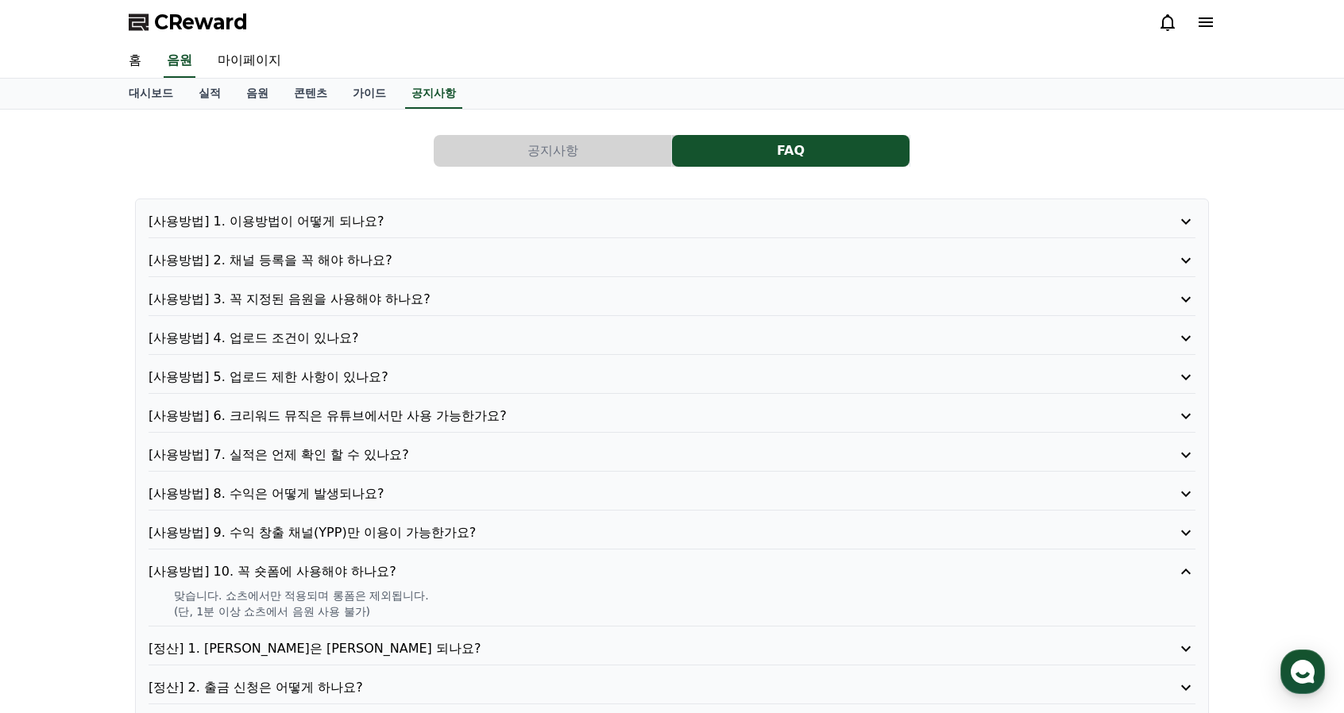
click at [343, 263] on p "[사용방법] 2. 채널 등록을 꼭 해야 하나요?" at bounding box center [631, 260] width 964 height 19
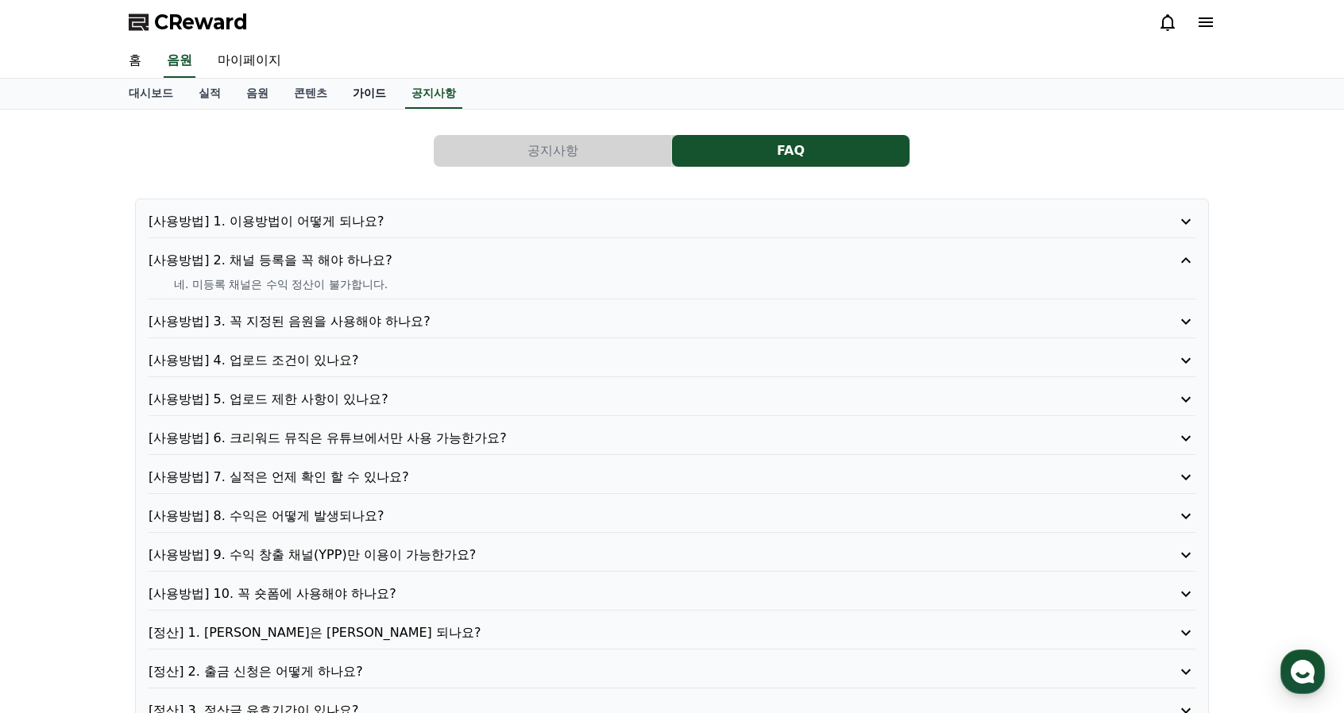
click at [379, 90] on link "가이드" at bounding box center [369, 94] width 59 height 30
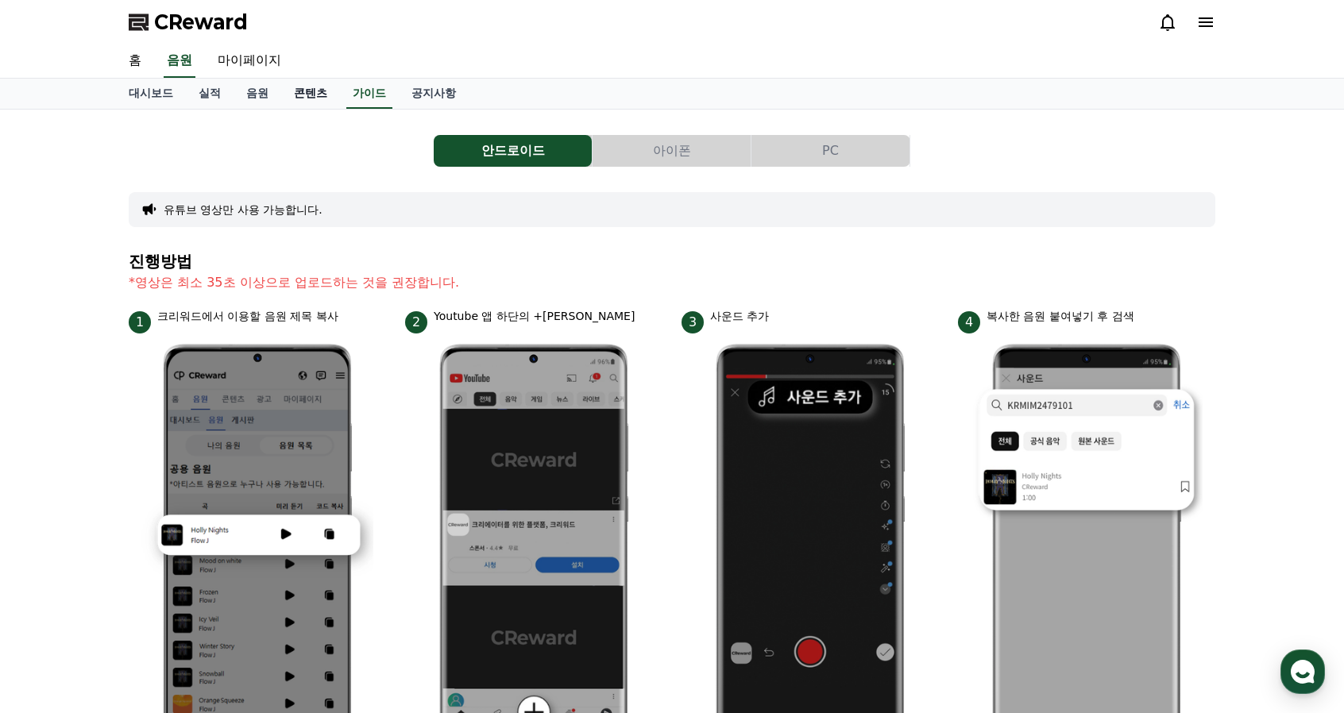
click at [305, 94] on link "콘텐츠" at bounding box center [310, 94] width 59 height 30
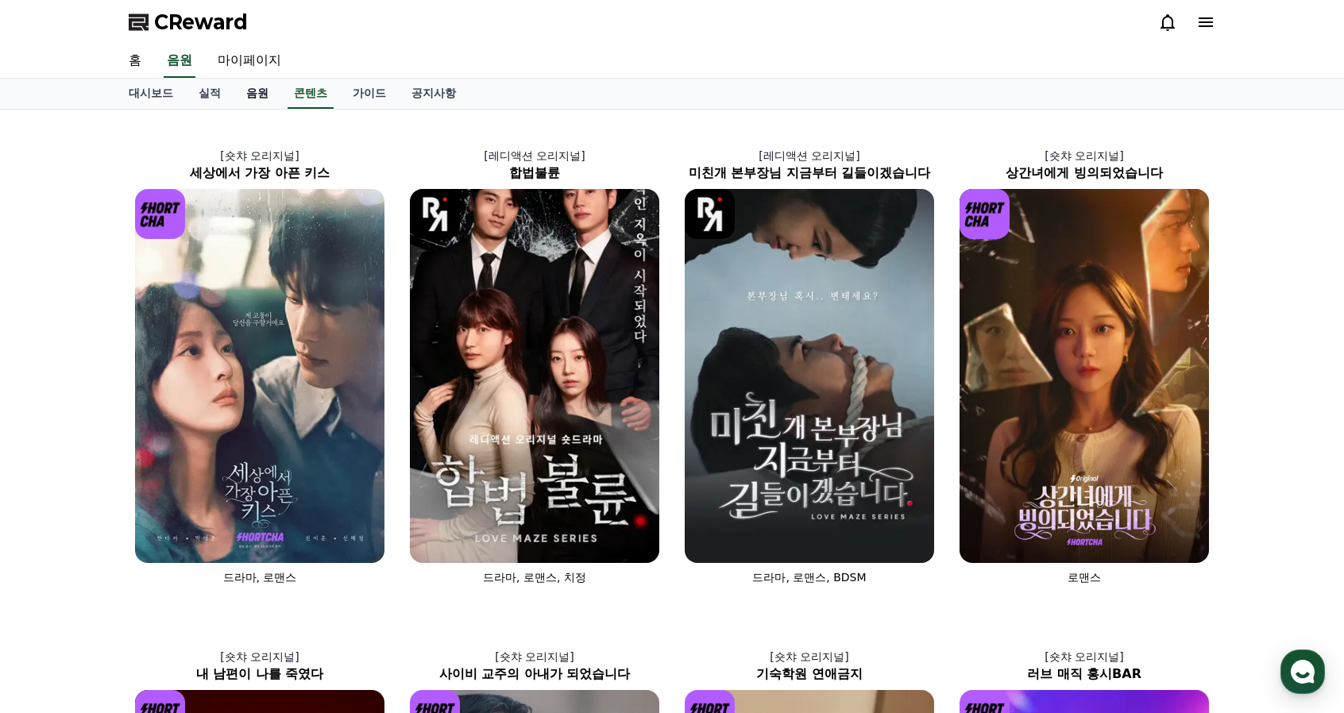
click at [257, 90] on link "음원" at bounding box center [258, 94] width 48 height 30
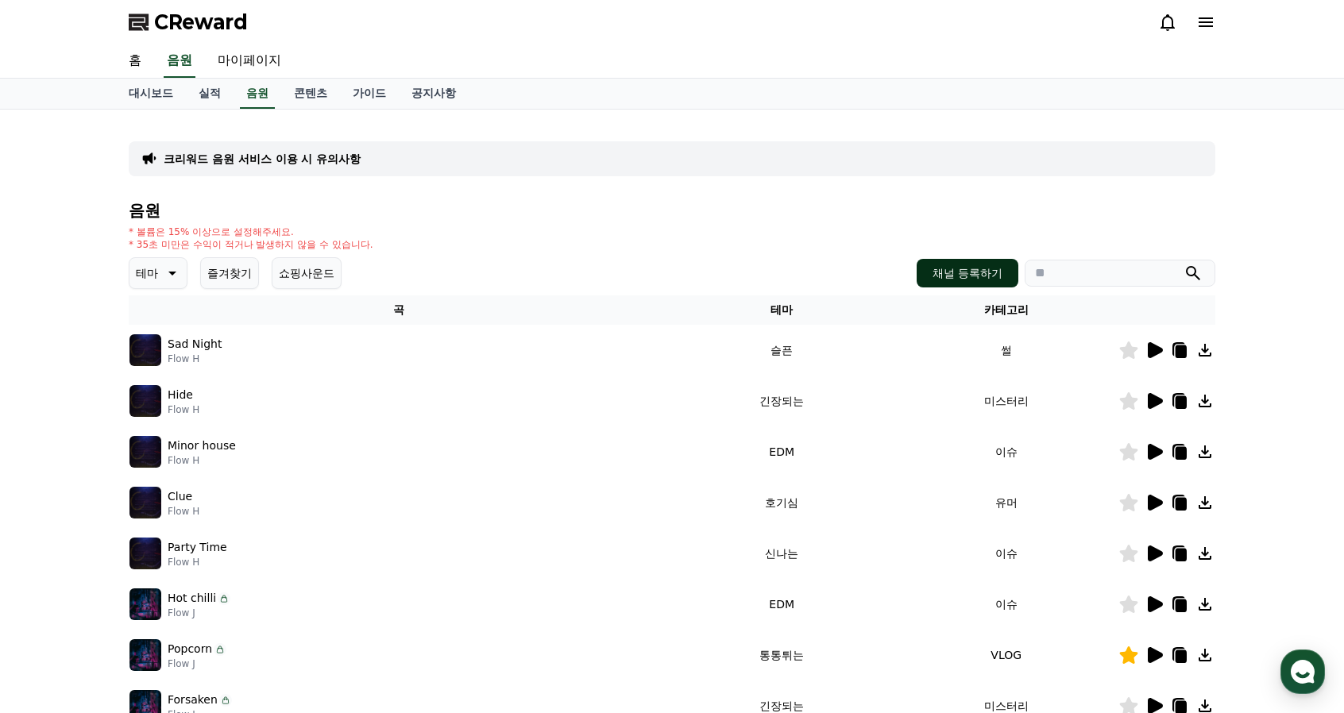
click at [939, 268] on button "채널 등록하기" at bounding box center [968, 273] width 102 height 29
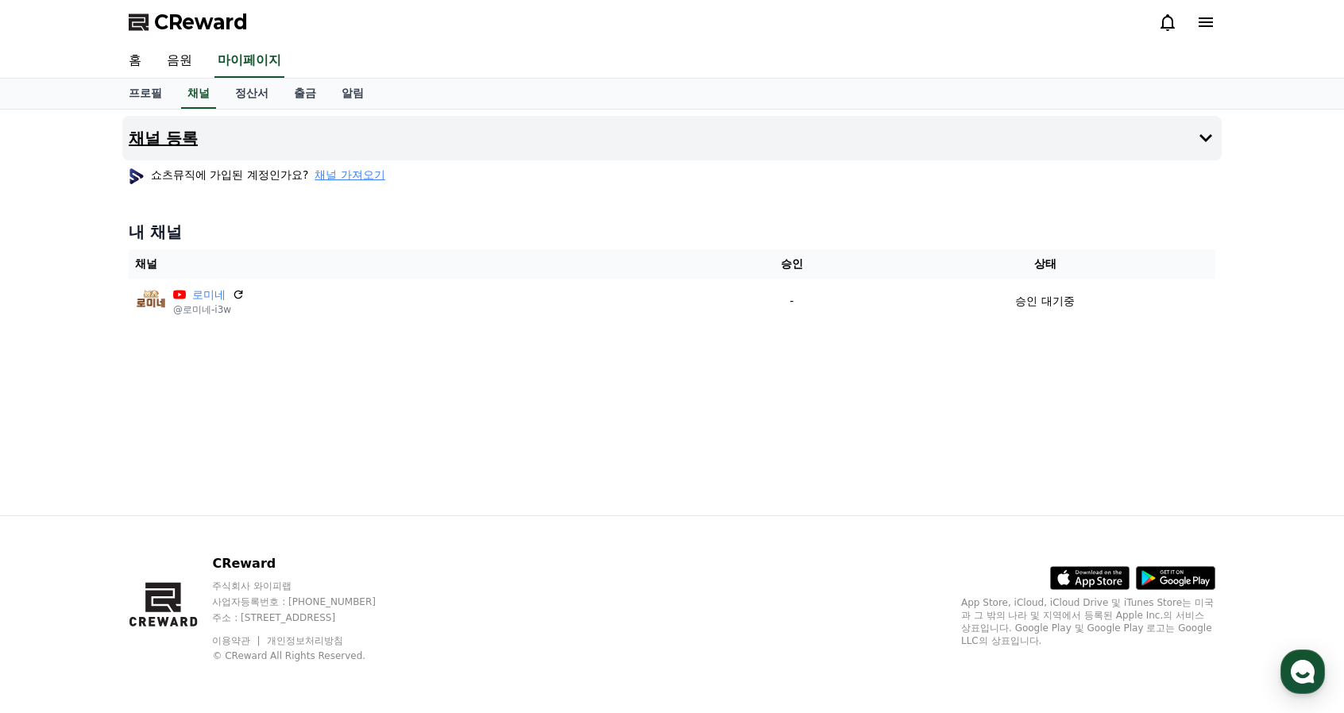
click at [1206, 133] on icon at bounding box center [1205, 138] width 19 height 19
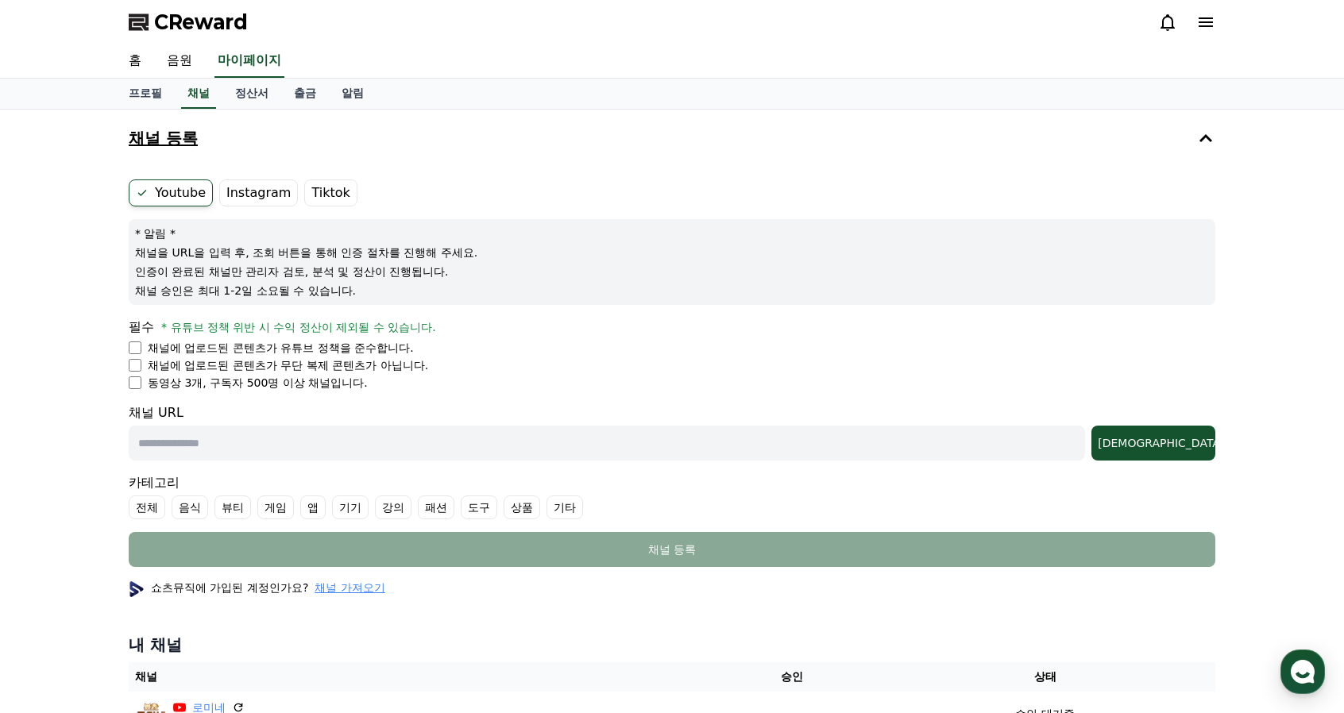
drag, startPoint x: 211, startPoint y: 382, endPoint x: 396, endPoint y: 387, distance: 184.4
click at [396, 387] on li "동영상 3개, 구독자 500명 이상 채널입니다." at bounding box center [672, 383] width 1087 height 16
click at [75, 427] on div "채널 등록 Youtube Instagram Tiktok * 알림 * 채널을 URL을 입력 후, 조회 버튼을 통해 인증 절차를 진행해 주세요. …" at bounding box center [672, 430] width 1344 height 640
click at [74, 420] on div "채널 등록 Youtube Instagram Tiktok * 알림 * 채널을 URL을 입력 후, 조회 버튼을 통해 인증 절차를 진행해 주세요. …" at bounding box center [672, 430] width 1344 height 640
click at [1282, 357] on div "채널 등록 Youtube Instagram Tiktok * 알림 * 채널을 URL을 입력 후, 조회 버튼을 통해 인증 절차를 진행해 주세요. …" at bounding box center [672, 430] width 1344 height 640
